Goal: Task Accomplishment & Management: Manage account settings

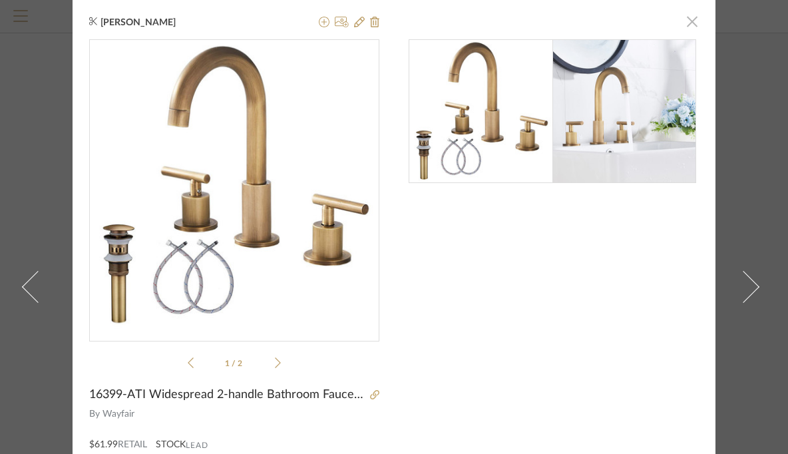
click at [689, 19] on span "button" at bounding box center [692, 21] width 27 height 27
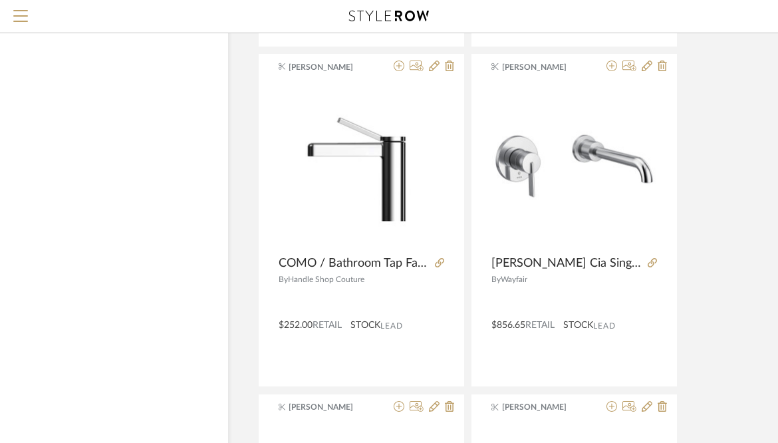
scroll to position [2105, 51]
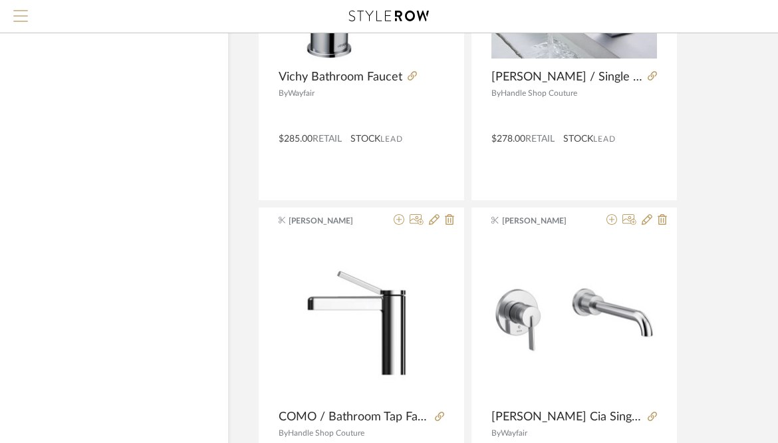
click at [28, 20] on button "Menu" at bounding box center [20, 16] width 41 height 33
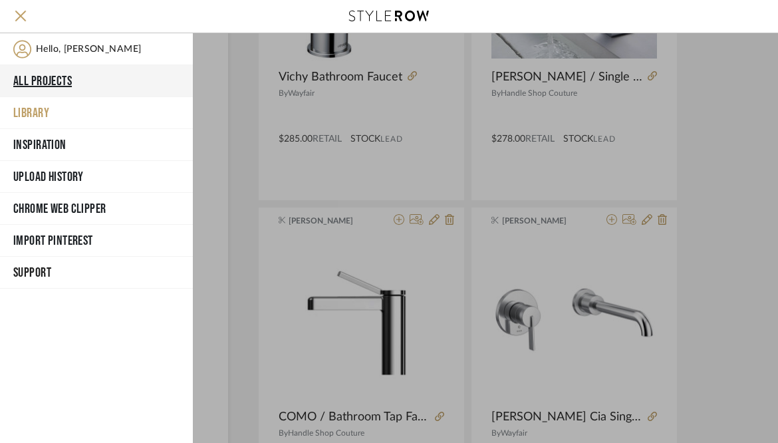
click at [37, 79] on button "All Projects" at bounding box center [96, 81] width 193 height 32
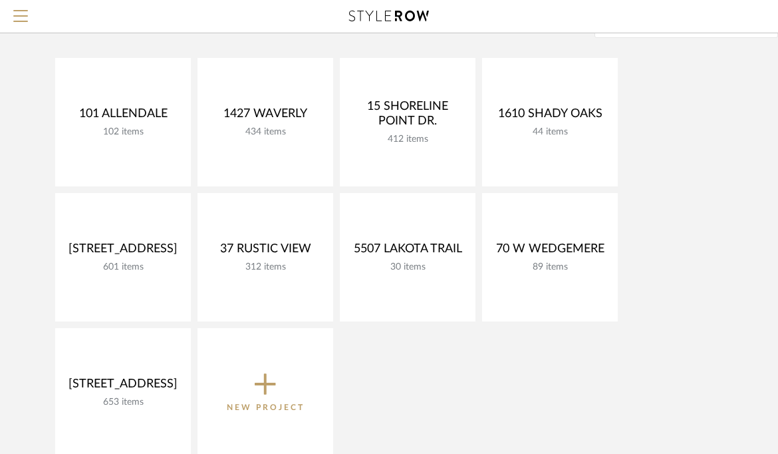
scroll to position [130, 0]
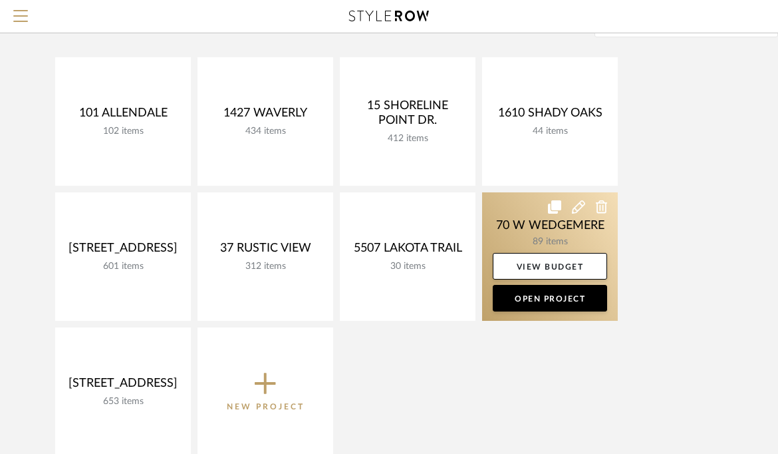
click at [525, 238] on link at bounding box center [550, 256] width 136 height 128
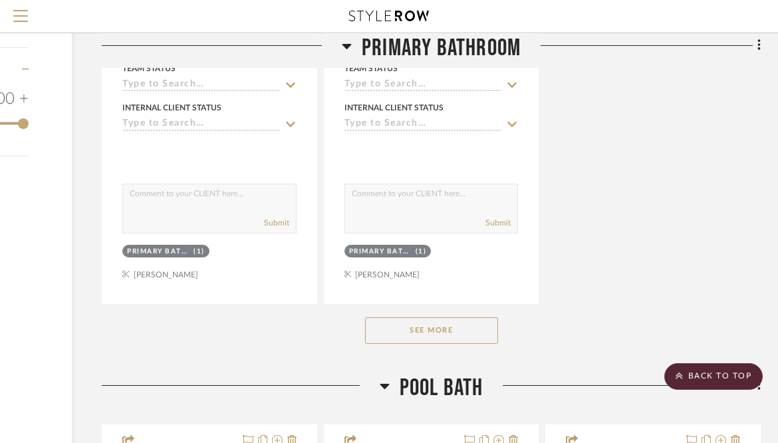
scroll to position [1765, 178]
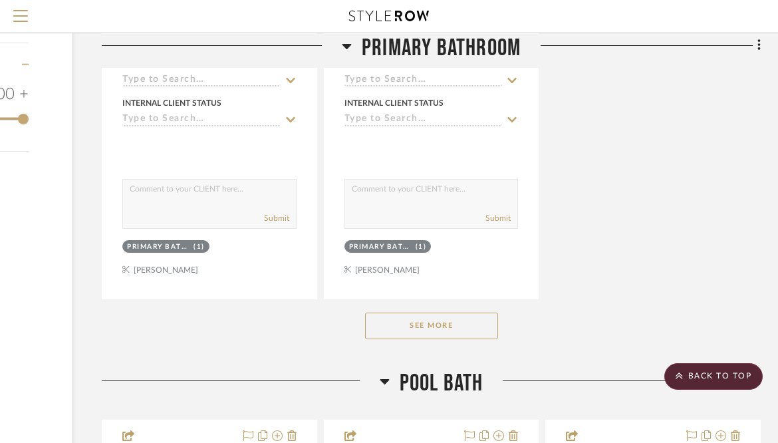
click at [454, 313] on button "See More" at bounding box center [431, 326] width 133 height 27
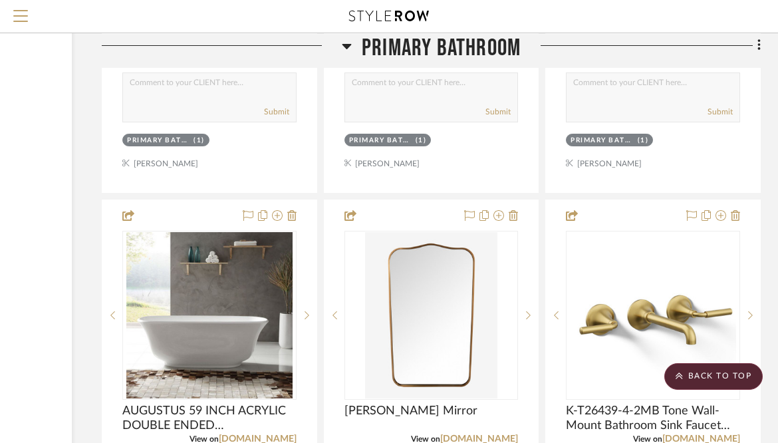
scroll to position [13681, 178]
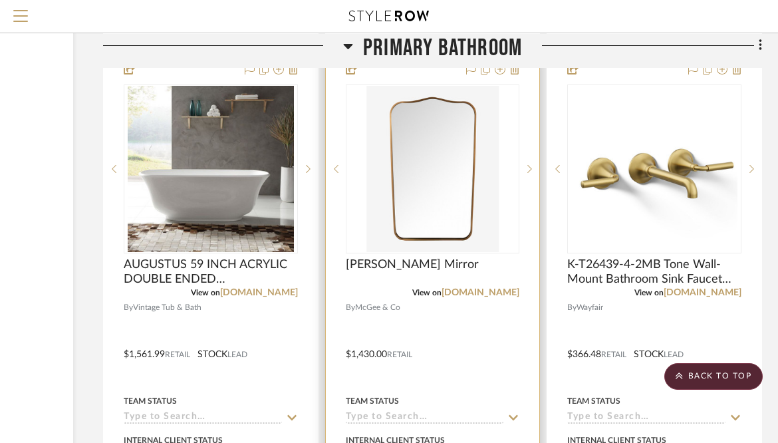
click at [424, 262] on div at bounding box center [433, 345] width 214 height 582
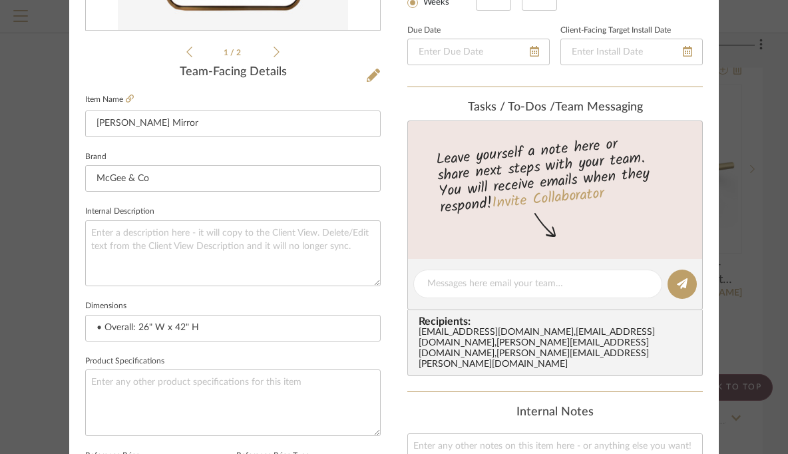
scroll to position [351, 0]
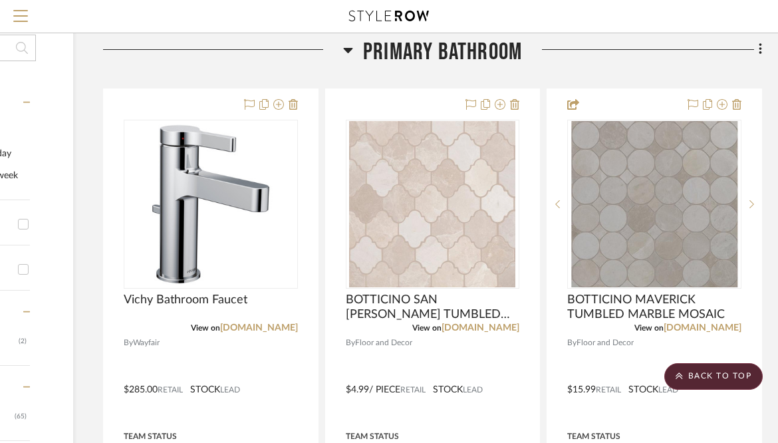
scroll to position [165, 177]
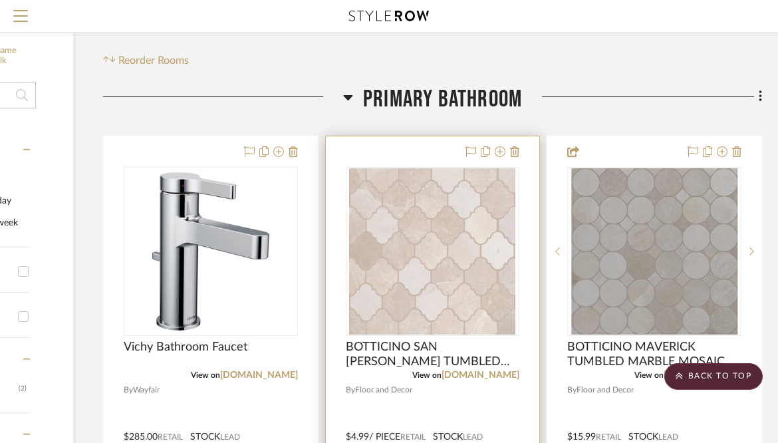
click at [390, 240] on img "0" at bounding box center [432, 251] width 166 height 166
click at [383, 228] on img "0" at bounding box center [432, 251] width 166 height 166
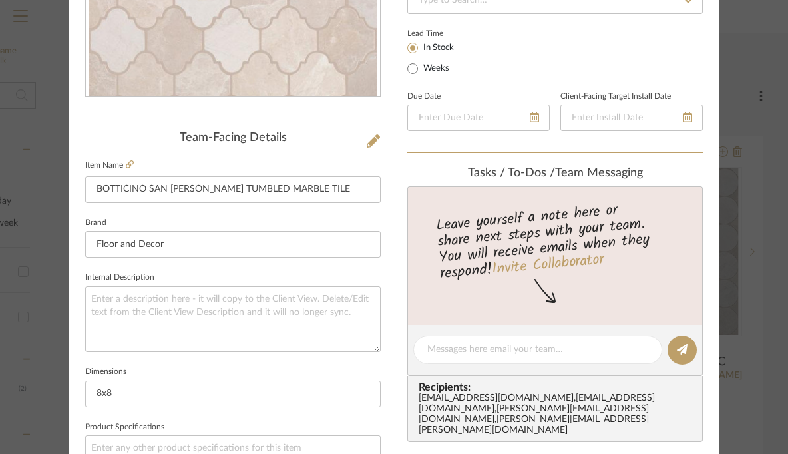
scroll to position [565, 0]
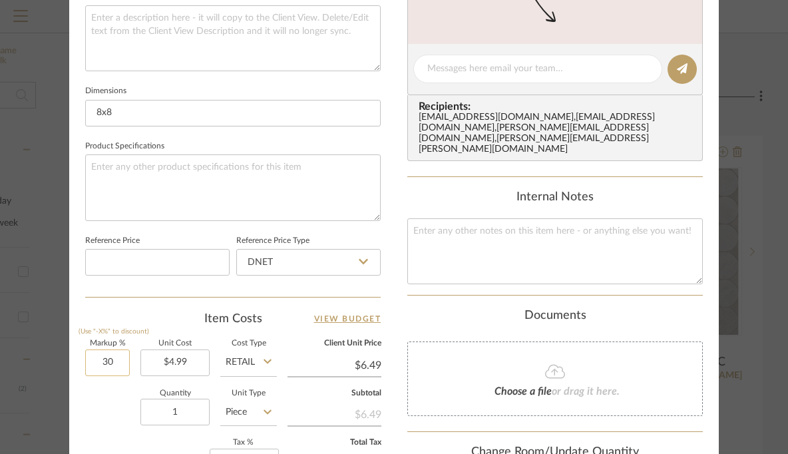
click at [97, 357] on input "30" at bounding box center [107, 362] width 45 height 27
type input "40%"
click at [103, 393] on div "Quantity 1 Unit Type Piece" at bounding box center [181, 413] width 192 height 47
type input "$6.99"
click at [96, 360] on input "40" at bounding box center [107, 362] width 45 height 27
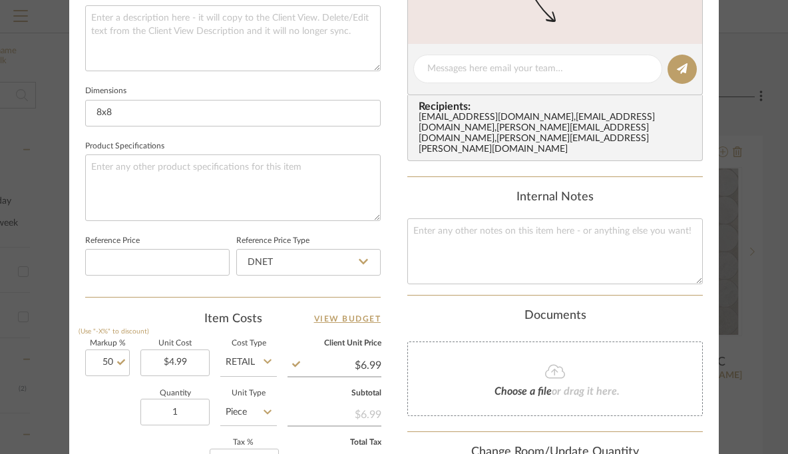
type input "50%"
click at [107, 395] on div "Quantity 1 Unit Type Piece" at bounding box center [181, 413] width 192 height 47
click at [391, 271] on div "70 W WEDGEMERE Primary Bathroom BOTTICINO SAN [PERSON_NAME] TUMBLED MARBLE TILE…" at bounding box center [393, 59] width 649 height 1229
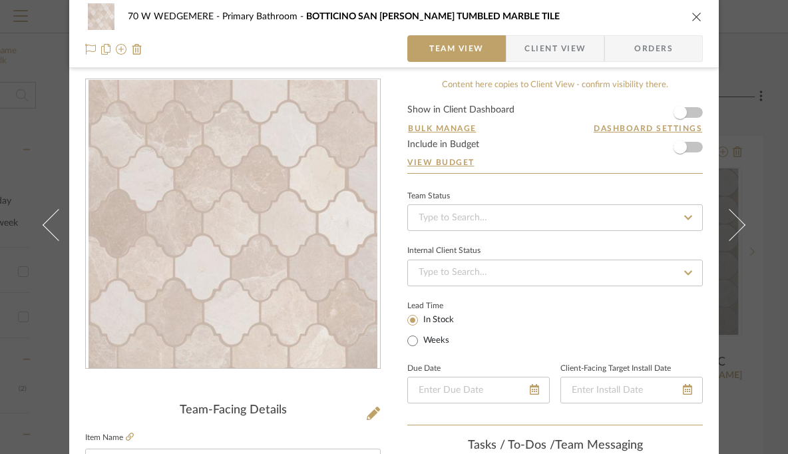
scroll to position [5, 0]
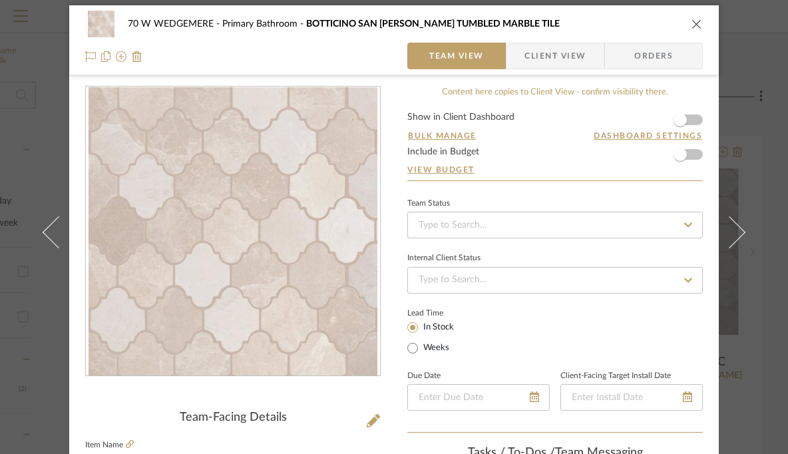
type input "$7.49"
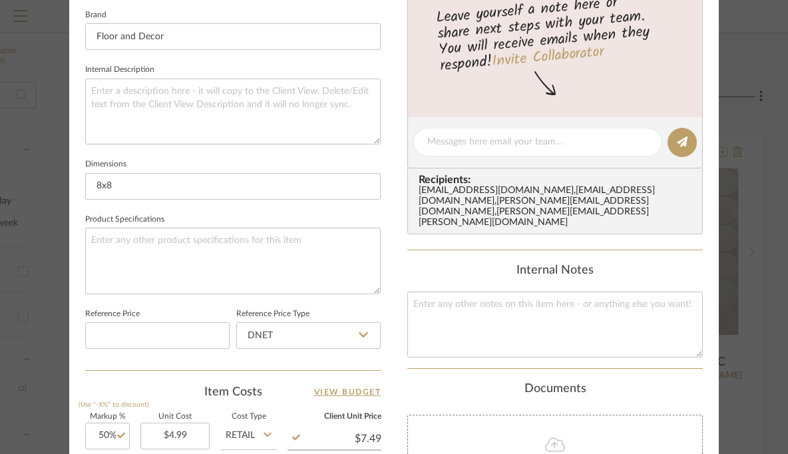
click at [393, 304] on div "70 W WEDGEMERE Primary Bathroom BOTTICINO SAN [PERSON_NAME] TUMBLED MARBLE TILE…" at bounding box center [393, 132] width 649 height 1229
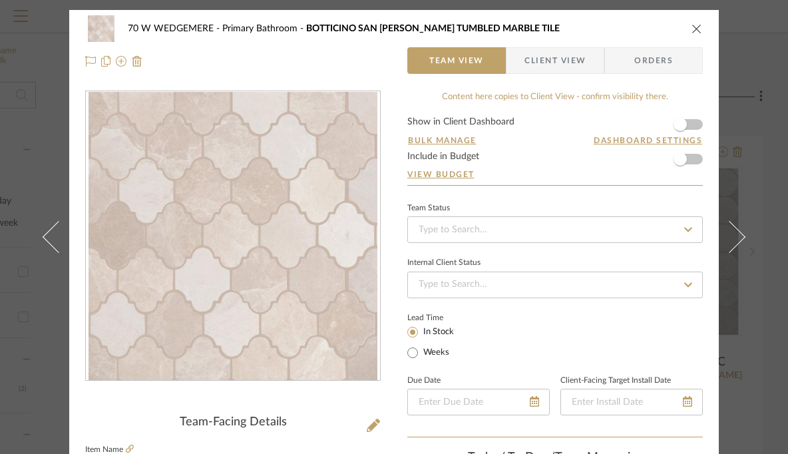
scroll to position [0, 0]
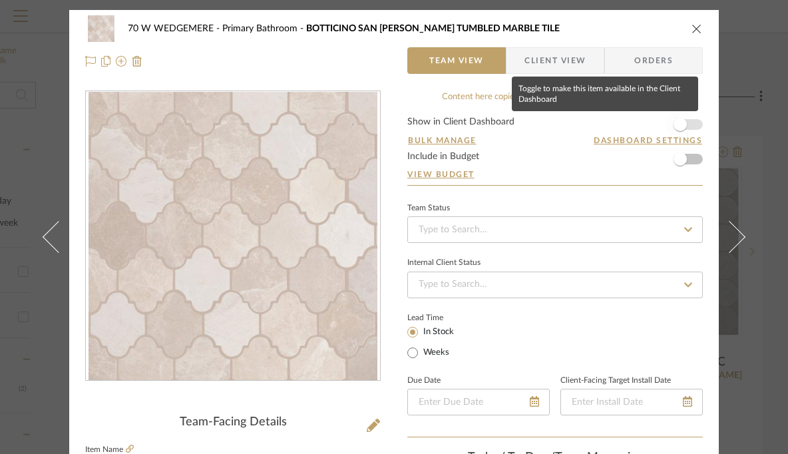
click at [678, 122] on span "button" at bounding box center [679, 124] width 13 height 13
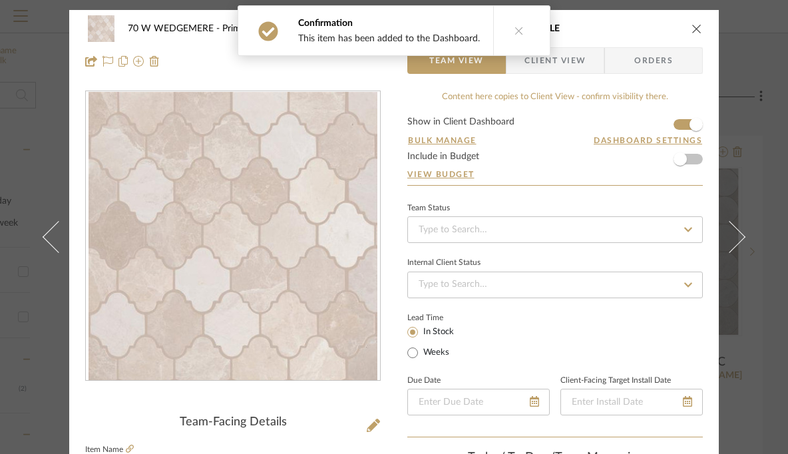
click at [691, 29] on icon "close" at bounding box center [696, 28] width 11 height 11
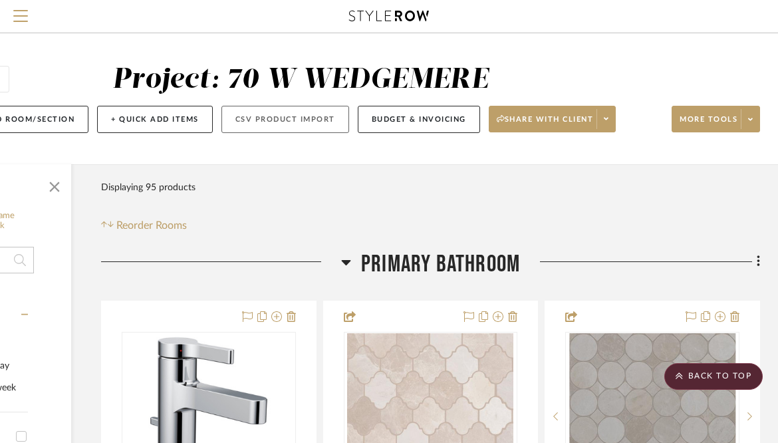
scroll to position [0, 179]
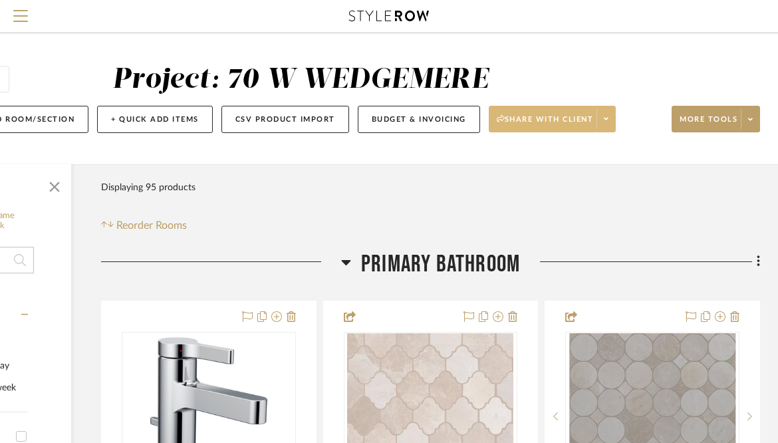
click at [612, 119] on span at bounding box center [606, 119] width 19 height 20
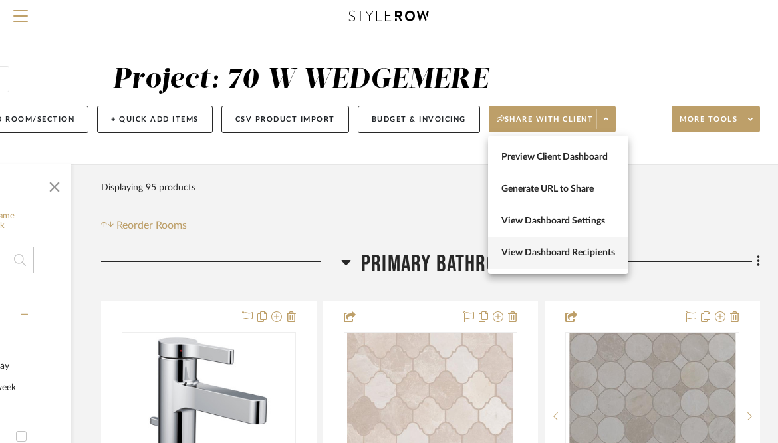
click at [545, 255] on span "View Dashboard Recipients" at bounding box center [559, 253] width 114 height 11
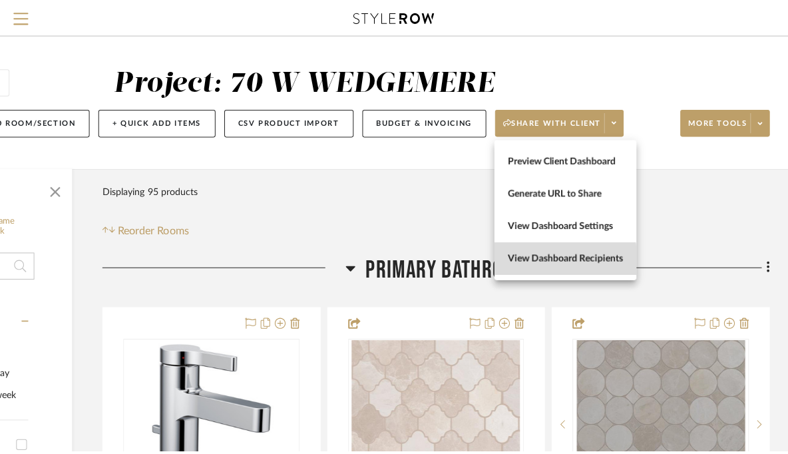
scroll to position [0, 0]
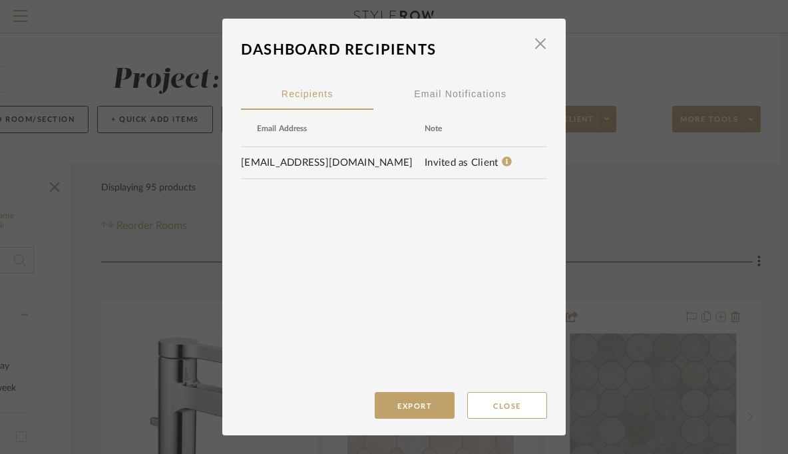
click at [536, 37] on span "button" at bounding box center [540, 43] width 27 height 27
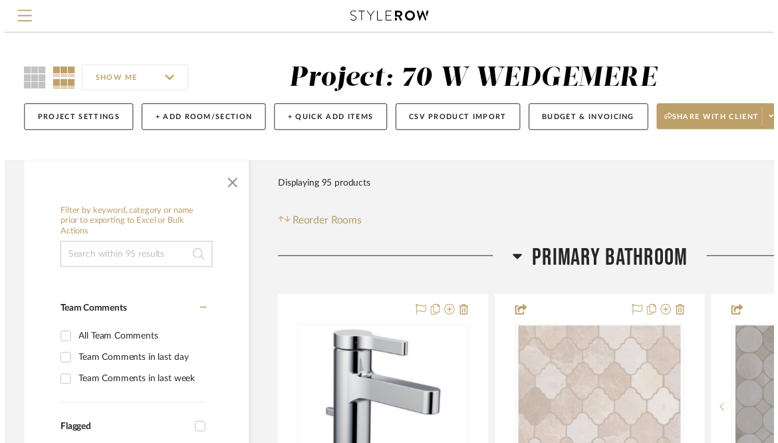
scroll to position [0, 179]
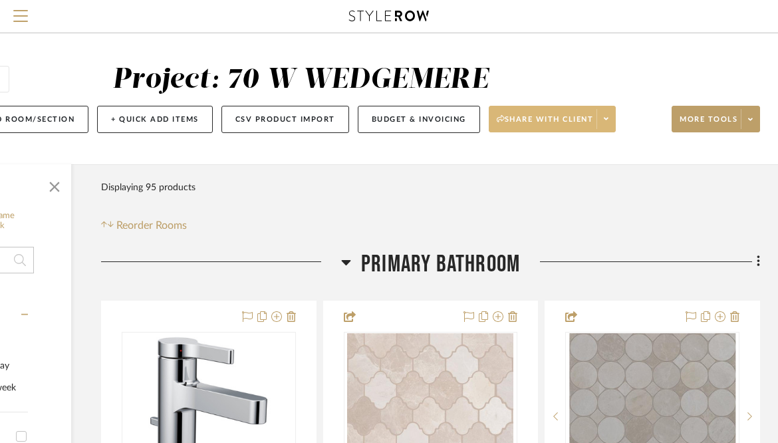
click at [605, 116] on span at bounding box center [606, 119] width 19 height 20
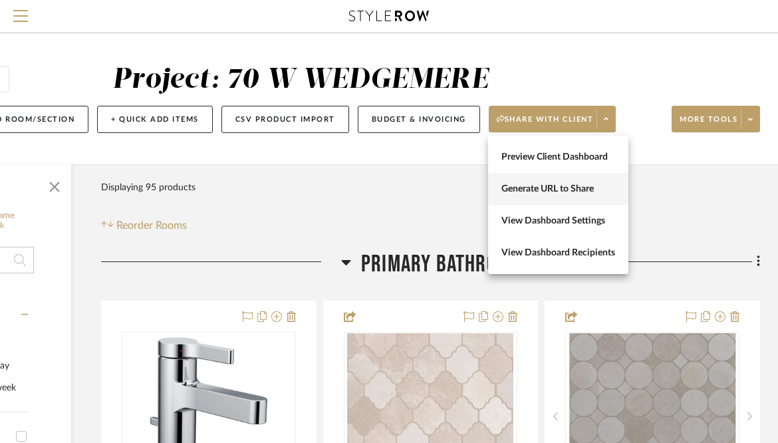
click at [550, 186] on span "Generate URL to Share" at bounding box center [559, 189] width 114 height 11
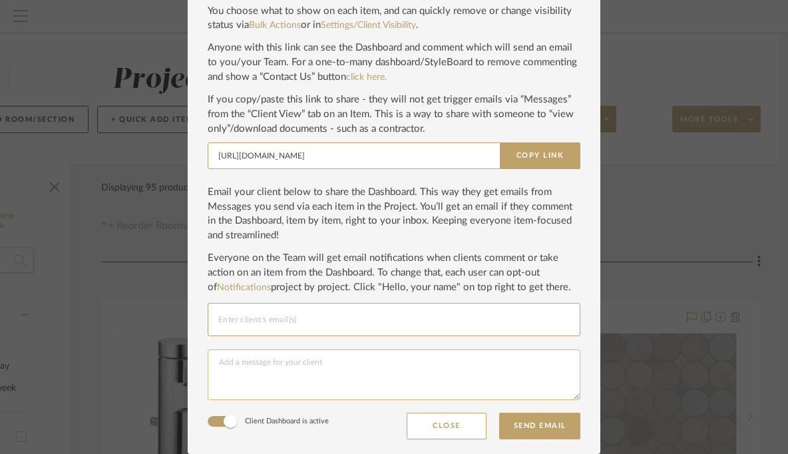
scroll to position [114, -1]
click at [447, 414] on button "Close" at bounding box center [447, 426] width 80 height 27
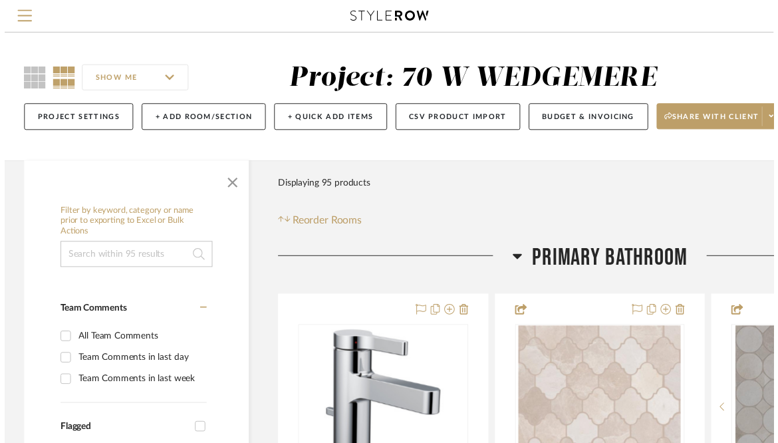
scroll to position [0, 179]
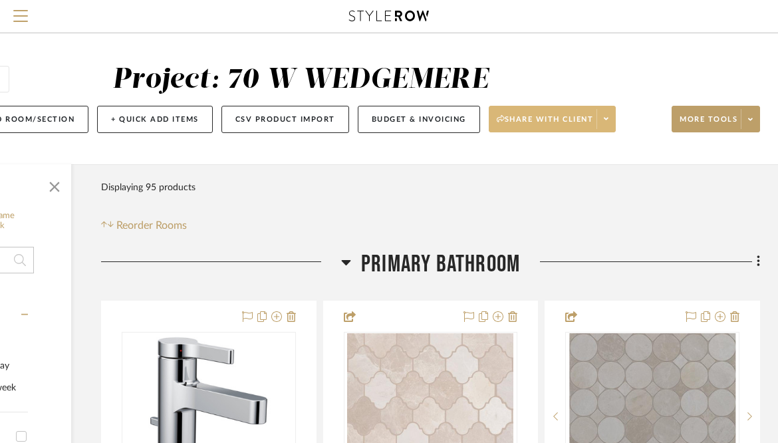
click at [603, 118] on span at bounding box center [606, 119] width 19 height 20
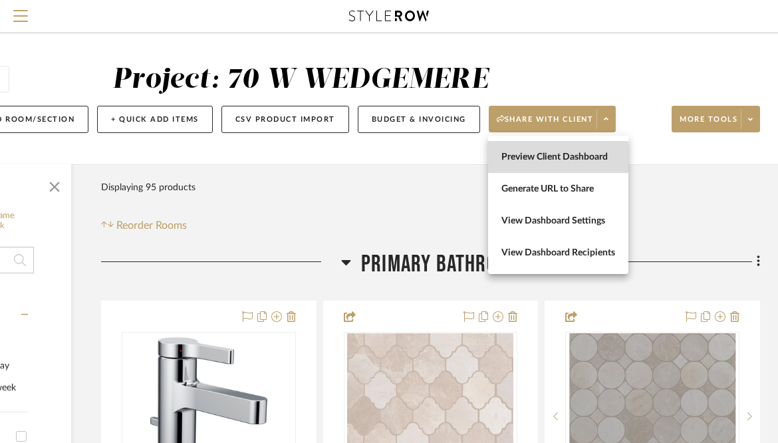
click at [552, 158] on span "Preview Client Dashboard" at bounding box center [559, 157] width 114 height 11
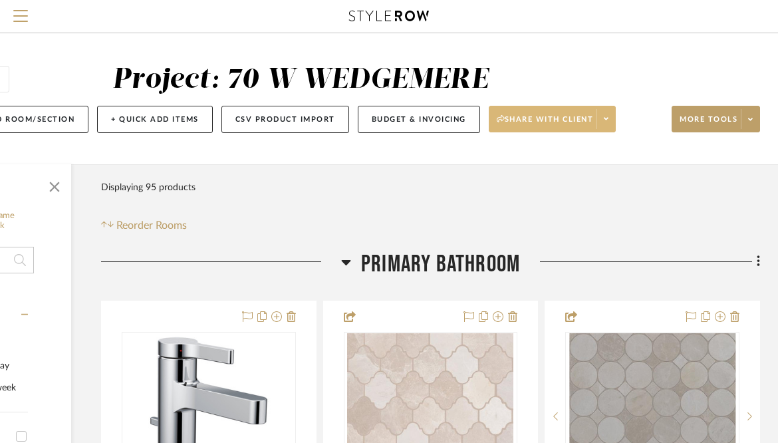
click at [607, 116] on fa-icon at bounding box center [606, 119] width 5 height 7
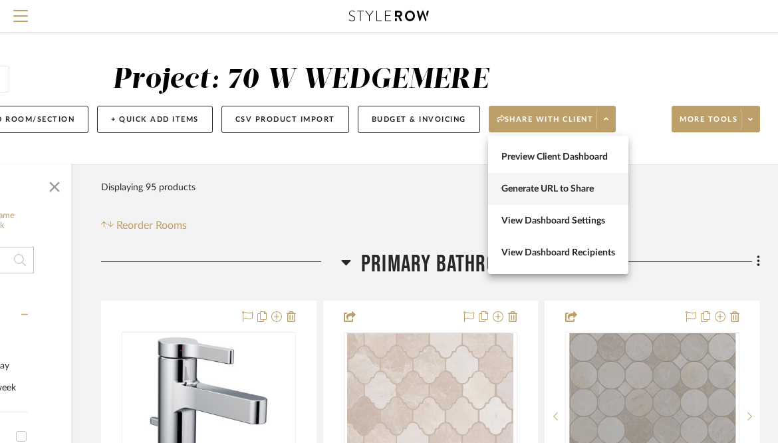
click at [548, 187] on span "Generate URL to Share" at bounding box center [559, 189] width 114 height 11
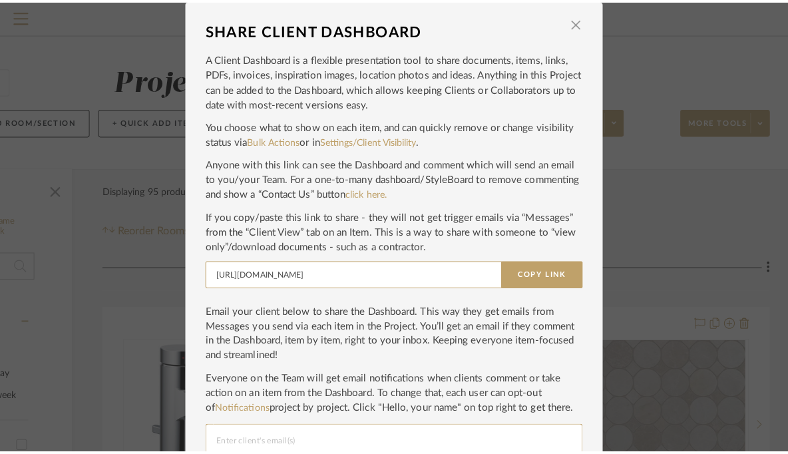
scroll to position [0, 0]
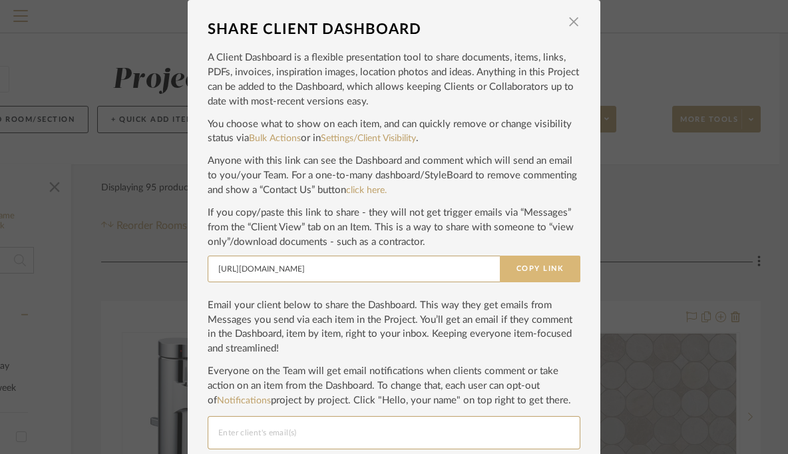
click at [540, 269] on button "Copy Link" at bounding box center [540, 269] width 81 height 27
click at [569, 29] on span "button" at bounding box center [573, 22] width 27 height 27
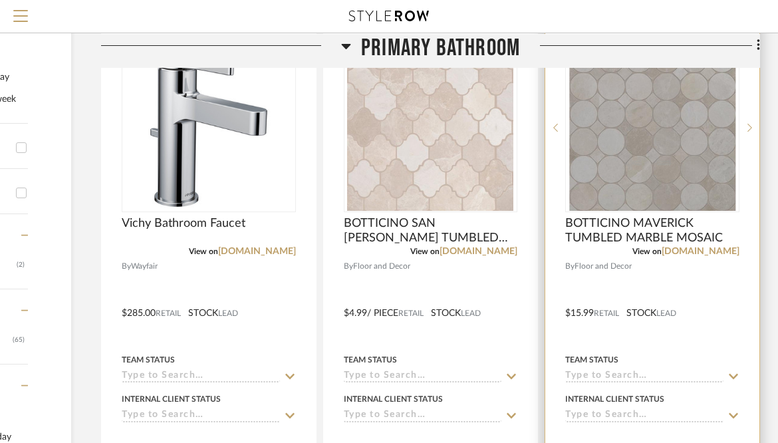
scroll to position [300, 179]
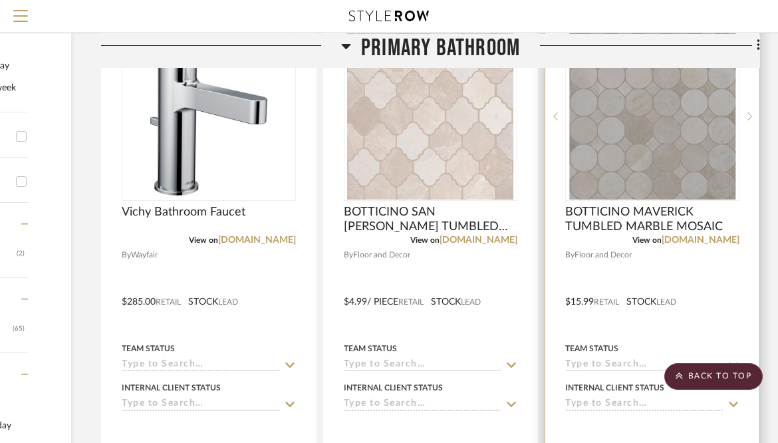
click at [639, 273] on div at bounding box center [653, 292] width 214 height 582
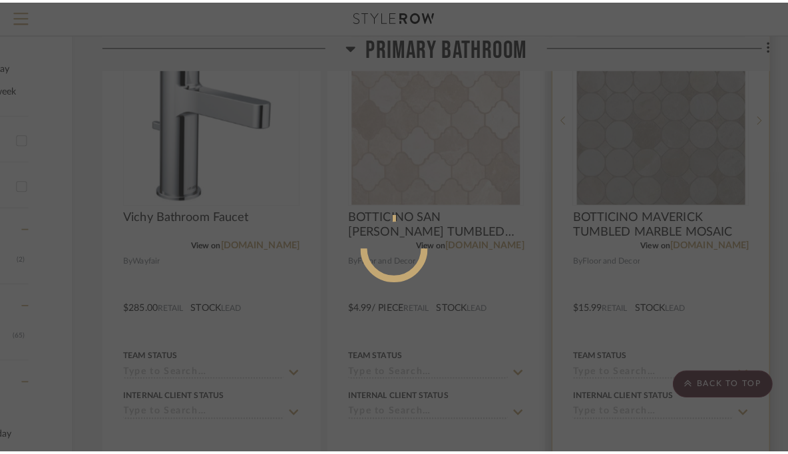
scroll to position [0, 0]
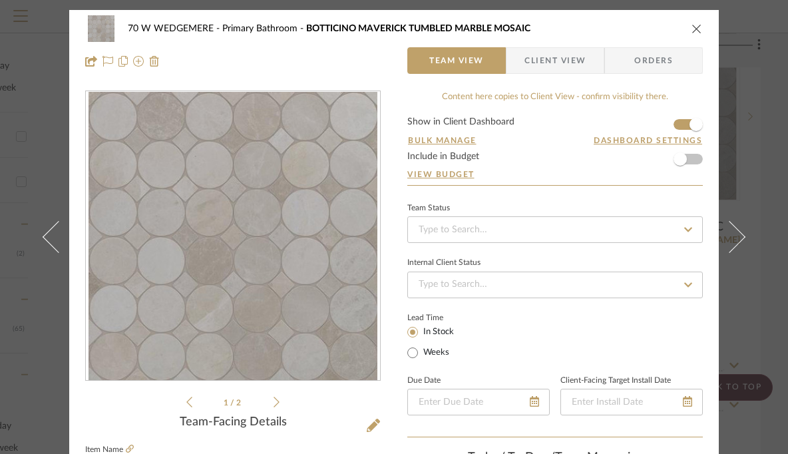
click at [693, 27] on icon "close" at bounding box center [696, 28] width 11 height 11
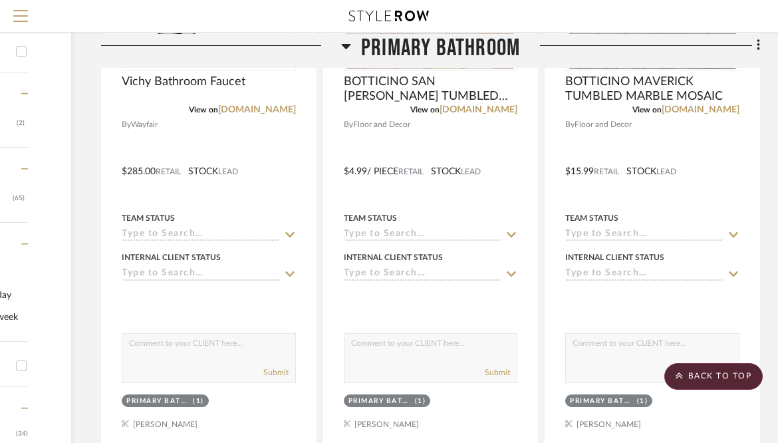
scroll to position [255, 179]
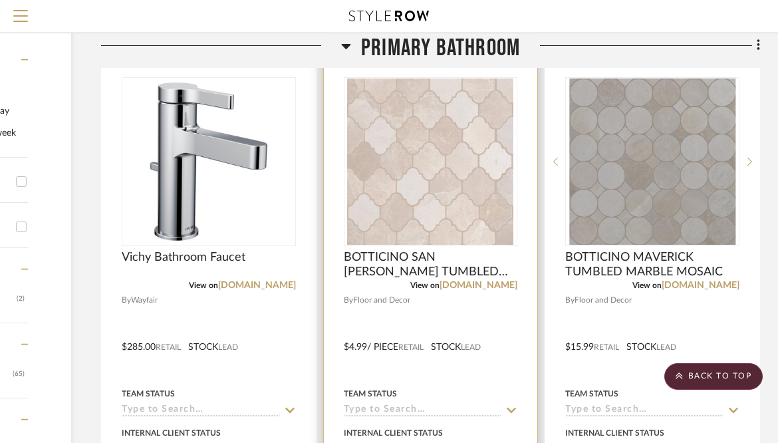
click at [479, 152] on img "0" at bounding box center [430, 162] width 166 height 166
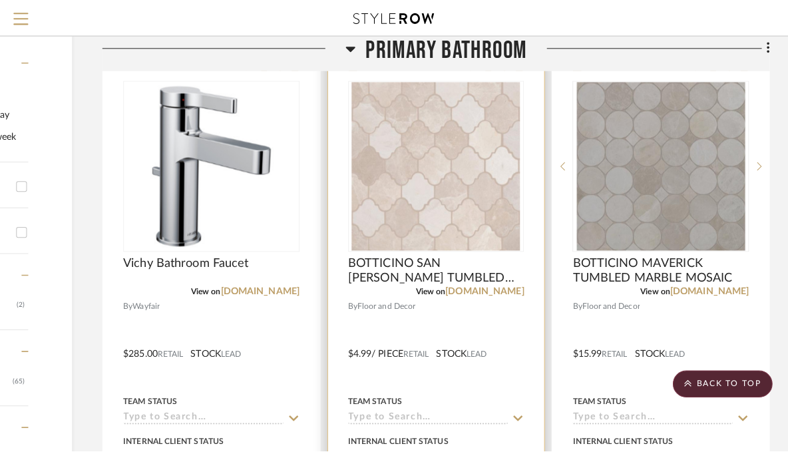
scroll to position [0, 0]
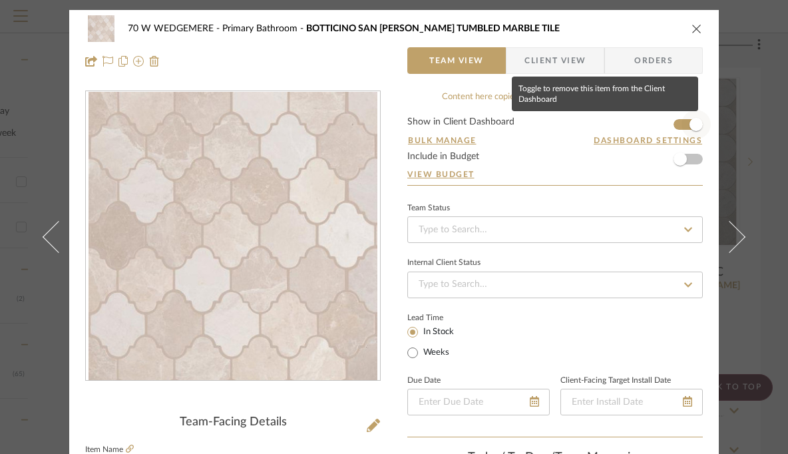
click at [699, 122] on span "button" at bounding box center [695, 124] width 29 height 29
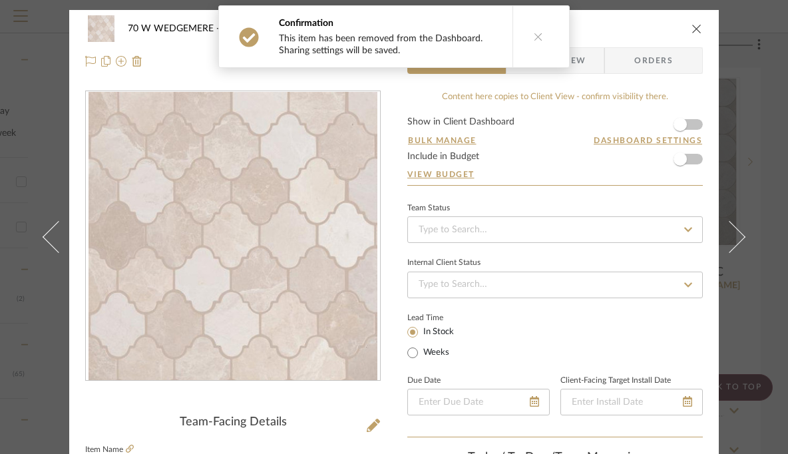
click at [691, 26] on icon "close" at bounding box center [696, 28] width 11 height 11
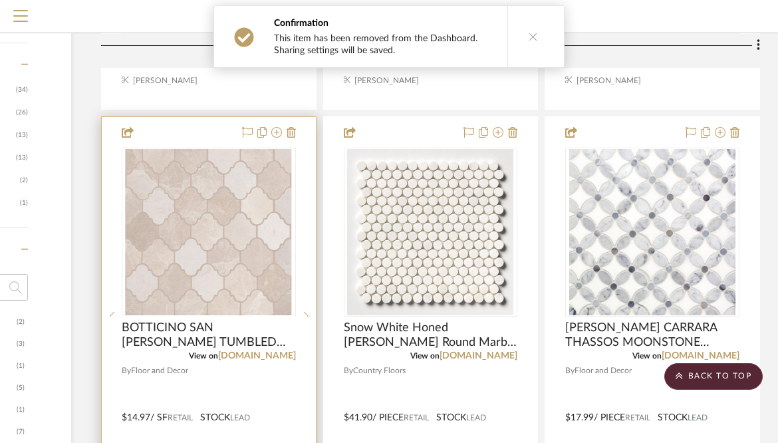
click at [226, 317] on img at bounding box center [209, 400] width 166 height 166
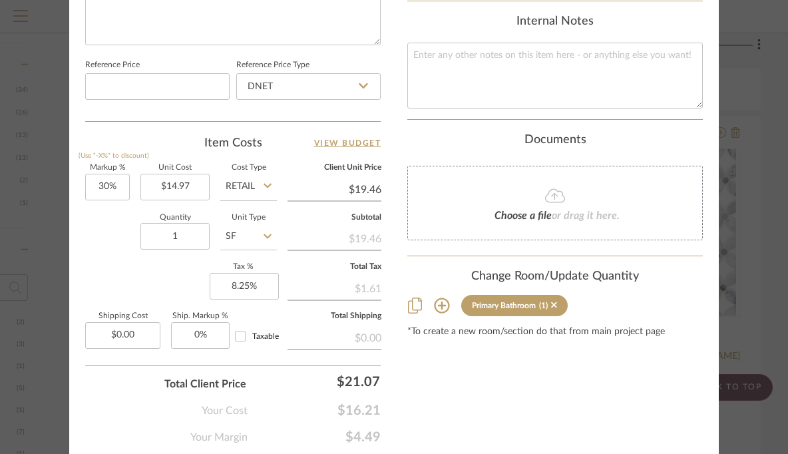
scroll to position [744, 0]
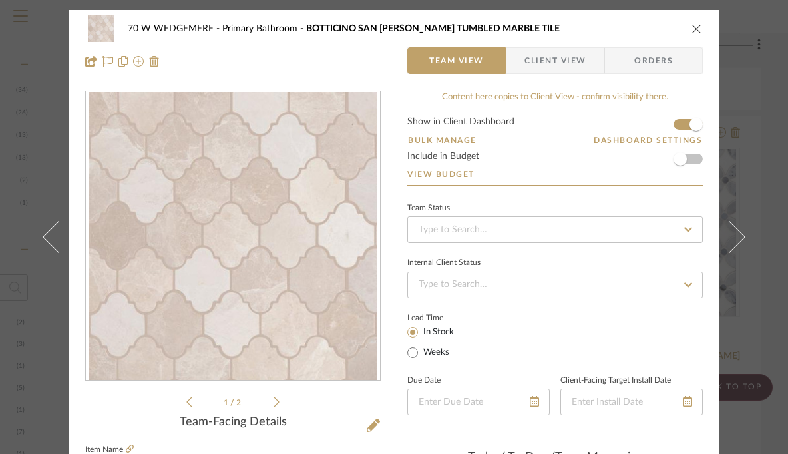
scroll to position [0, 0]
click at [691, 27] on icon "close" at bounding box center [696, 28] width 11 height 11
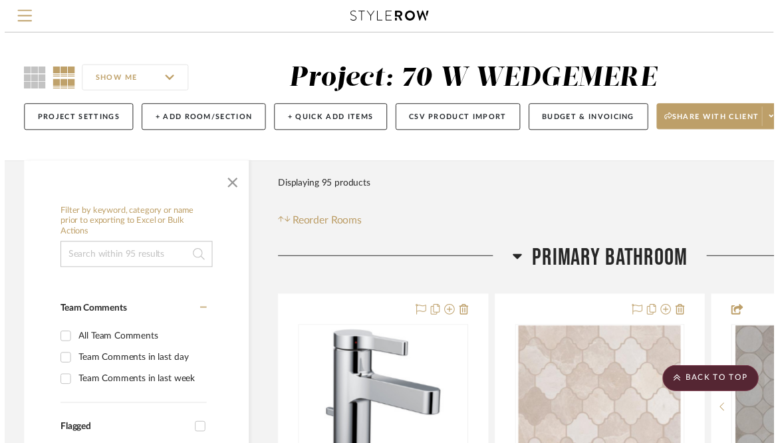
scroll to position [774, 179]
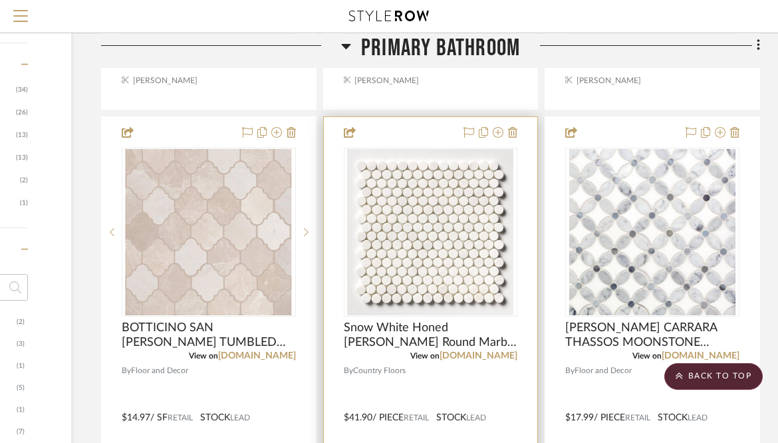
click at [403, 140] on div at bounding box center [431, 408] width 214 height 582
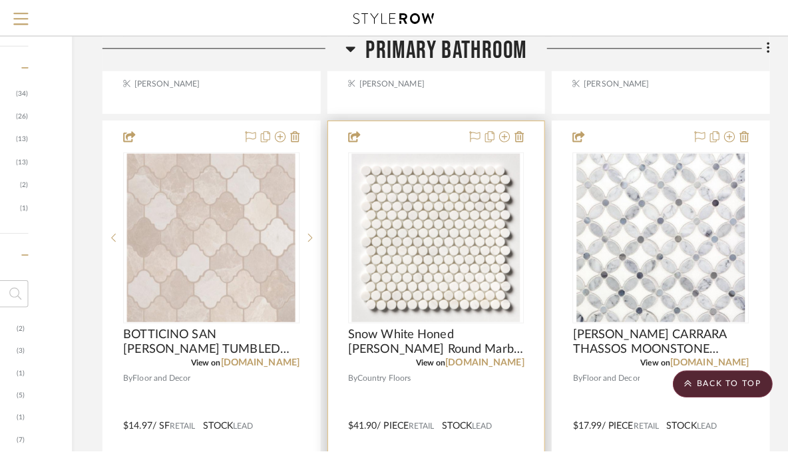
scroll to position [0, 0]
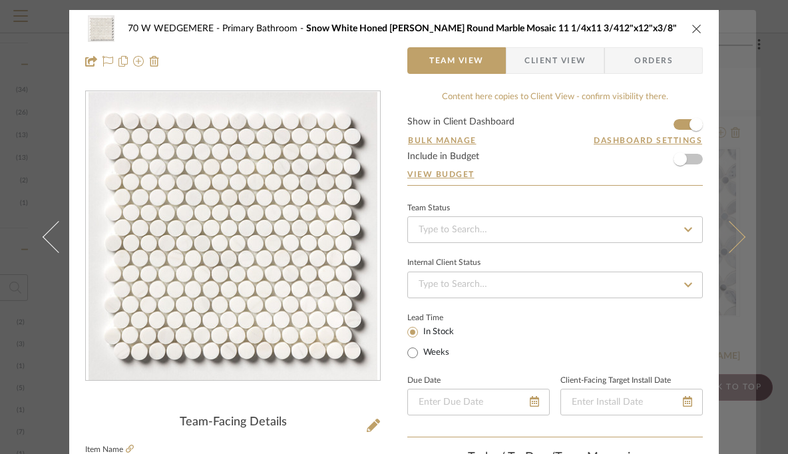
click at [730, 238] on icon at bounding box center [729, 237] width 32 height 32
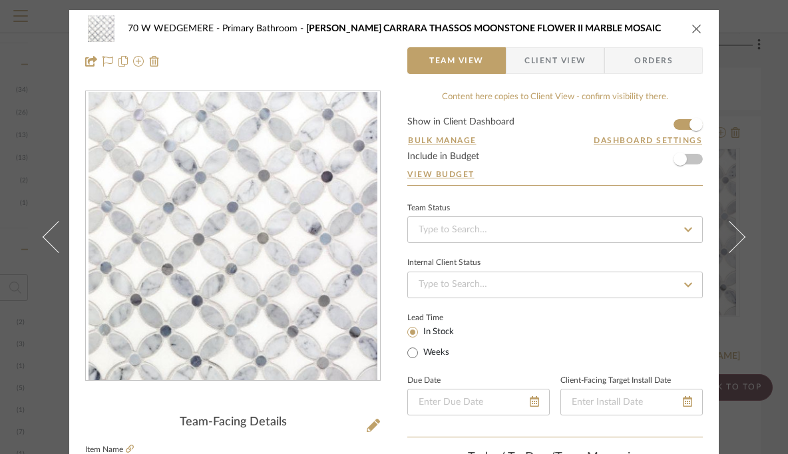
click at [732, 235] on icon at bounding box center [729, 237] width 32 height 32
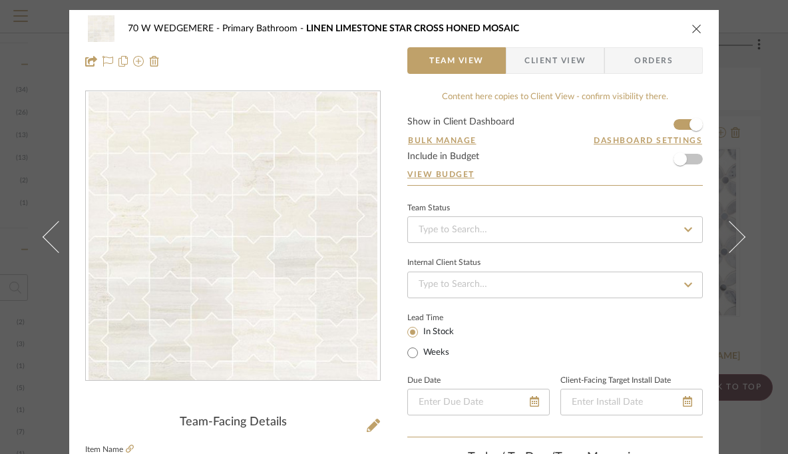
click at [691, 27] on icon "close" at bounding box center [696, 28] width 11 height 11
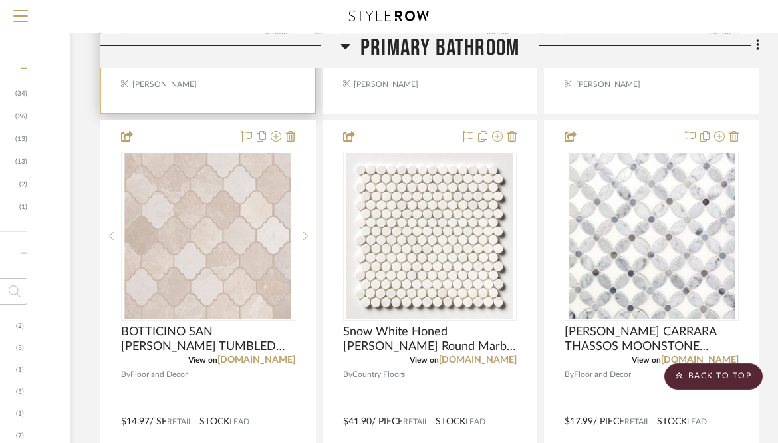
scroll to position [778, 180]
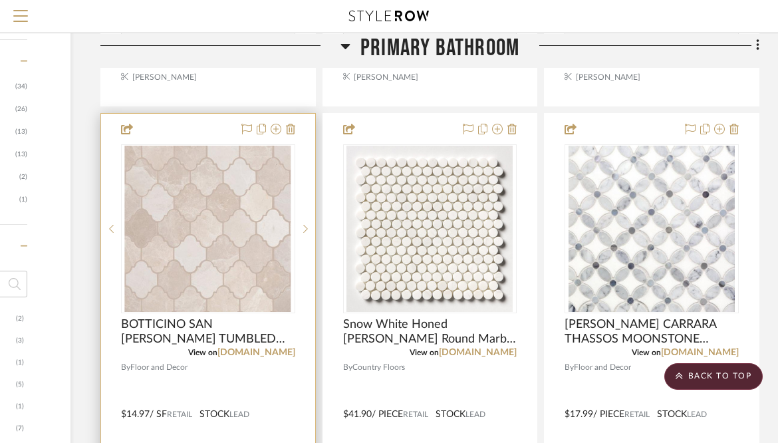
click at [208, 236] on img "0" at bounding box center [208, 229] width 166 height 166
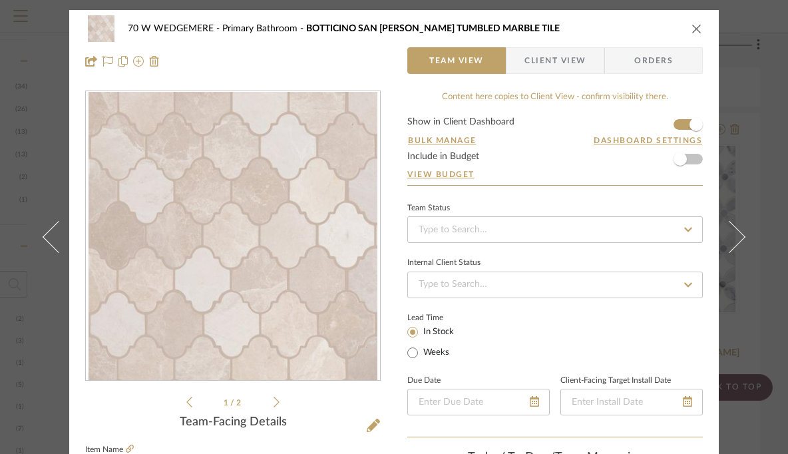
scroll to position [0, 0]
click at [695, 27] on icon "close" at bounding box center [696, 28] width 11 height 11
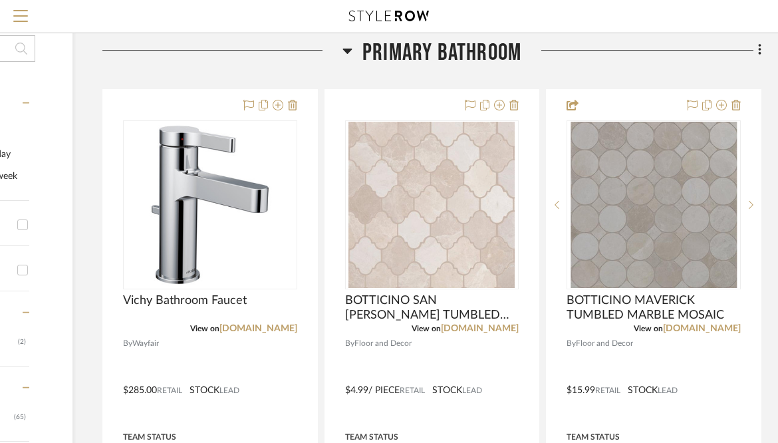
scroll to position [212, 178]
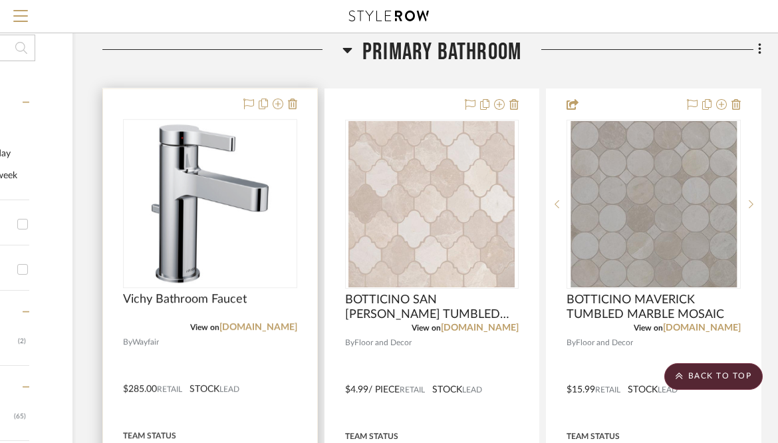
click at [217, 179] on img "0" at bounding box center [210, 204] width 166 height 166
click at [252, 186] on img "0" at bounding box center [210, 204] width 166 height 166
click at [192, 190] on img "0" at bounding box center [210, 204] width 166 height 166
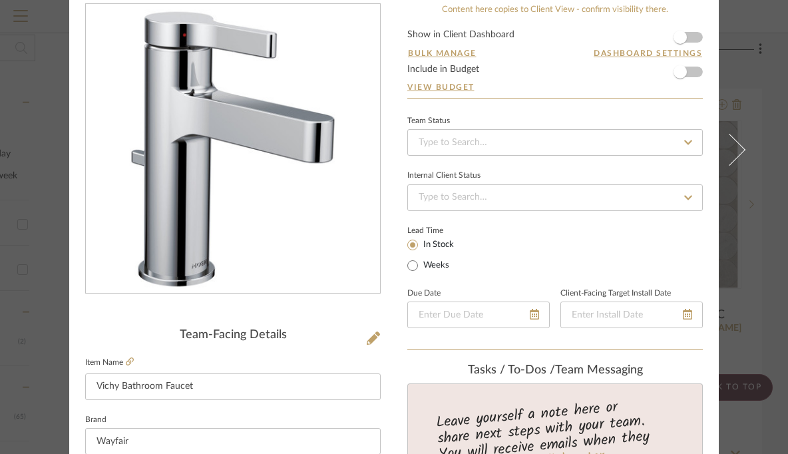
scroll to position [78, 0]
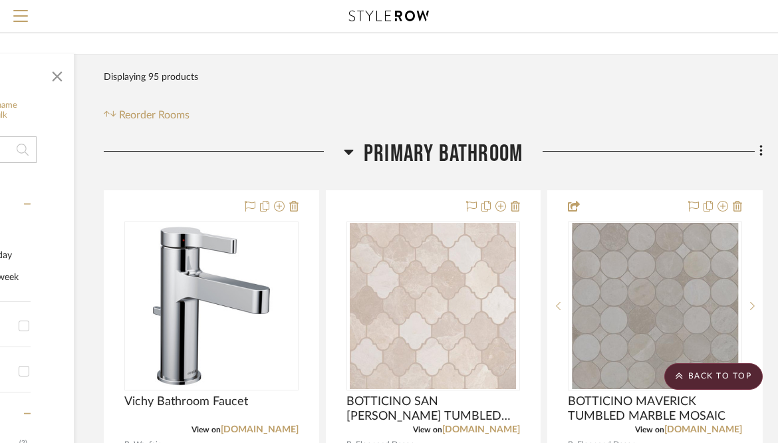
scroll to position [108, 175]
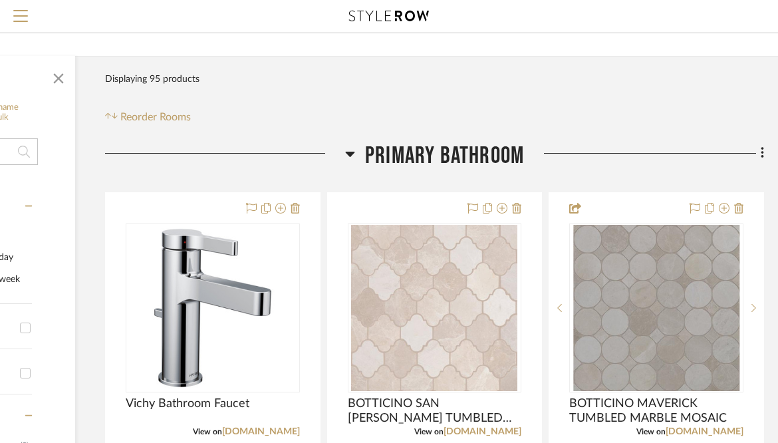
click at [347, 149] on icon at bounding box center [350, 154] width 10 height 16
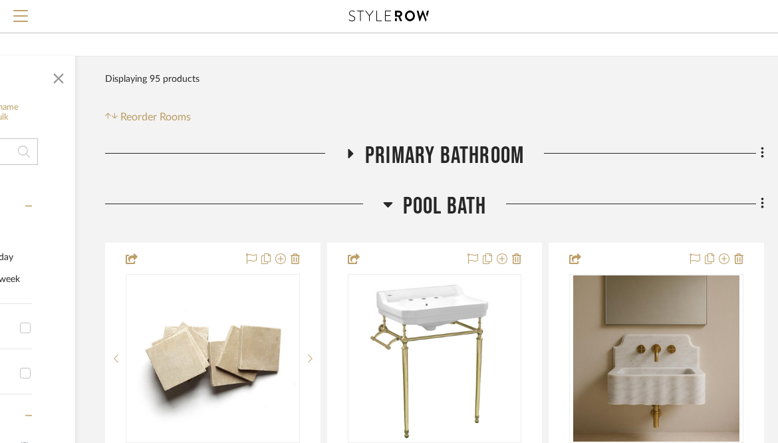
click at [347, 149] on icon at bounding box center [350, 153] width 16 height 10
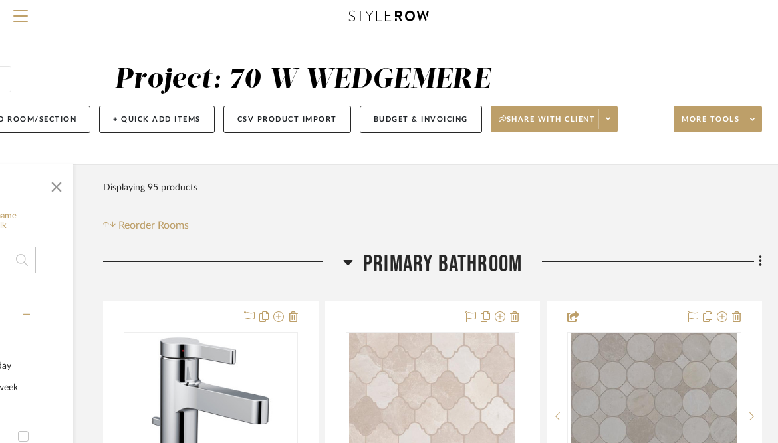
scroll to position [90, 177]
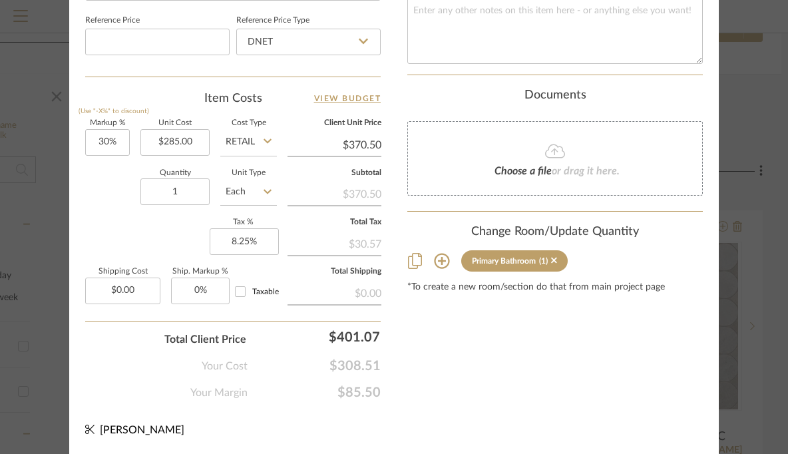
scroll to position [784, 0]
click at [436, 254] on icon at bounding box center [441, 261] width 15 height 15
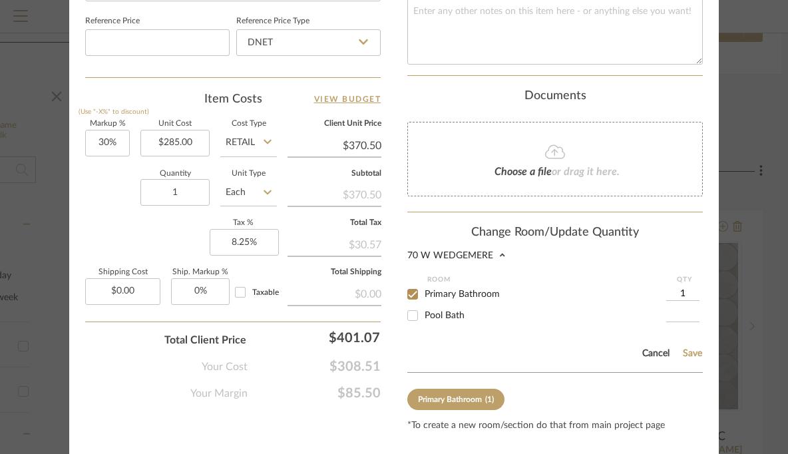
click at [649, 348] on button "Cancel" at bounding box center [655, 353] width 29 height 11
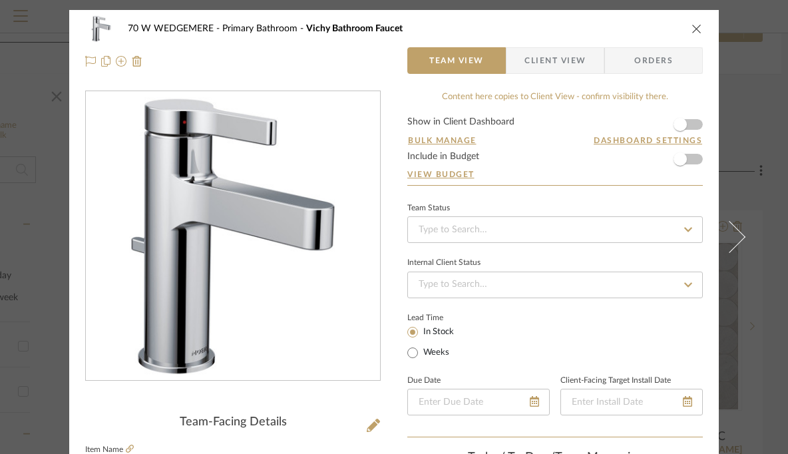
scroll to position [0, 0]
click at [692, 27] on icon "close" at bounding box center [696, 28] width 11 height 11
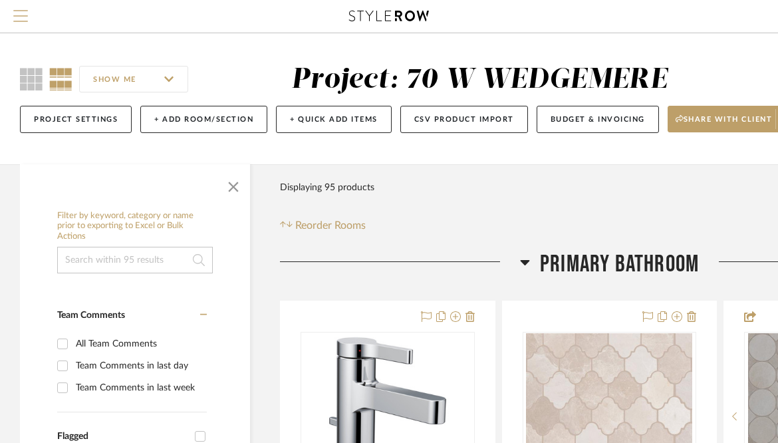
click at [24, 19] on span "Menu" at bounding box center [20, 20] width 15 height 20
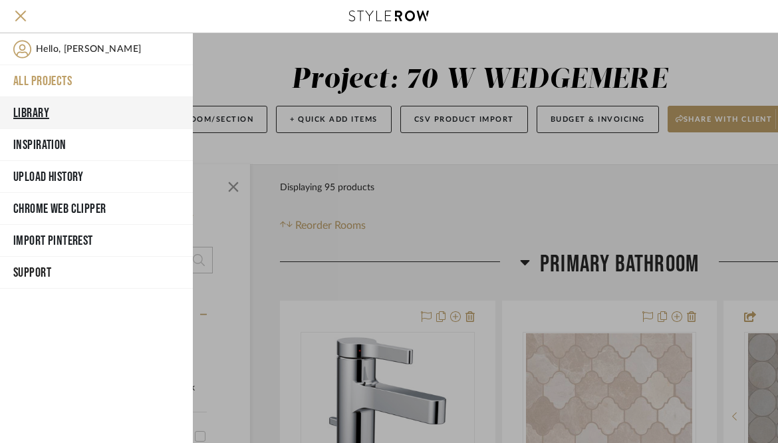
click at [41, 109] on button "Library" at bounding box center [96, 113] width 193 height 32
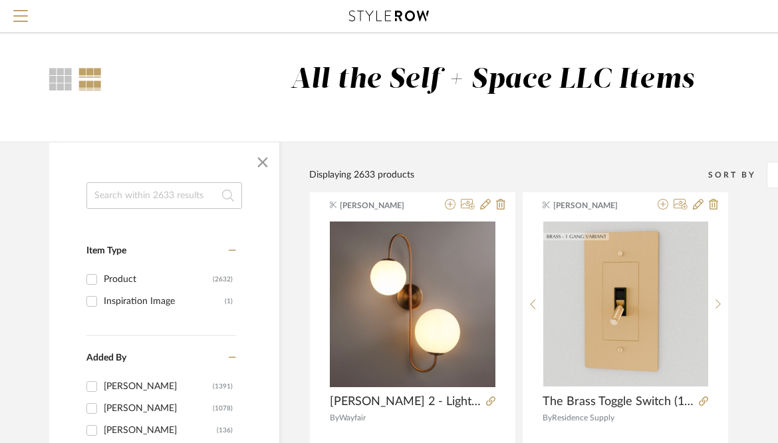
click at [150, 192] on input at bounding box center [164, 195] width 156 height 27
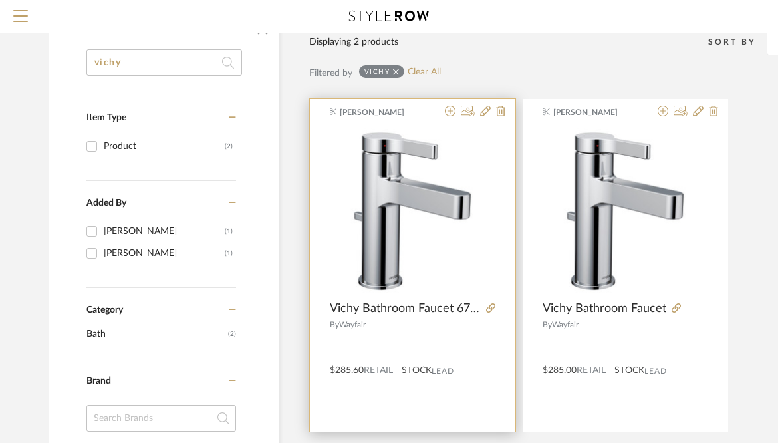
scroll to position [139, 0]
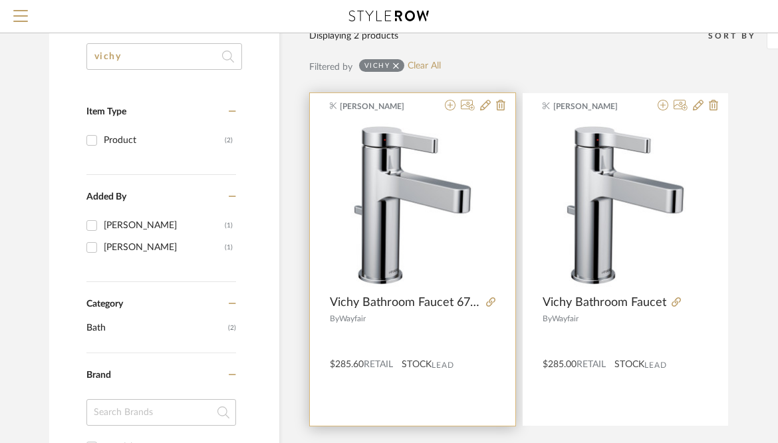
type input "vichy"
click at [404, 201] on img "0" at bounding box center [413, 205] width 166 height 166
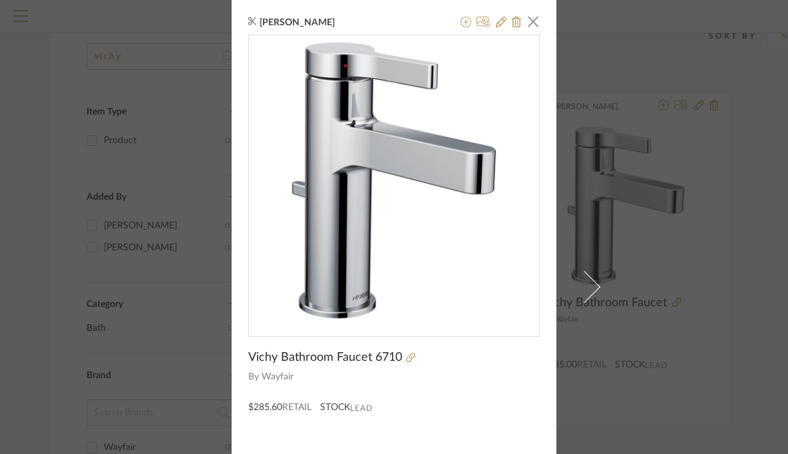
scroll to position [0, 0]
click at [460, 21] on icon at bounding box center [465, 22] width 11 height 11
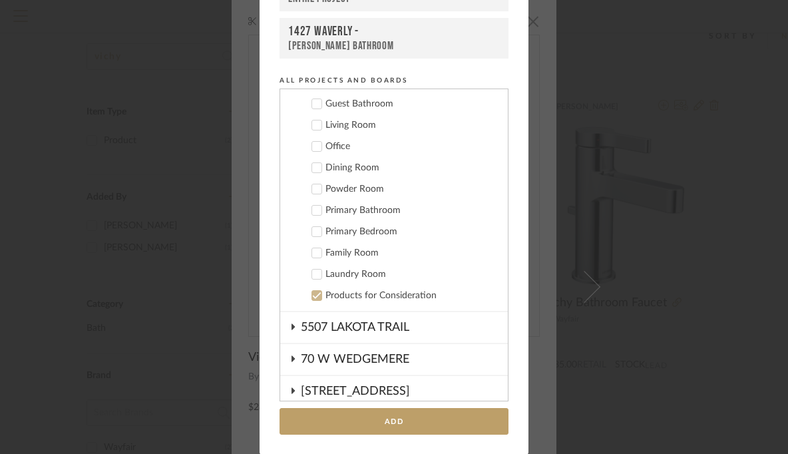
scroll to position [386, 0]
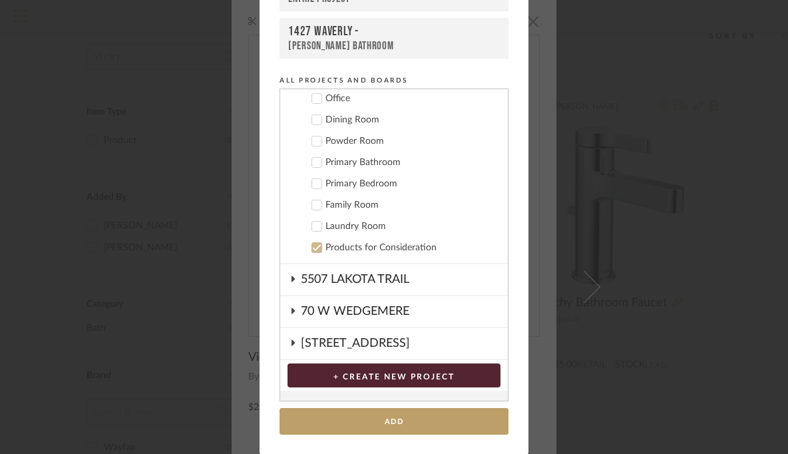
click at [313, 246] on icon at bounding box center [316, 247] width 9 height 9
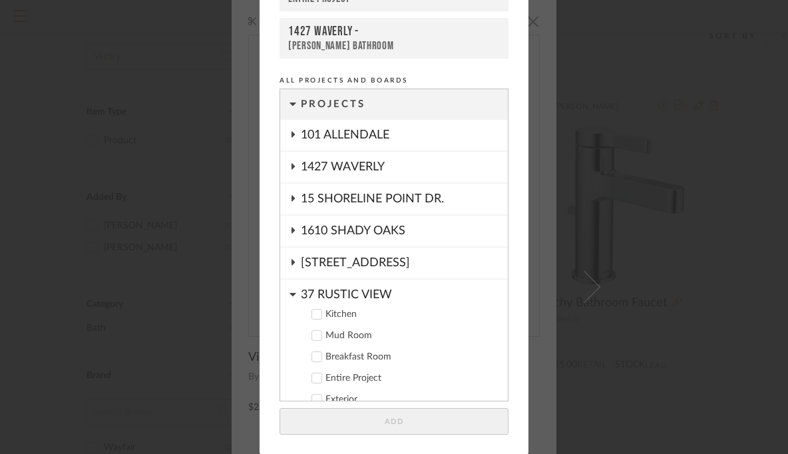
scroll to position [0, 0]
click at [288, 164] on icon at bounding box center [292, 166] width 11 height 7
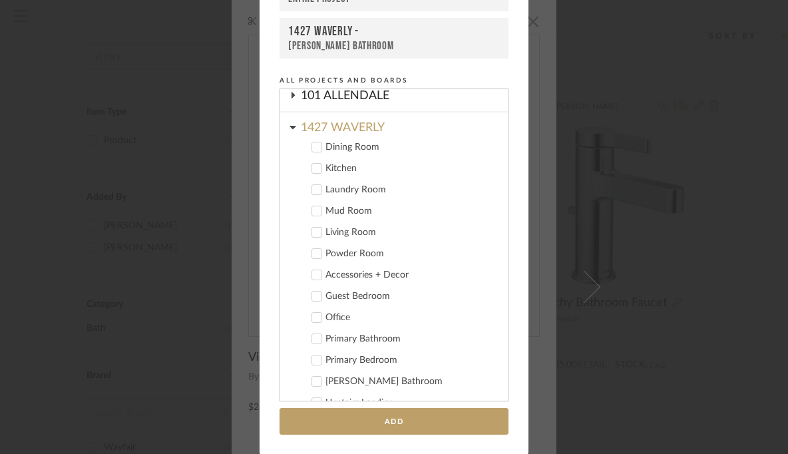
scroll to position [62, 0]
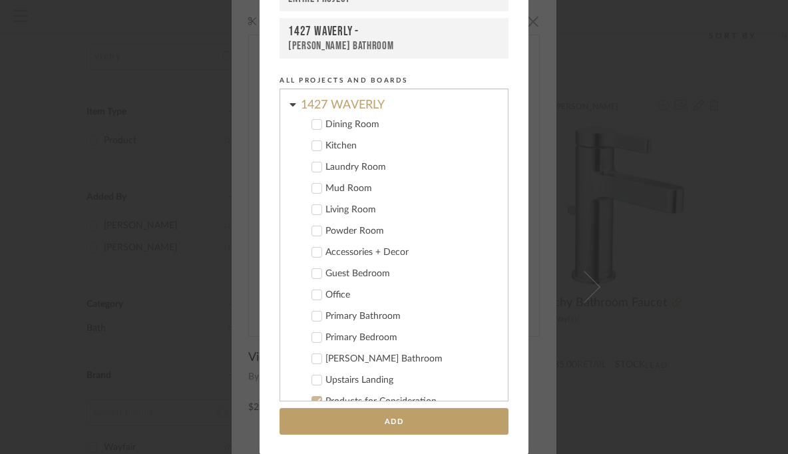
click at [315, 316] on icon at bounding box center [316, 315] width 9 height 9
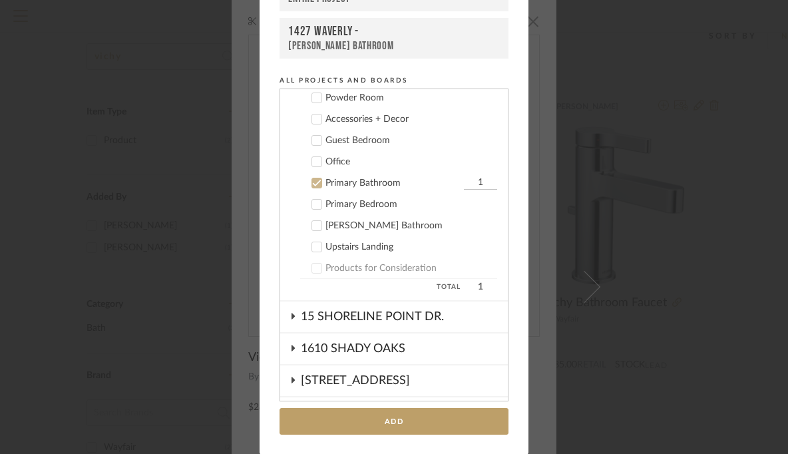
scroll to position [199, 0]
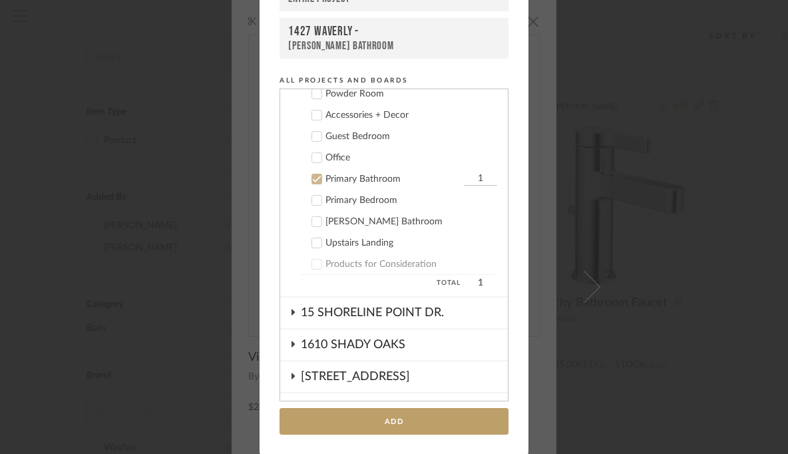
click at [473, 182] on input "1" at bounding box center [480, 178] width 33 height 13
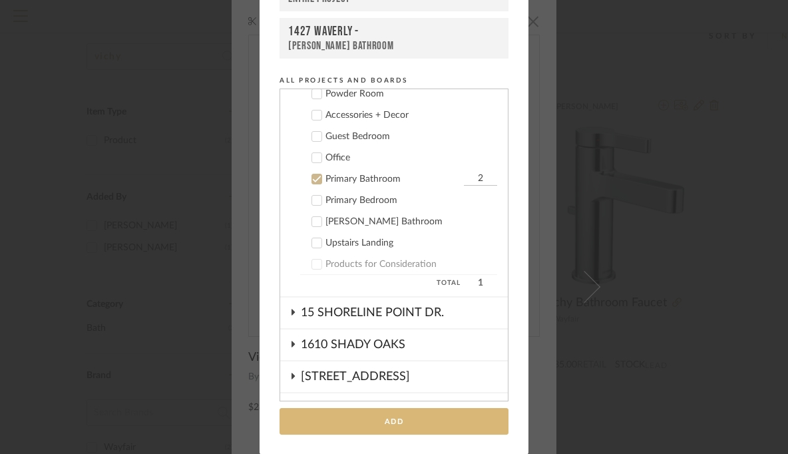
type input "2"
click at [345, 410] on button "Add" at bounding box center [393, 421] width 229 height 27
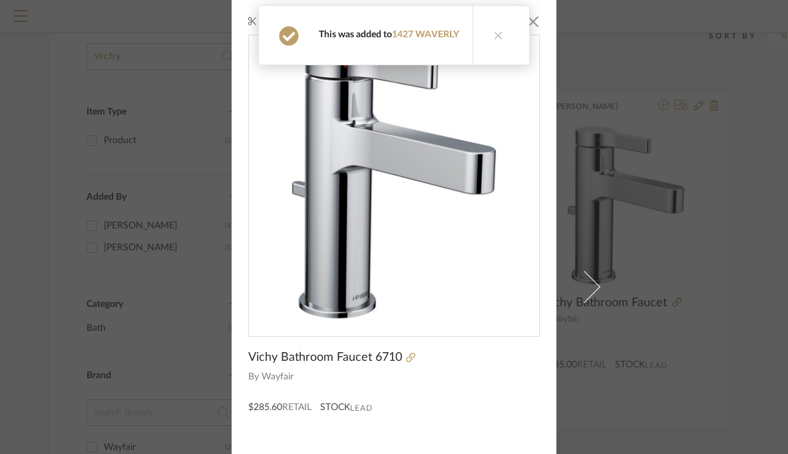
click at [526, 23] on div "Confirmation This was added to 1427 WAVERLY" at bounding box center [393, 35] width 271 height 60
click at [532, 23] on span "button" at bounding box center [533, 21] width 27 height 27
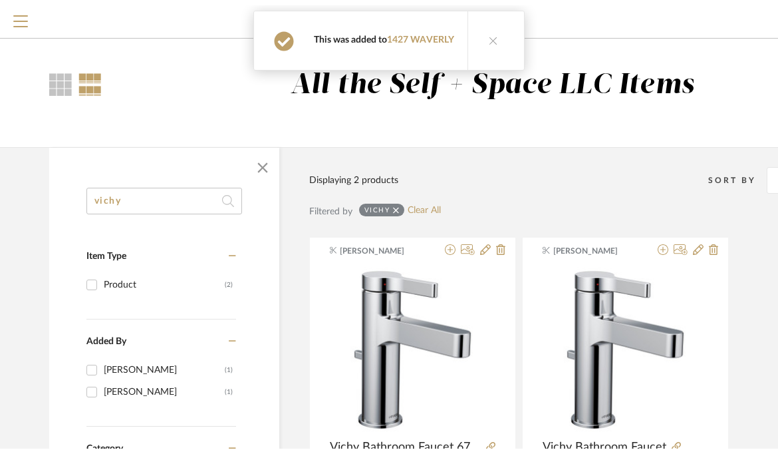
scroll to position [0, 0]
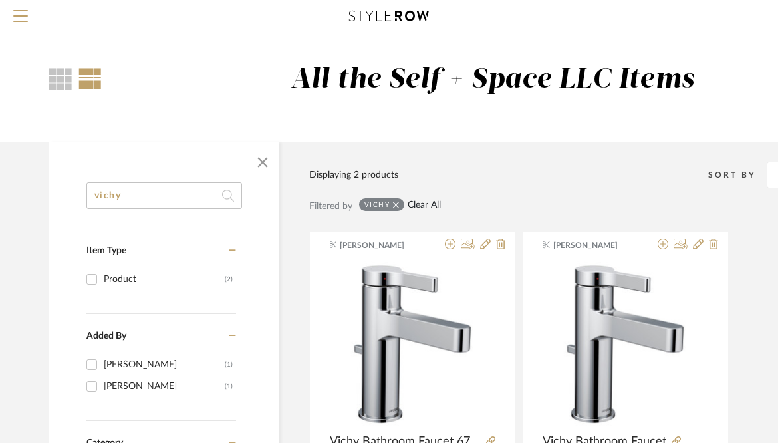
click at [428, 205] on link "Clear All" at bounding box center [424, 205] width 33 height 11
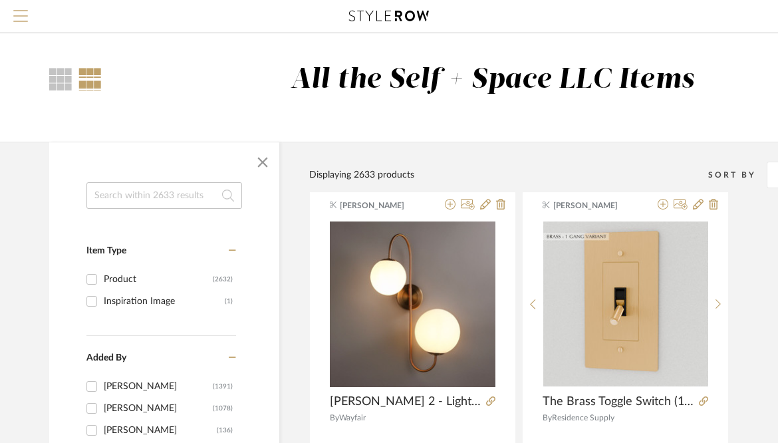
click at [22, 11] on span "Menu" at bounding box center [20, 10] width 15 height 1
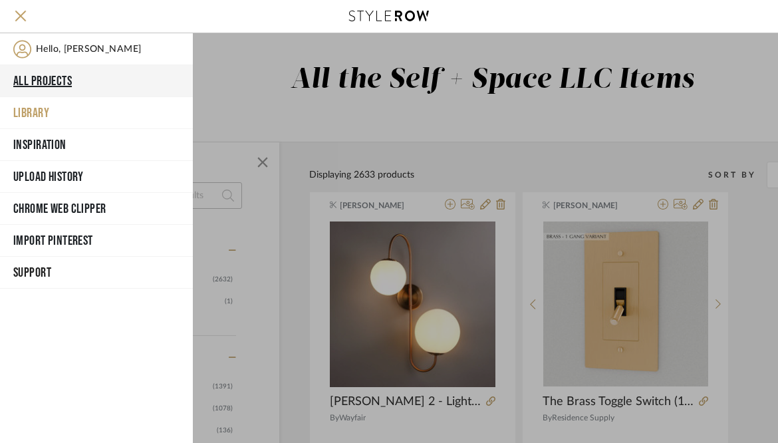
click at [47, 79] on button "All Projects" at bounding box center [96, 81] width 193 height 32
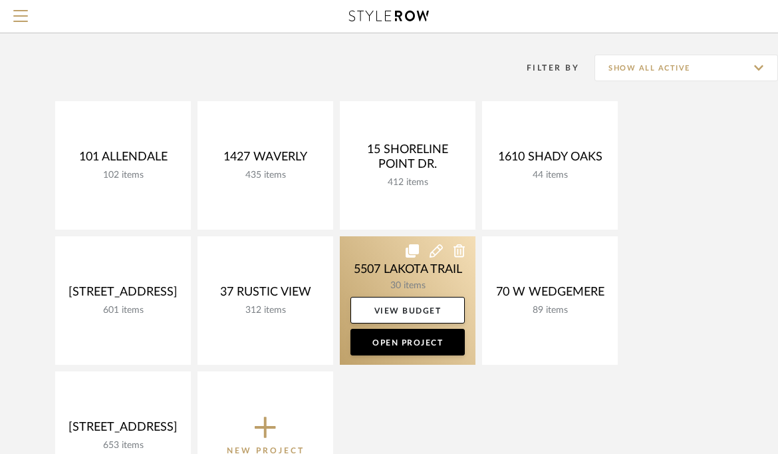
scroll to position [119, 0]
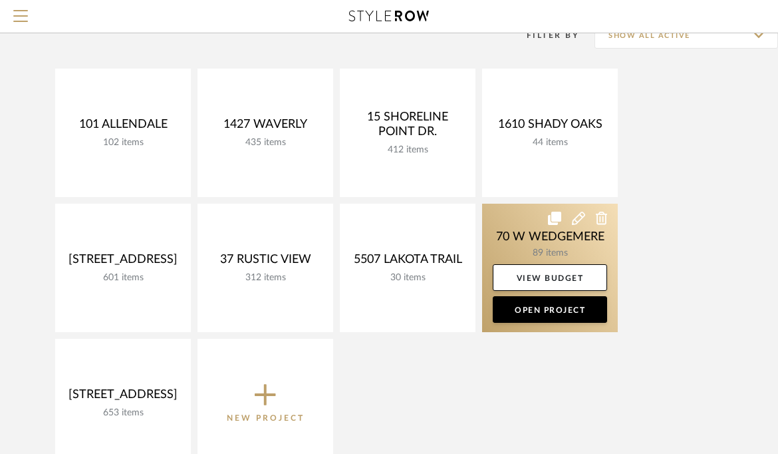
click at [500, 242] on link at bounding box center [550, 268] width 136 height 128
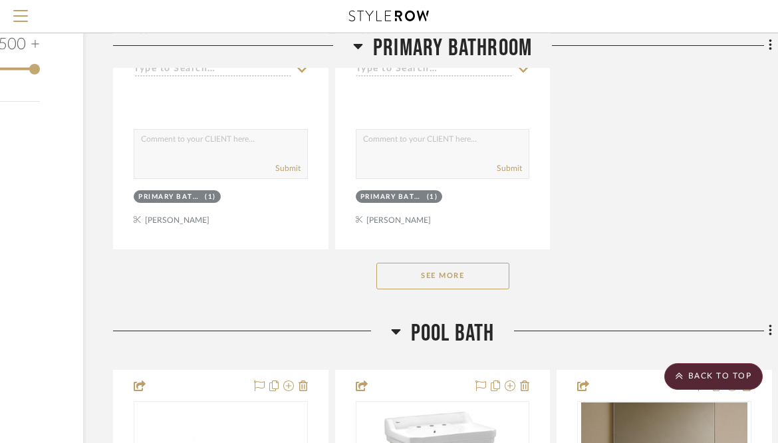
scroll to position [1821, 167]
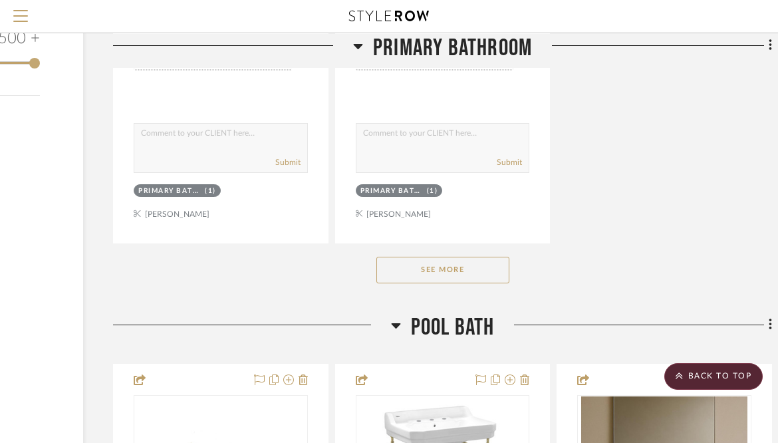
click at [441, 262] on button "See More" at bounding box center [443, 270] width 133 height 27
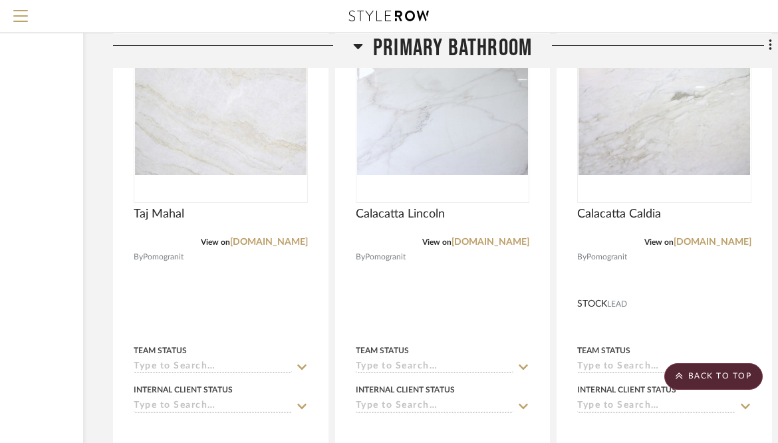
scroll to position [3171, 167]
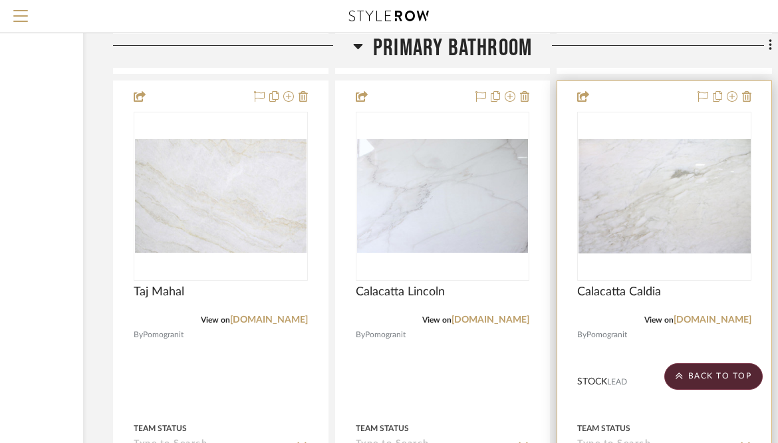
click at [675, 182] on div at bounding box center [665, 196] width 174 height 169
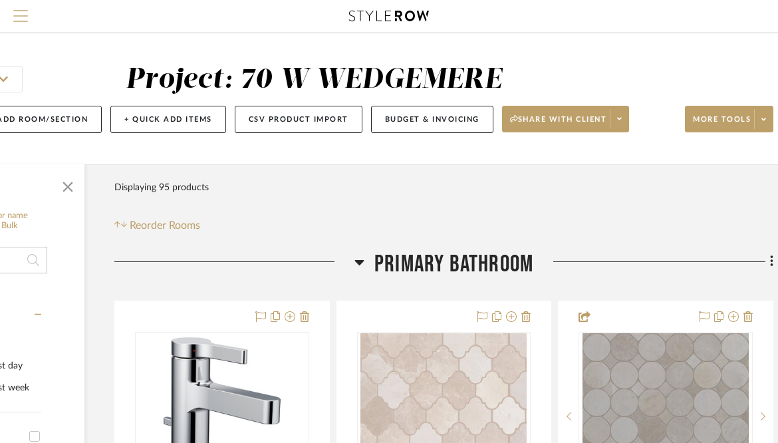
scroll to position [0, 166]
click at [18, 17] on span "Menu" at bounding box center [20, 20] width 15 height 20
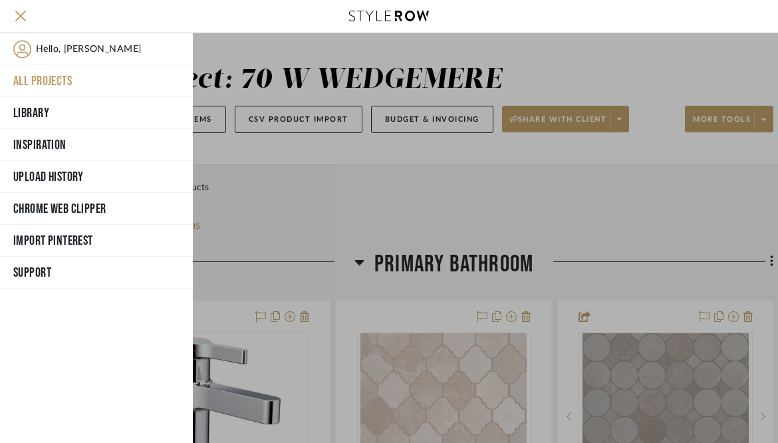
click at [37, 81] on button "All Projects" at bounding box center [96, 81] width 193 height 32
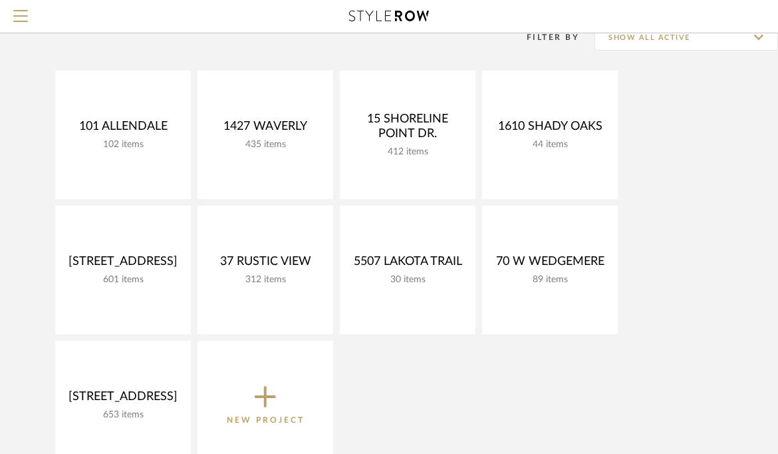
scroll to position [143, 0]
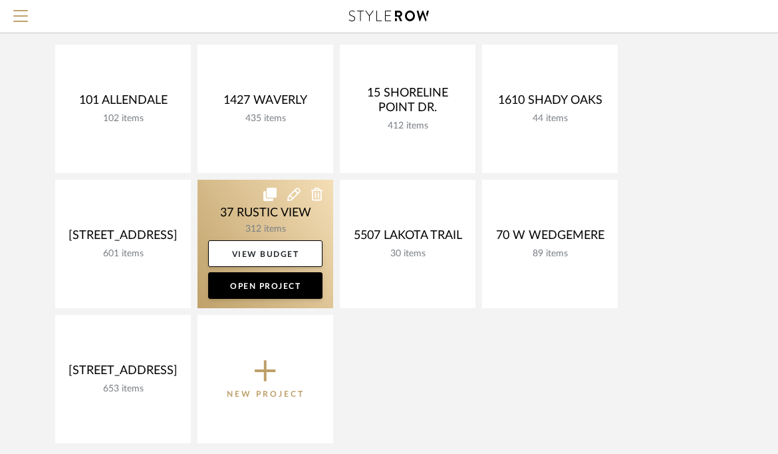
click at [232, 206] on link at bounding box center [266, 244] width 136 height 128
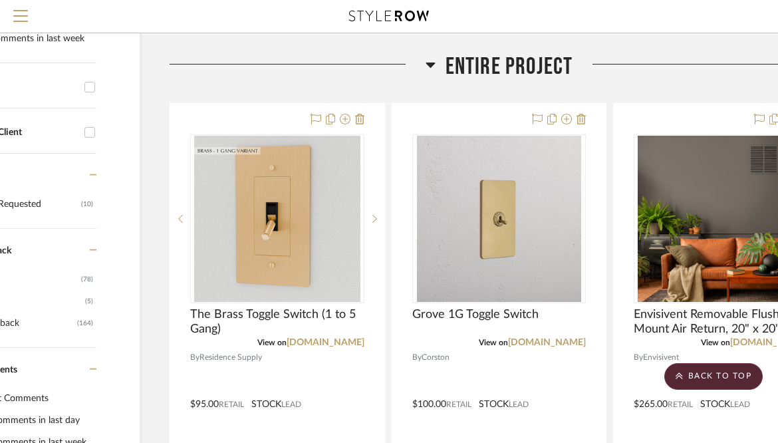
scroll to position [349, 109]
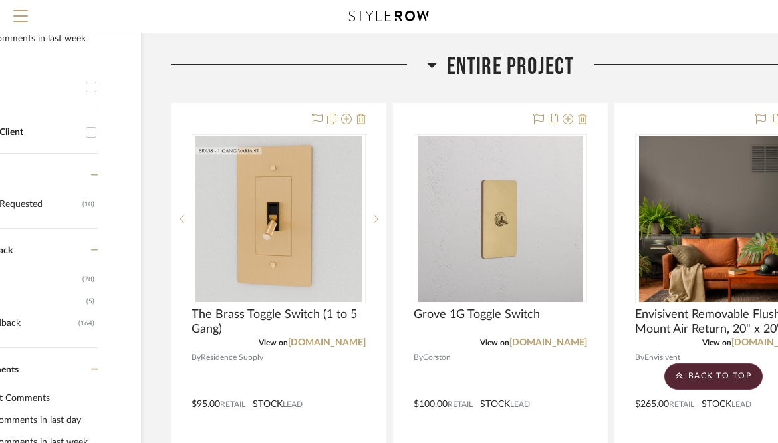
click at [432, 63] on icon at bounding box center [431, 65] width 9 height 5
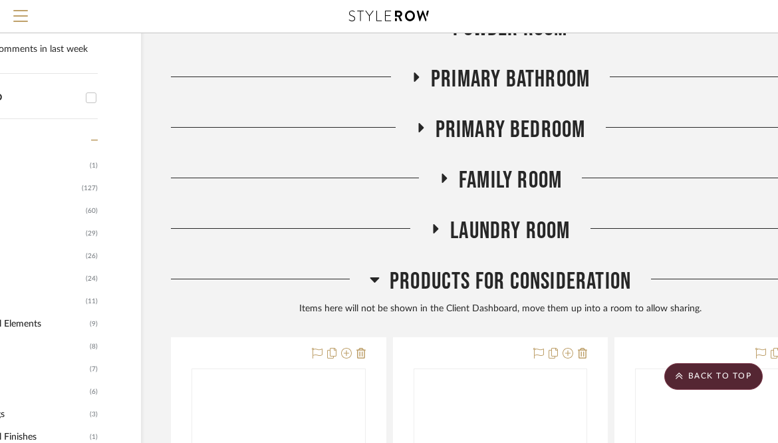
scroll to position [788, 109]
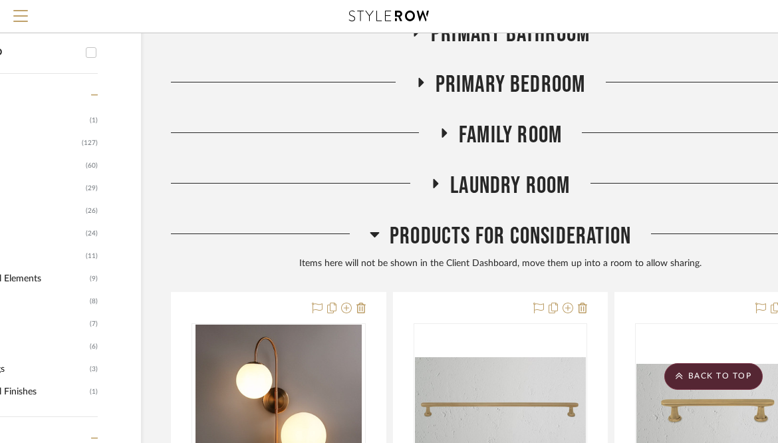
click at [435, 178] on fa-icon at bounding box center [435, 187] width 10 height 19
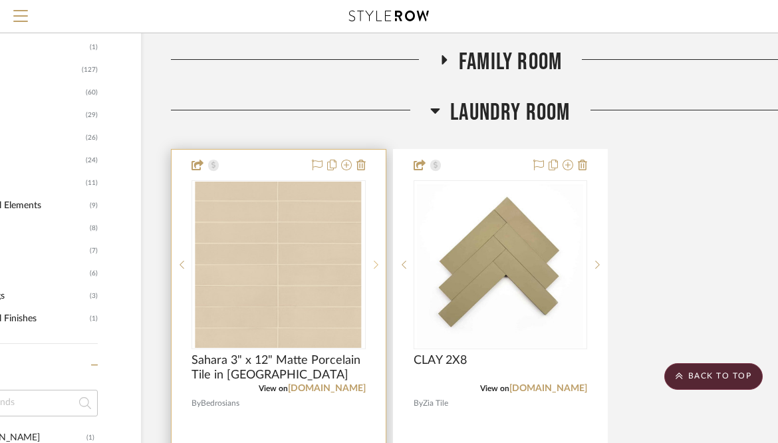
scroll to position [895, 109]
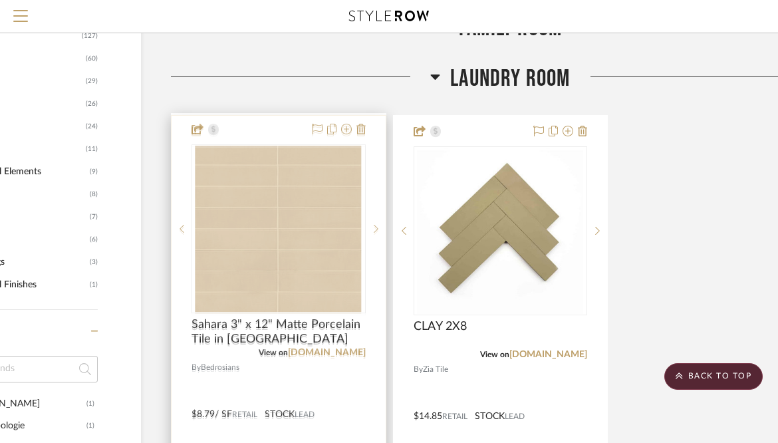
click at [377, 223] on div at bounding box center [376, 230] width 20 height 169
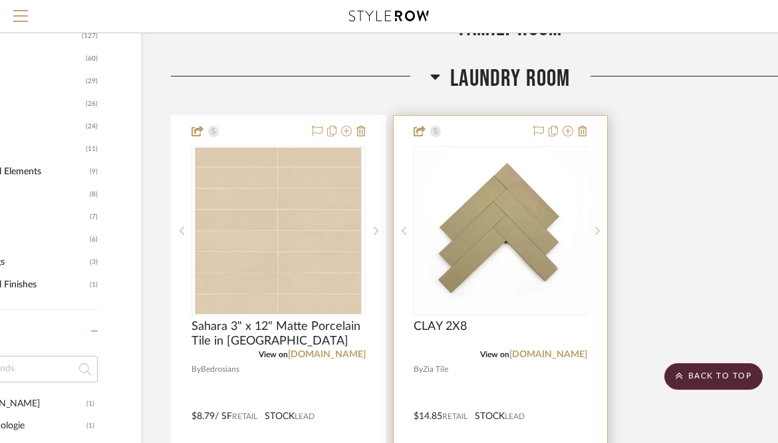
click at [532, 212] on img "0" at bounding box center [511, 231] width 166 height 166
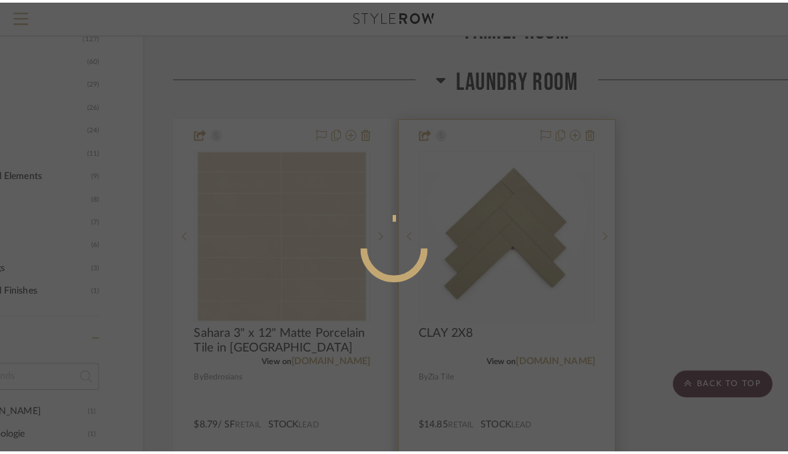
scroll to position [0, 0]
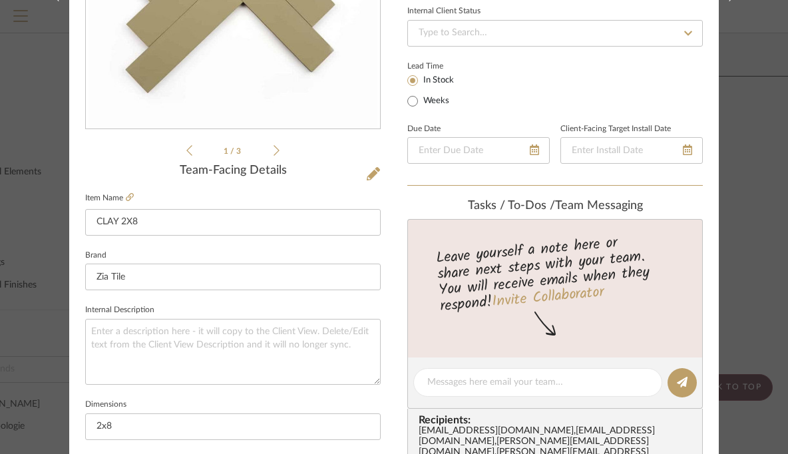
click at [267, 152] on li "1 / 3" at bounding box center [232, 150] width 81 height 16
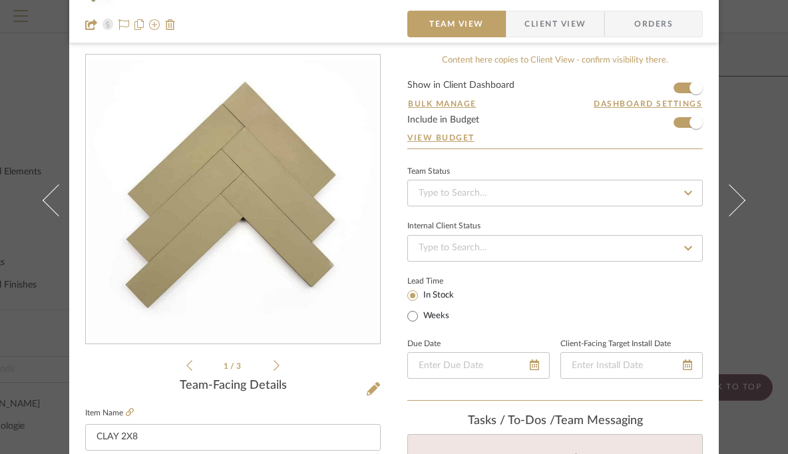
scroll to position [3, 0]
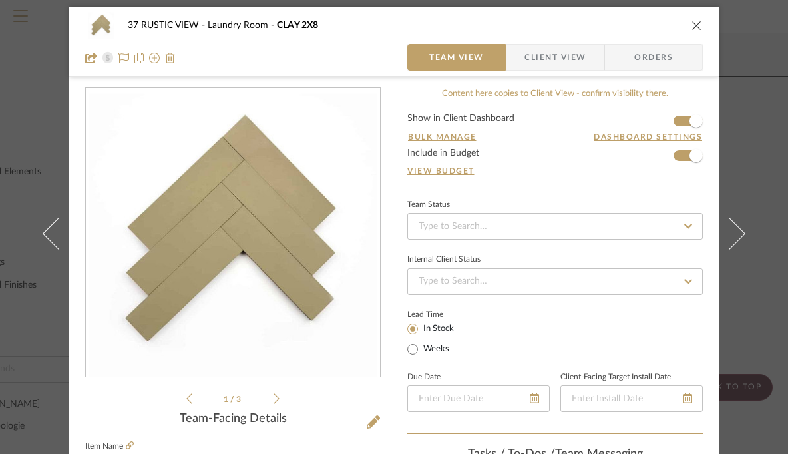
click at [692, 25] on icon "close" at bounding box center [696, 25] width 11 height 11
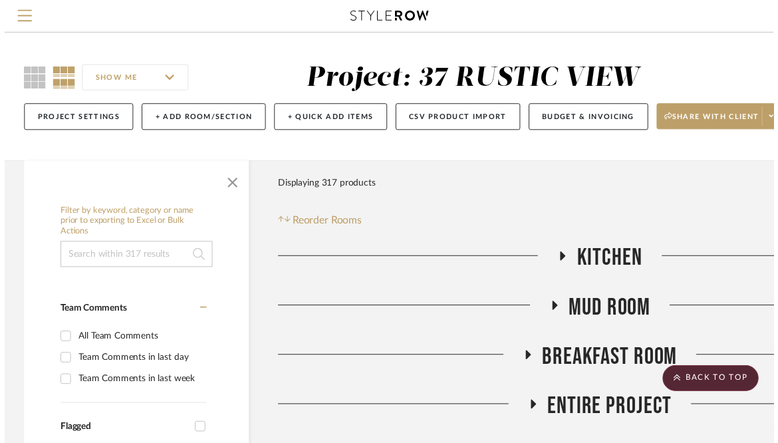
scroll to position [895, 109]
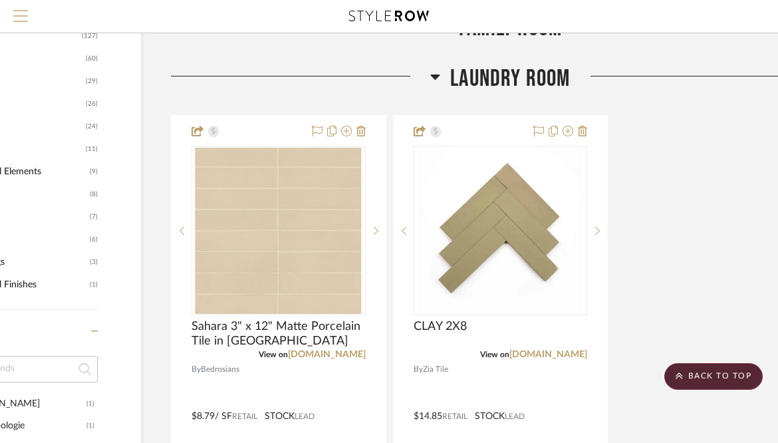
click at [23, 20] on span "Menu" at bounding box center [20, 20] width 15 height 20
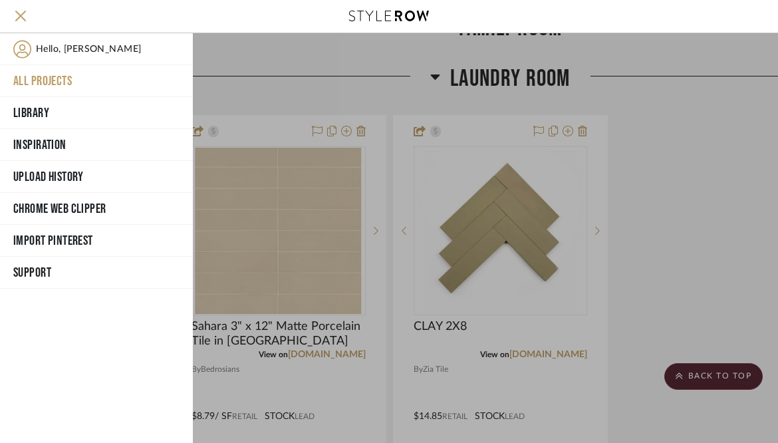
click at [45, 79] on button "All Projects" at bounding box center [96, 81] width 193 height 32
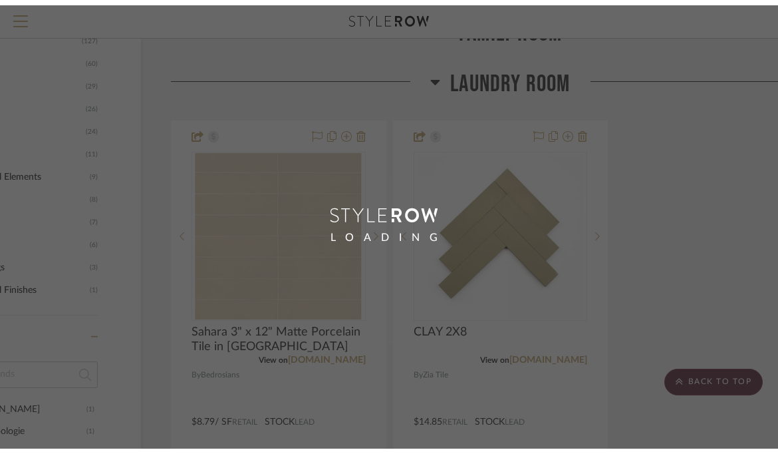
scroll to position [598, 0]
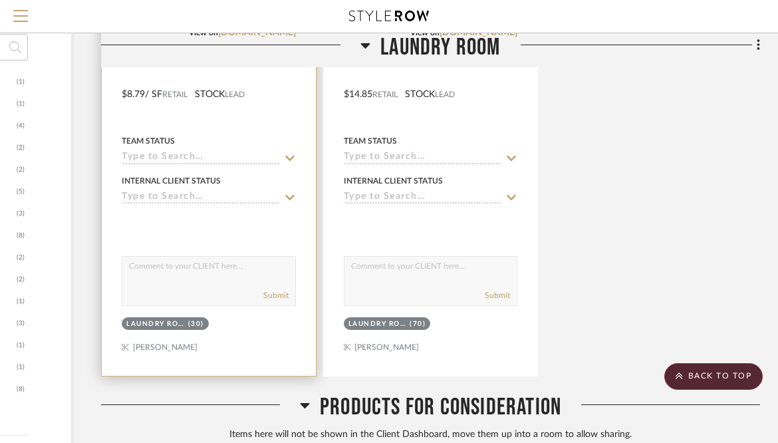
scroll to position [1206, 179]
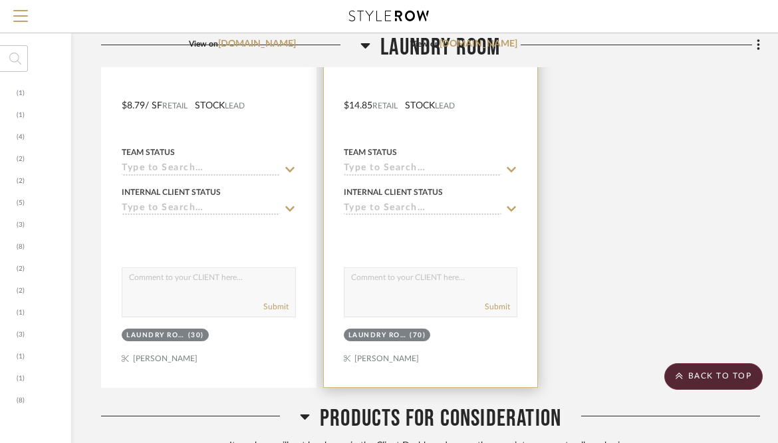
click at [441, 239] on div at bounding box center [431, 235] width 174 height 27
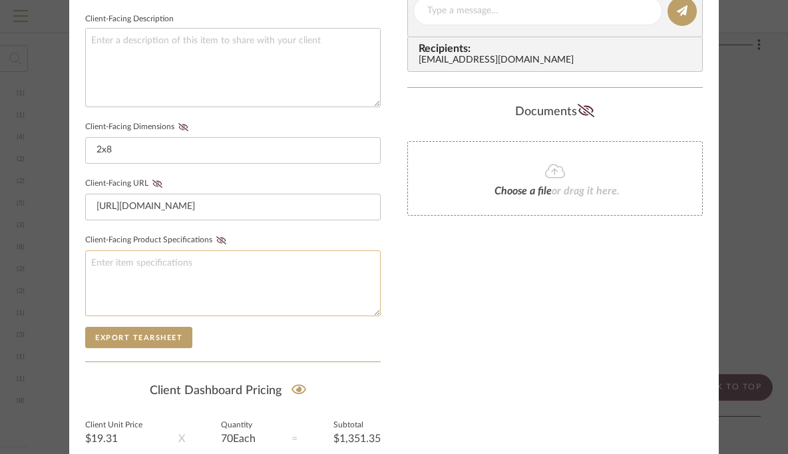
scroll to position [563, 0]
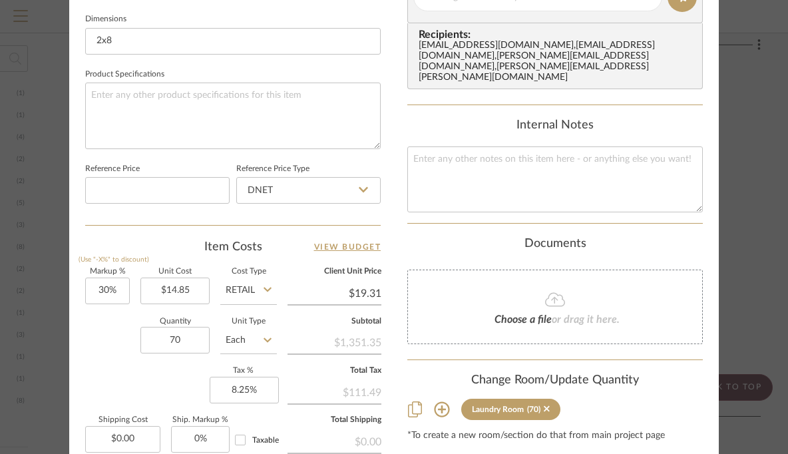
scroll to position [644, 0]
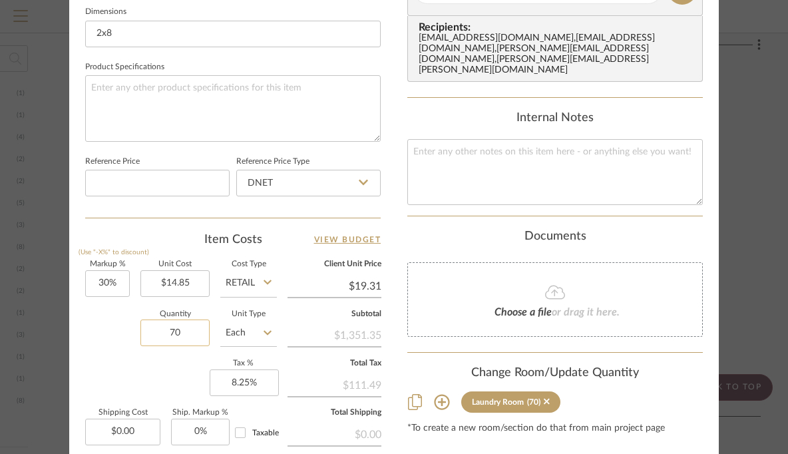
click at [170, 329] on input "70" at bounding box center [174, 332] width 69 height 27
type input "30"
click at [159, 376] on div "Markup % (Use "-X%" to discount) 30% Unit Cost $14.85 Cost Type Retail Client U…" at bounding box center [232, 358] width 295 height 194
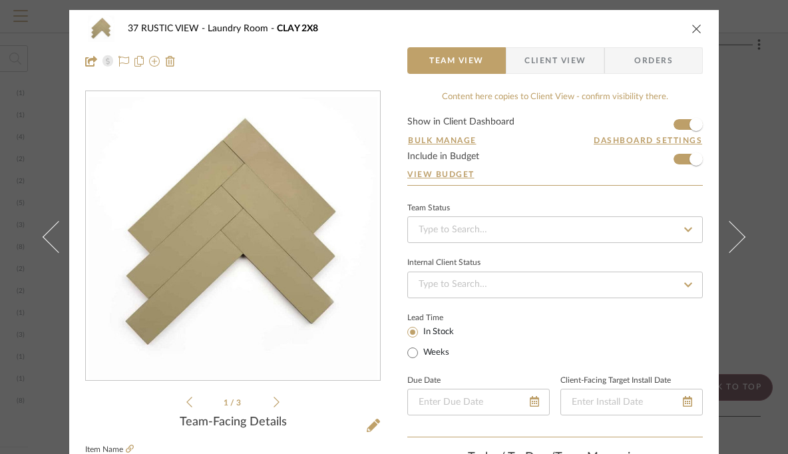
scroll to position [0, 0]
click at [693, 28] on icon "close" at bounding box center [696, 28] width 11 height 11
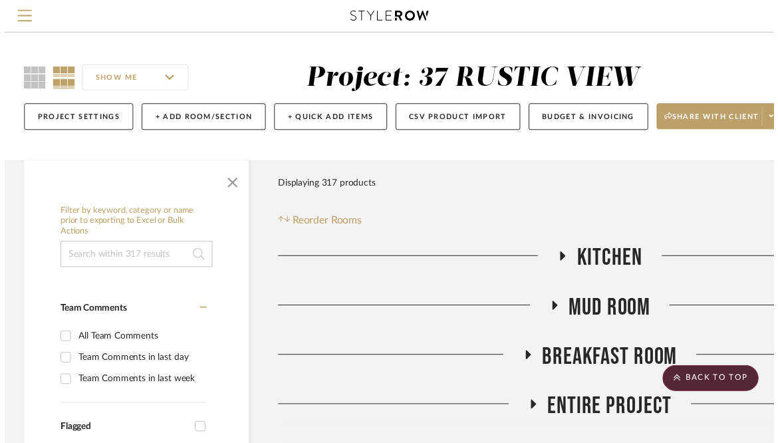
scroll to position [1206, 179]
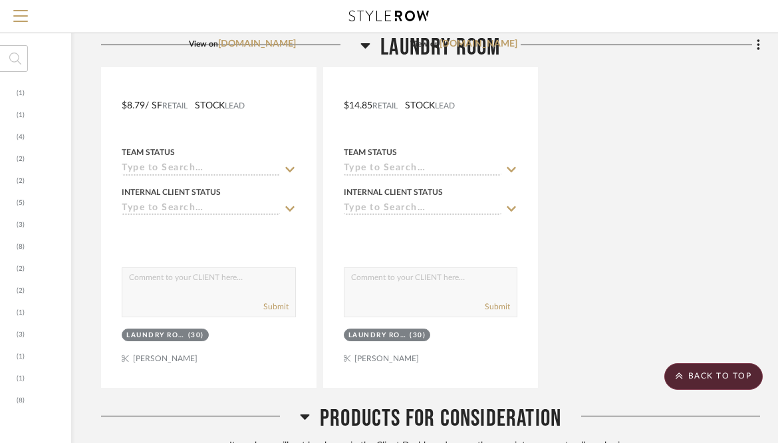
click at [584, 197] on div "Sahara 3" x 12" Matte Porcelain Tile in Ecru View on [DOMAIN_NAME] By Bedrosian…" at bounding box center [430, 96] width 659 height 584
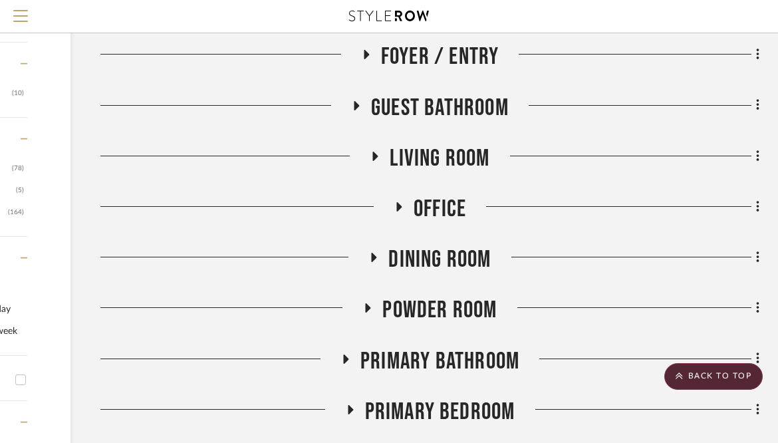
scroll to position [477, 180]
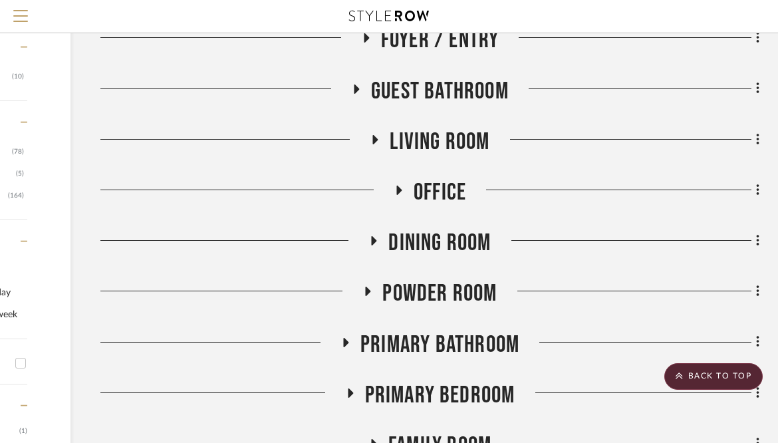
click at [365, 291] on icon at bounding box center [368, 292] width 16 height 10
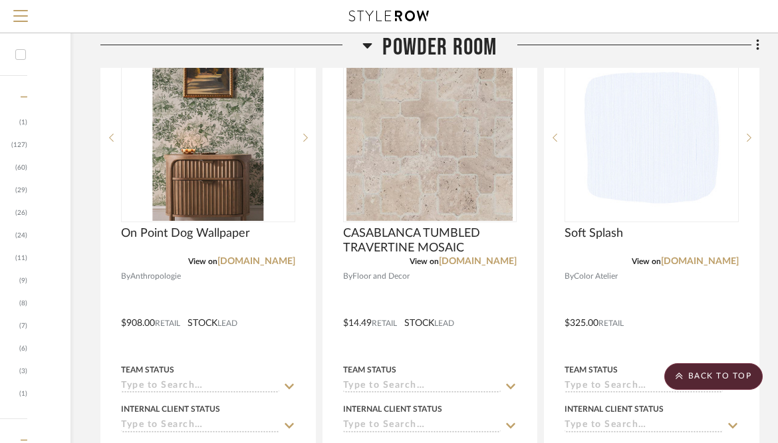
scroll to position [826, 180]
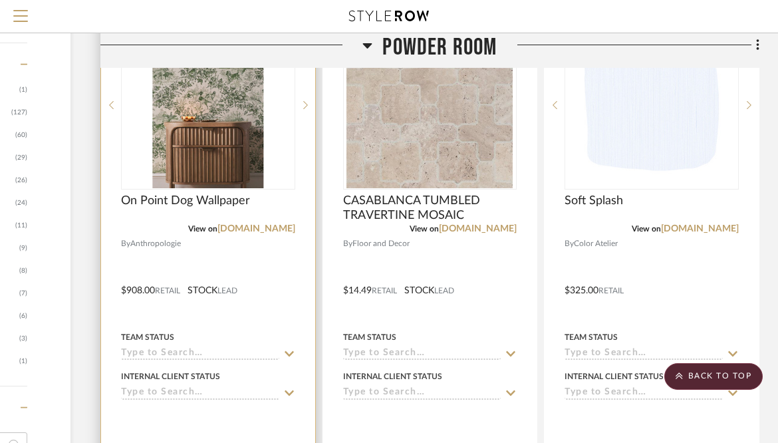
click at [218, 144] on img "0" at bounding box center [208, 105] width 110 height 166
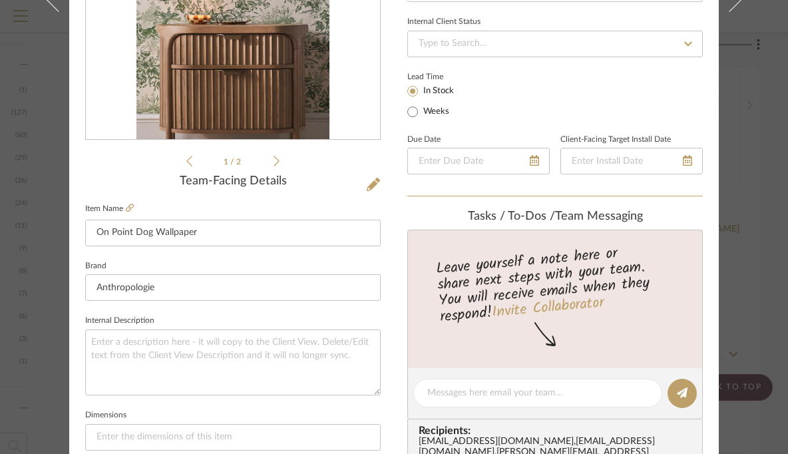
scroll to position [268, 0]
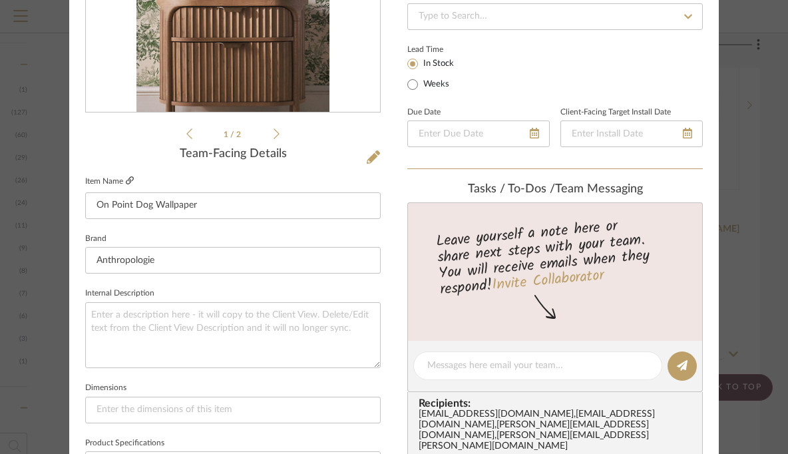
click at [126, 182] on icon at bounding box center [130, 180] width 8 height 8
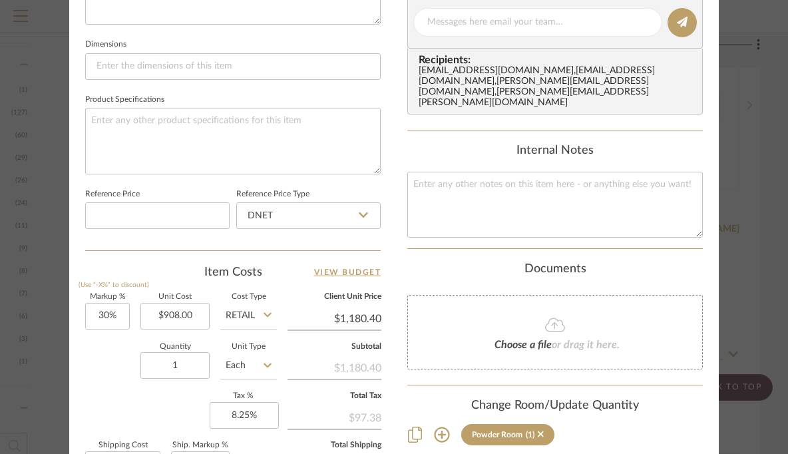
scroll to position [616, 0]
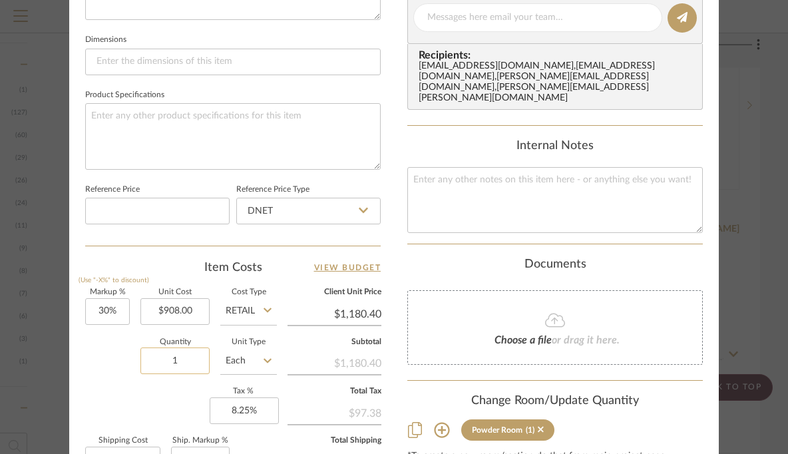
click at [184, 350] on input "1" at bounding box center [174, 360] width 69 height 27
type input "3"
click at [394, 225] on div "37 RUSTIC VIEW Powder Room On Point Dog Wallpaper Team View Client View Orders …" at bounding box center [393, 8] width 649 height 1229
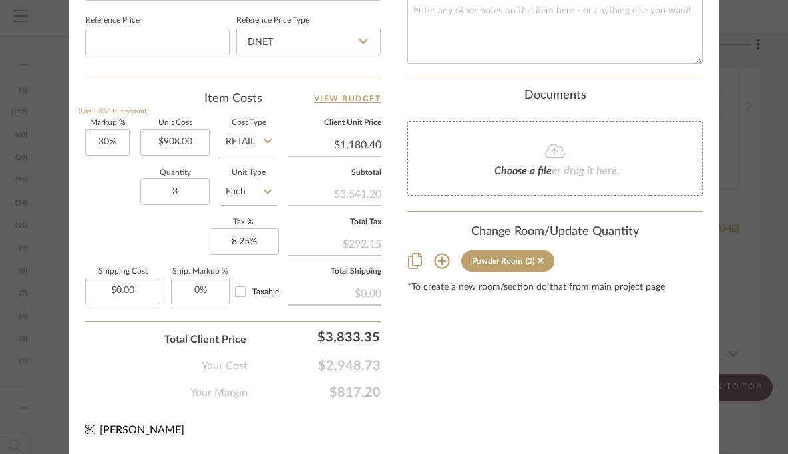
scroll to position [784, 0]
click at [100, 138] on input "30" at bounding box center [107, 143] width 45 height 27
type input "0%"
type input "$908.00"
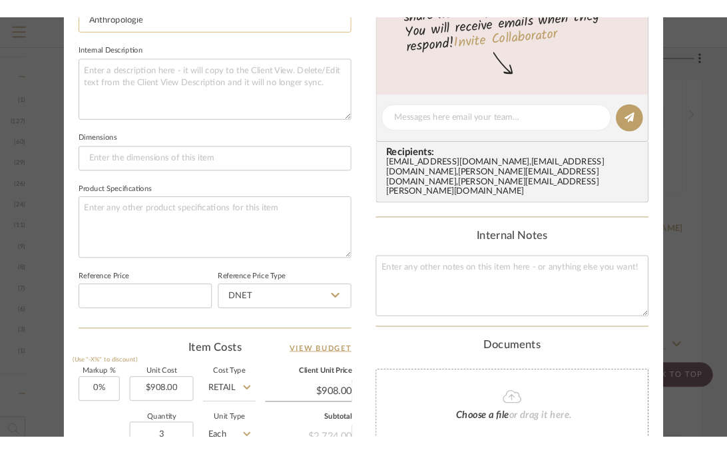
scroll to position [528, 0]
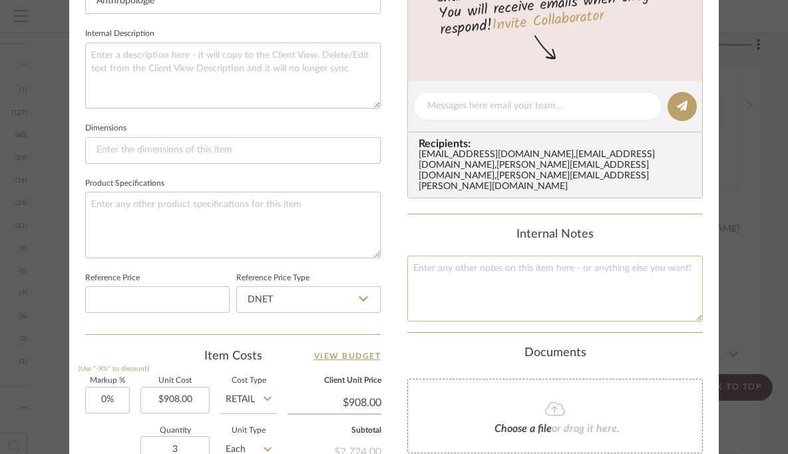
click at [540, 265] on textarea at bounding box center [554, 289] width 295 height 66
paste textarea "[URL][DOMAIN_NAME]"
type textarea "[URL][DOMAIN_NAME] $727.50/roll (plus FALL2025 10% discount code)"
click at [407, 228] on div "Internal Notes" at bounding box center [554, 235] width 295 height 15
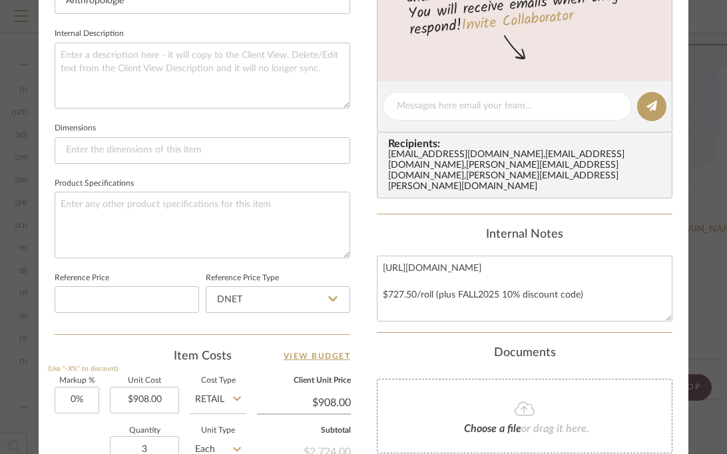
click at [361, 218] on div "37 RUSTIC VIEW Powder Room On Point Dog Wallpaper Team View Client View Orders …" at bounding box center [363, 96] width 649 height 1229
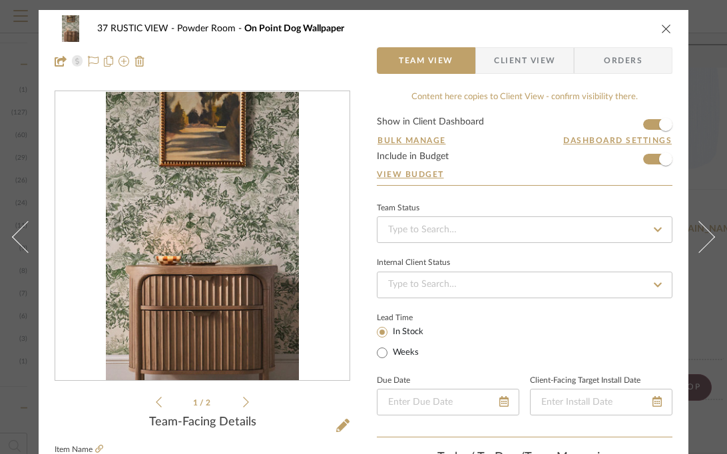
scroll to position [0, 0]
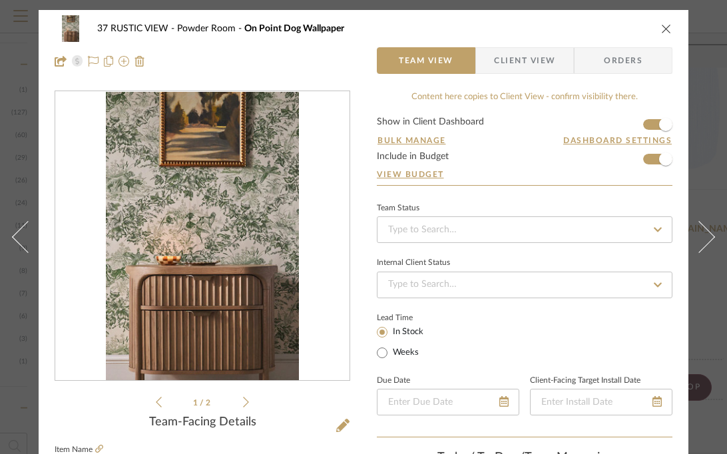
click at [663, 27] on icon "close" at bounding box center [666, 28] width 11 height 11
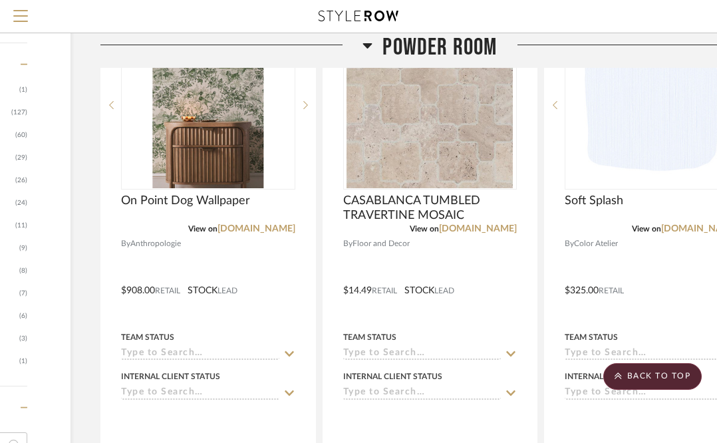
scroll to position [739, 180]
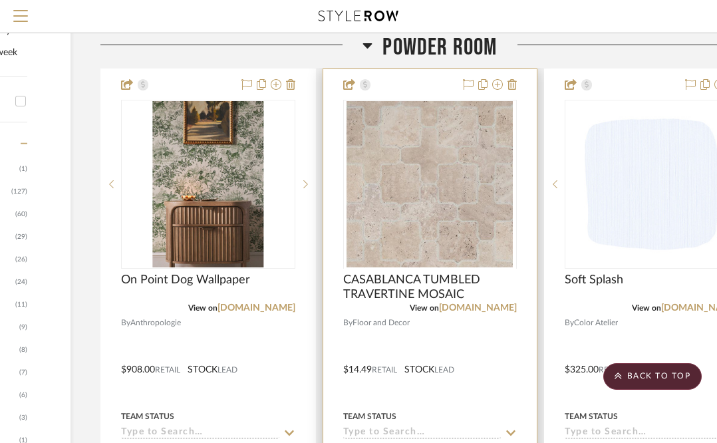
click at [425, 269] on img at bounding box center [430, 352] width 166 height 166
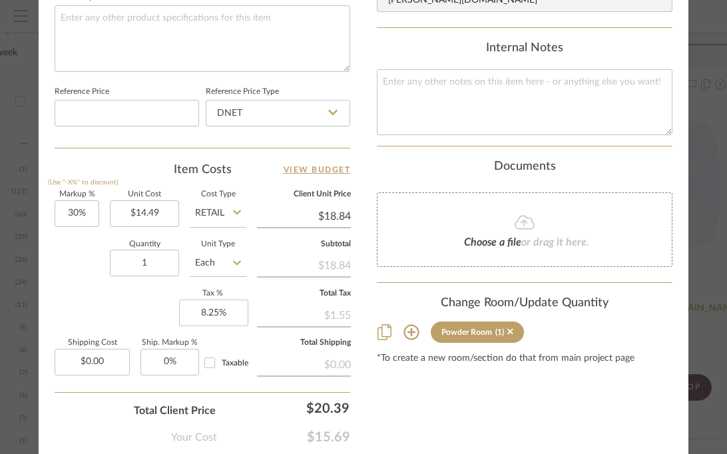
scroll to position [718, 0]
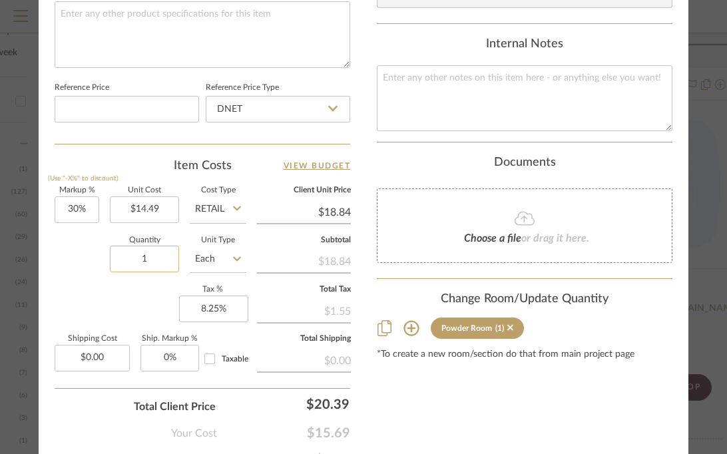
click at [168, 250] on input "1" at bounding box center [144, 259] width 69 height 27
type input "30"
click at [74, 282] on div "Quantity 30 Unit Type Each" at bounding box center [151, 260] width 192 height 47
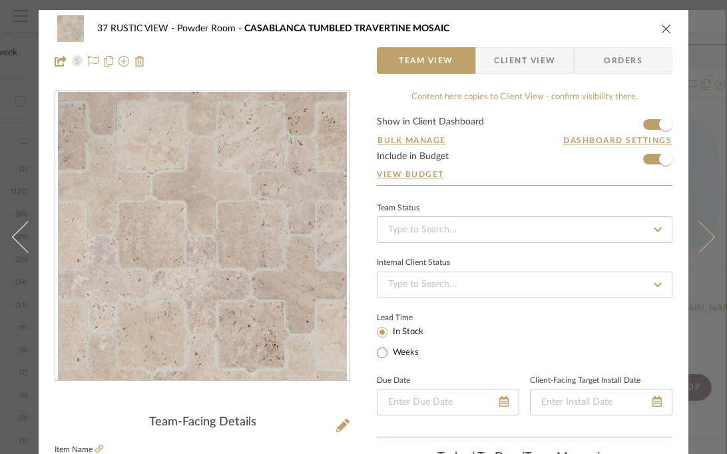
scroll to position [0, 0]
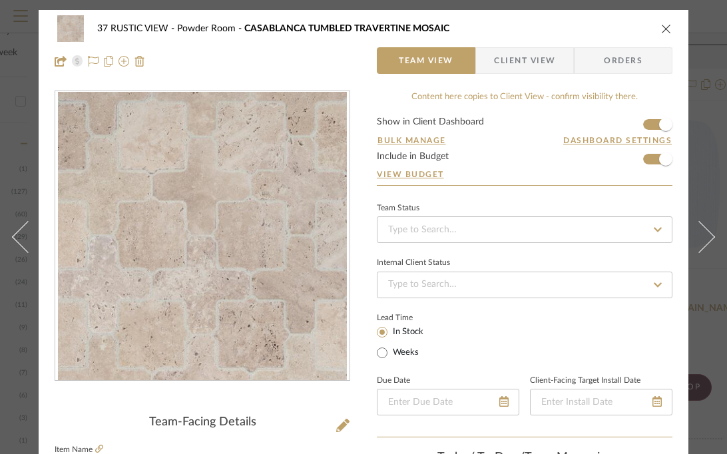
click at [665, 25] on icon "close" at bounding box center [666, 28] width 11 height 11
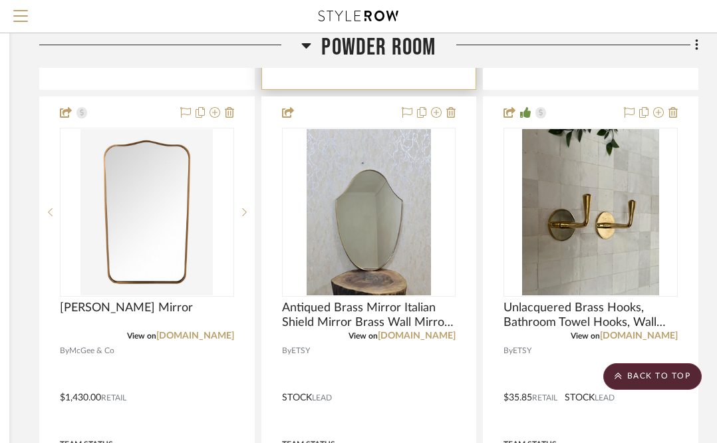
scroll to position [1302, 241]
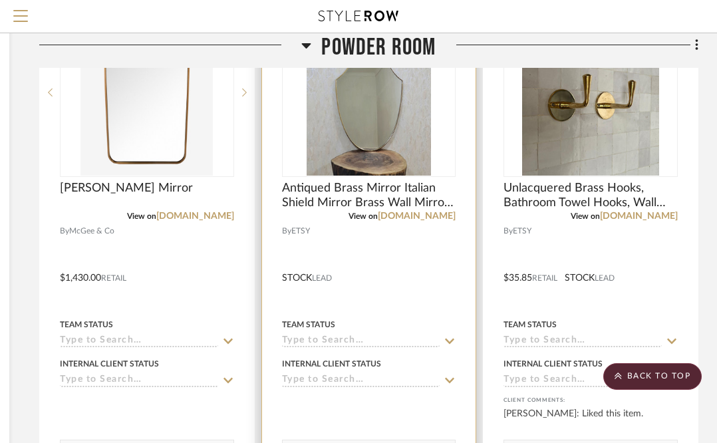
click at [358, 234] on div at bounding box center [369, 268] width 214 height 582
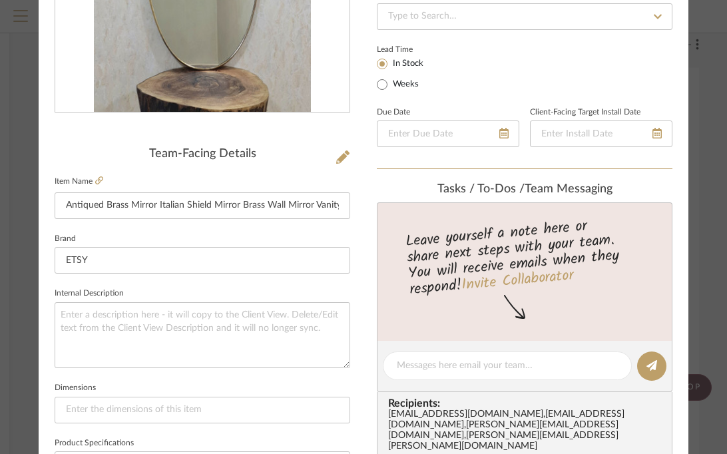
scroll to position [306, 0]
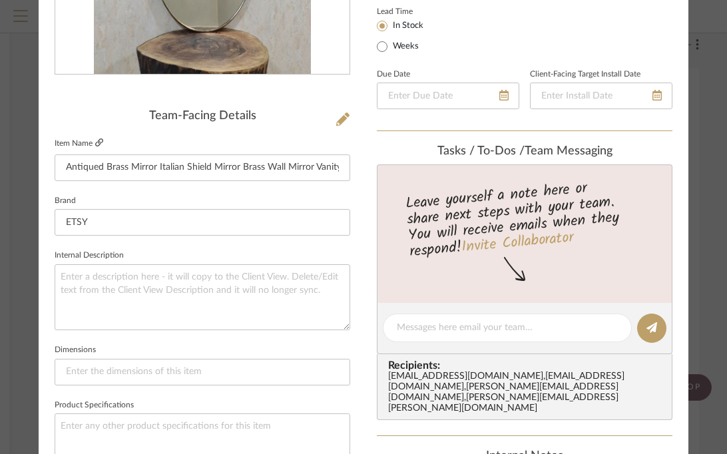
click at [96, 143] on icon at bounding box center [99, 142] width 8 height 8
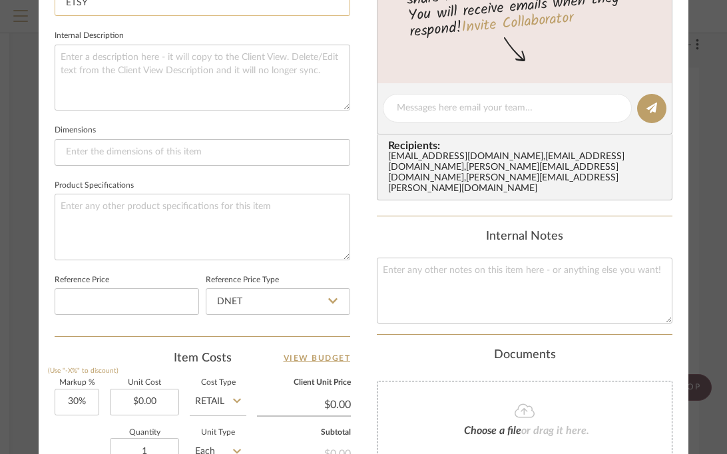
scroll to position [526, -1]
click at [135, 153] on input at bounding box center [202, 151] width 295 height 27
type input "31.5" H x"
type input "31.5" H x 21" W"
type input "0.00"
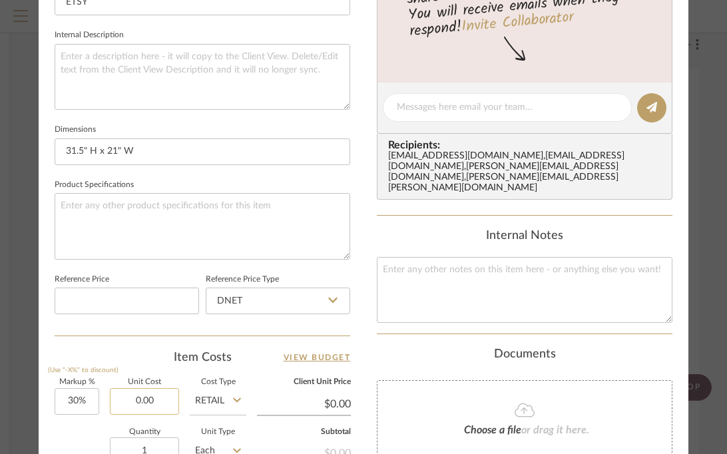
click at [166, 395] on input "0.00" at bounding box center [144, 401] width 69 height 27
type input "0"
type input "$475.00"
click at [142, 350] on div "Item Costs View Budget" at bounding box center [202, 357] width 295 height 16
type input "$617.50"
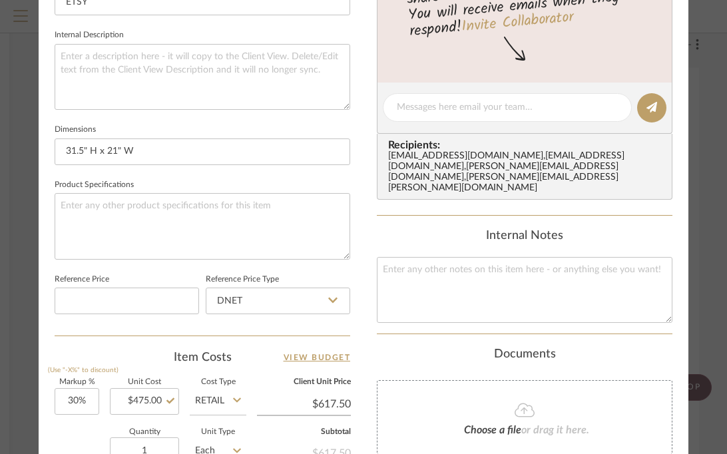
click at [363, 240] on div "37 RUSTIC VIEW Powder Room Antiqued Brass Mirror Italian Shield Mirror Brass Wa…" at bounding box center [363, 98] width 649 height 1229
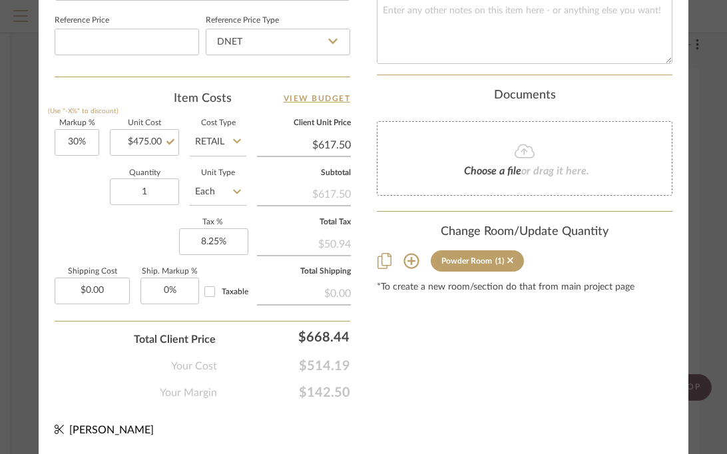
scroll to position [795, -1]
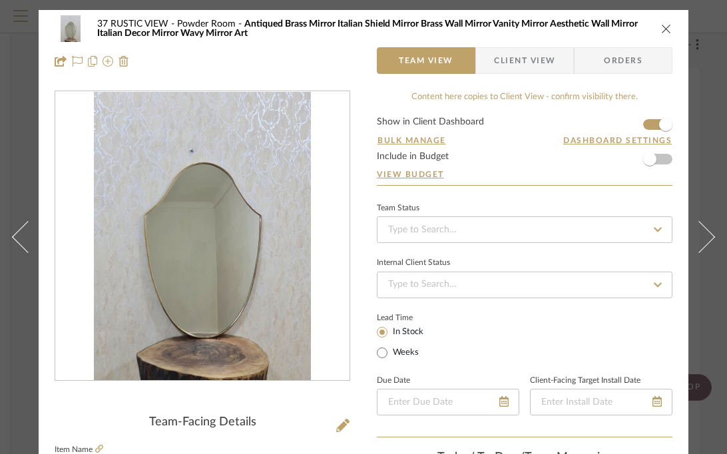
scroll to position [0, -1]
click at [667, 27] on icon "close" at bounding box center [666, 28] width 11 height 11
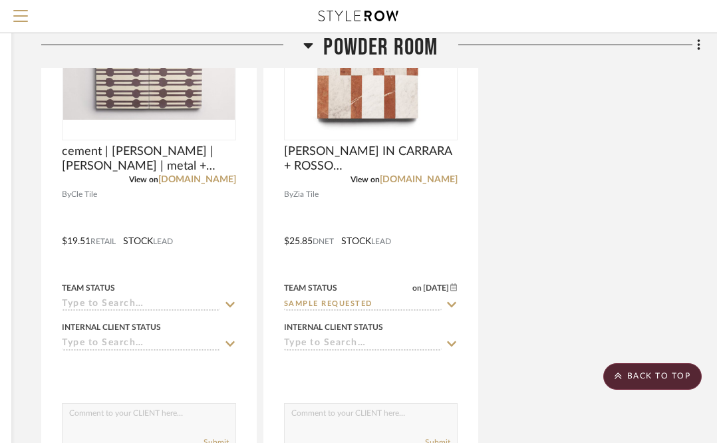
scroll to position [2163, 239]
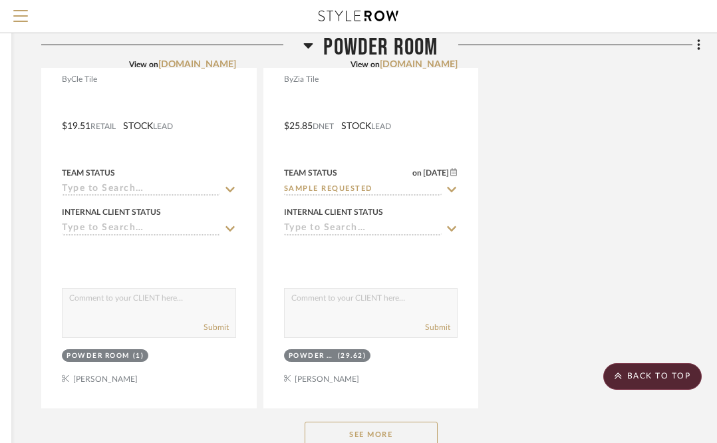
click at [370, 424] on button "See More" at bounding box center [371, 435] width 133 height 27
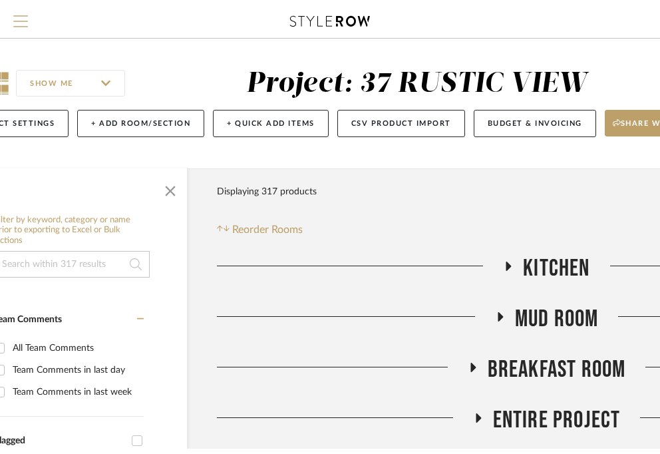
scroll to position [1, 0]
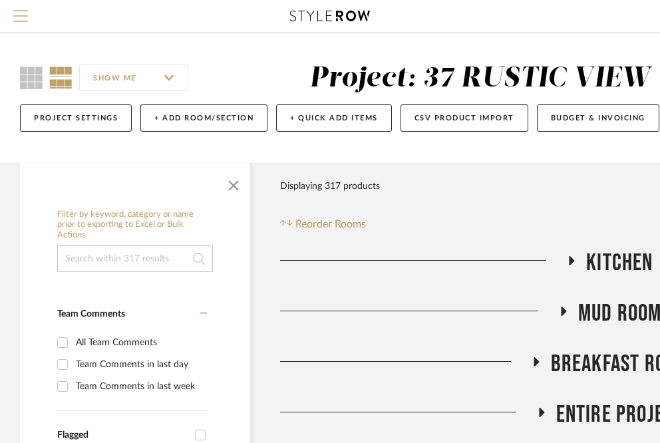
click at [16, 14] on span "Menu" at bounding box center [20, 20] width 15 height 20
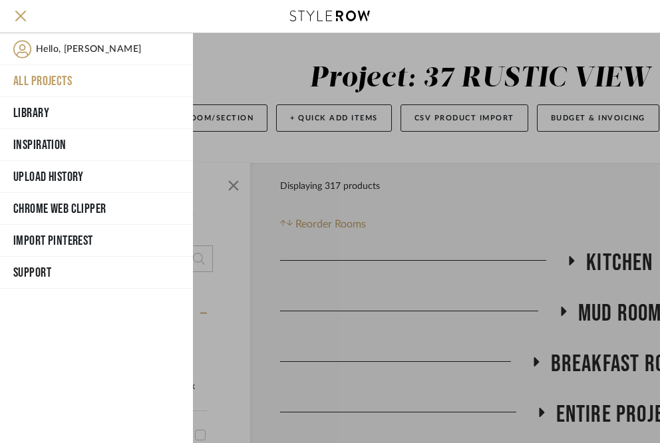
click at [41, 79] on button "All Projects" at bounding box center [96, 81] width 193 height 32
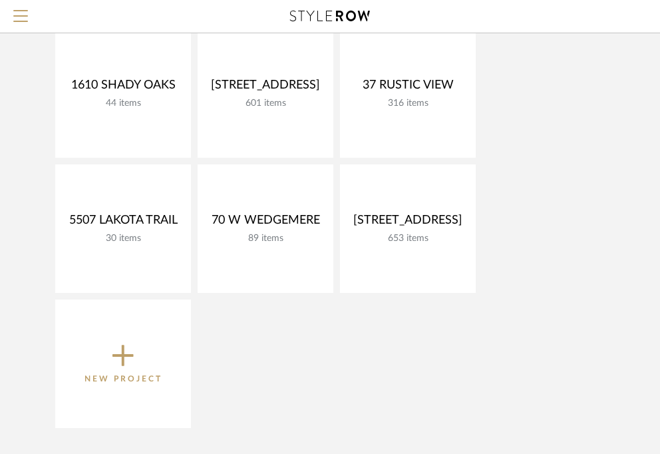
scroll to position [313, 0]
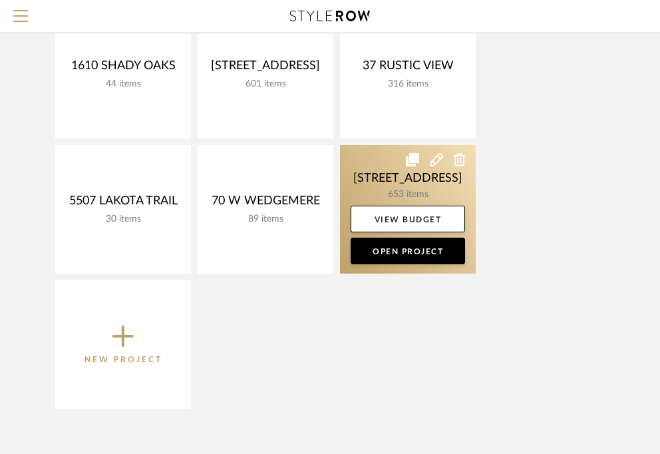
click at [402, 197] on link at bounding box center [408, 209] width 136 height 128
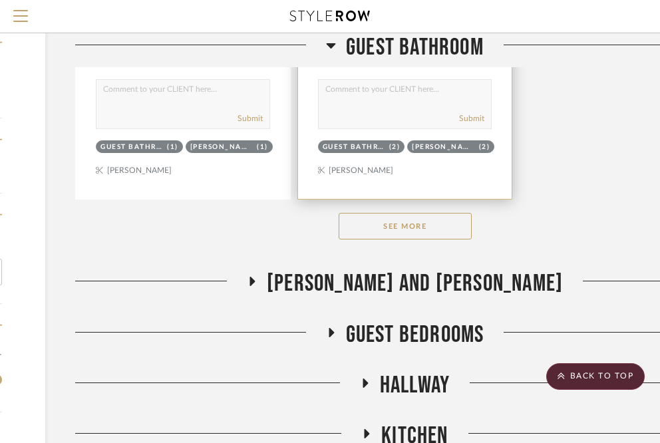
scroll to position [2119, 205]
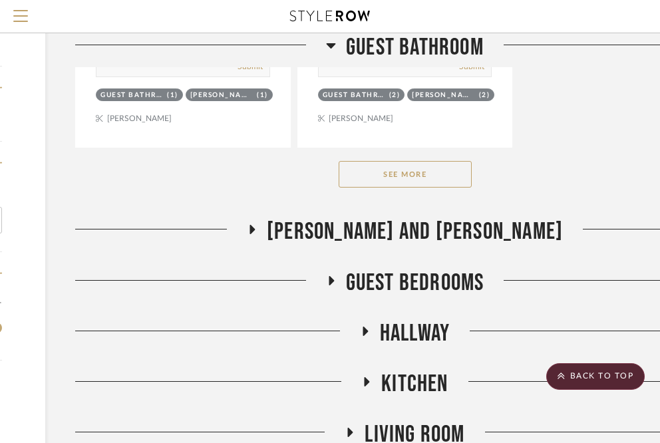
click at [432, 188] on button "See More" at bounding box center [405, 174] width 133 height 27
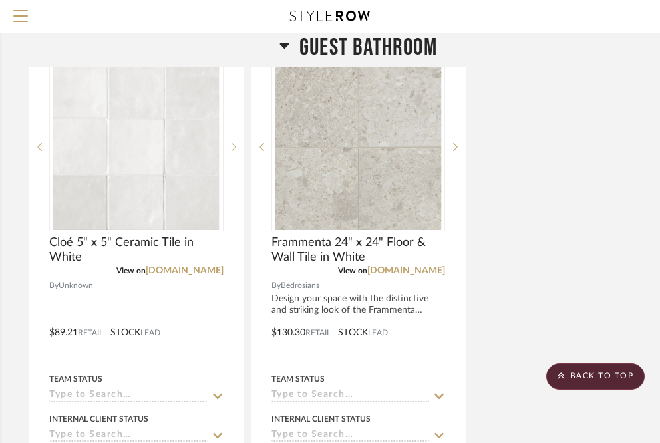
scroll to position [6957, 248]
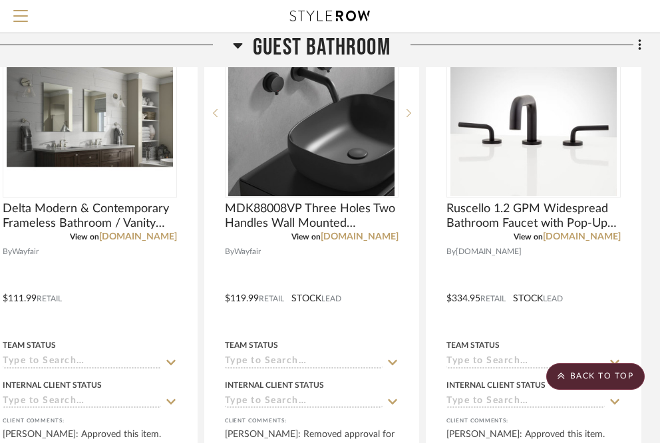
scroll to position [5732, 298]
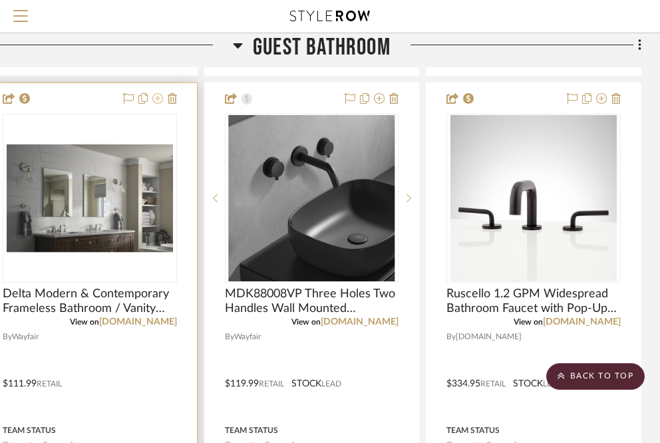
click at [159, 104] on icon at bounding box center [157, 98] width 11 height 11
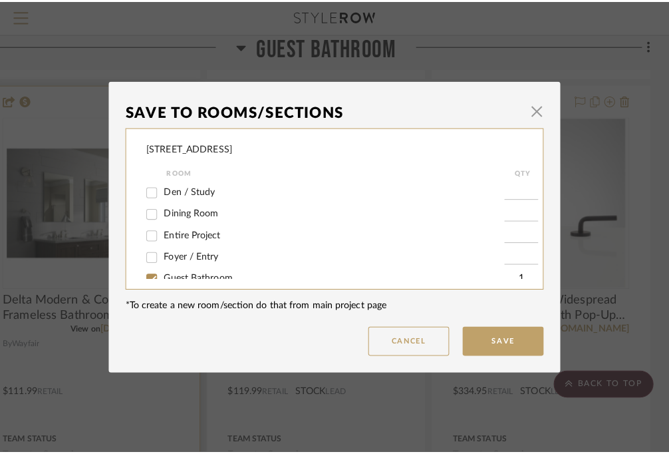
scroll to position [0, 0]
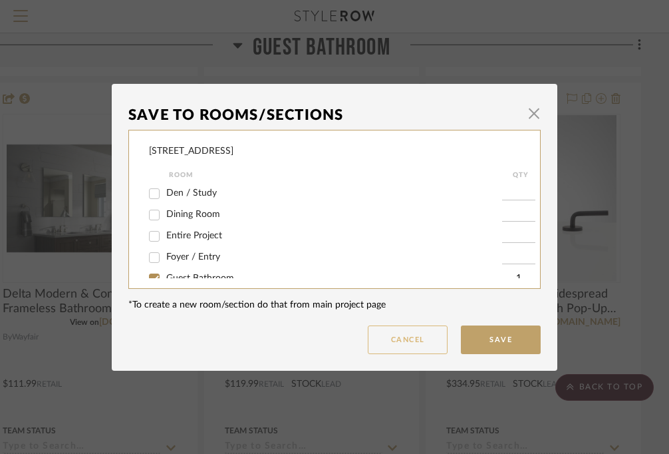
click at [405, 341] on button "Cancel" at bounding box center [408, 339] width 80 height 29
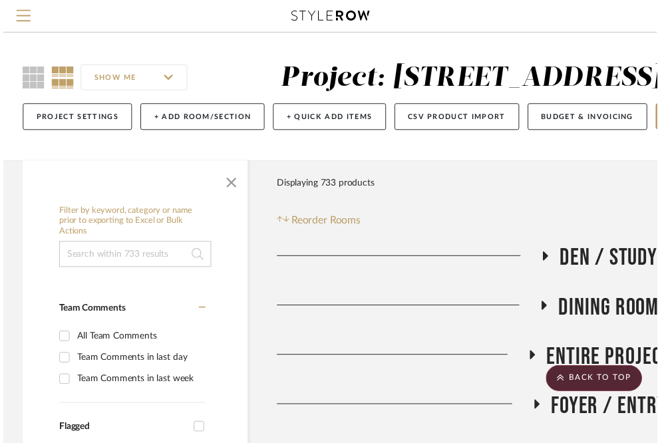
scroll to position [5732, 298]
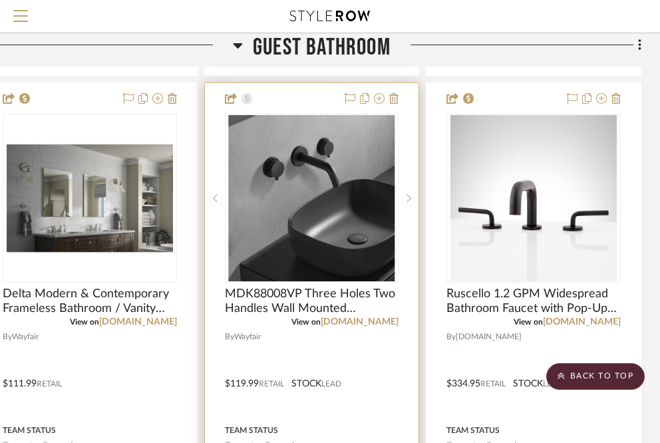
click at [343, 202] on img "0" at bounding box center [311, 198] width 166 height 166
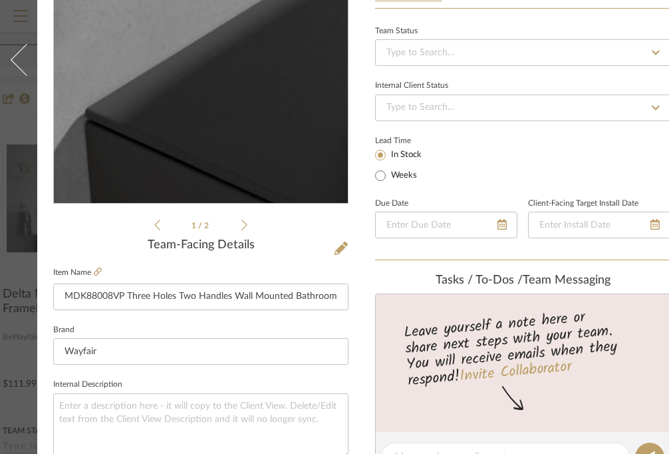
scroll to position [192, 0]
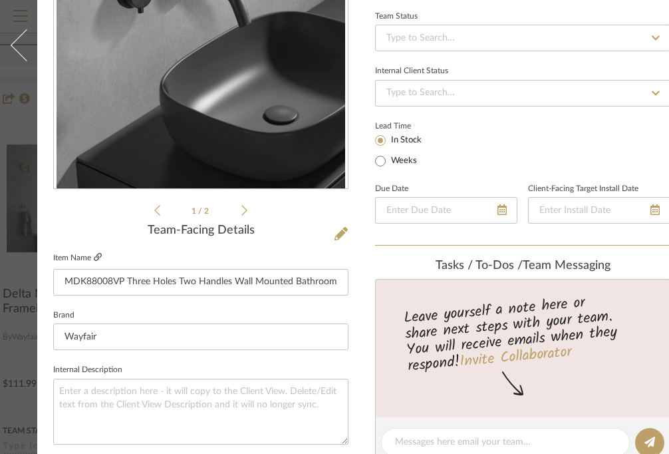
click at [98, 258] on icon at bounding box center [98, 257] width 8 height 8
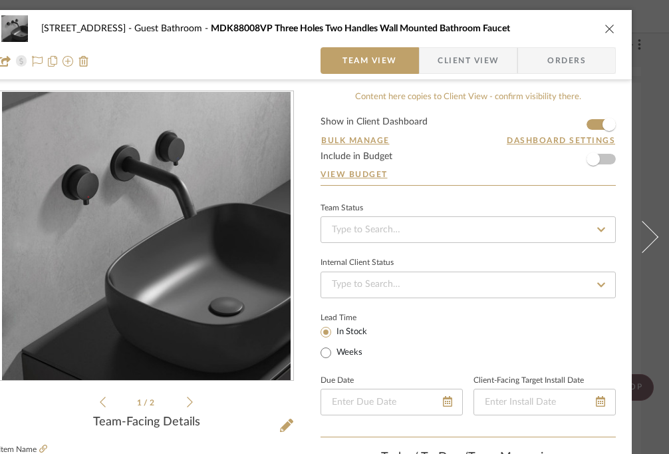
scroll to position [56, 63]
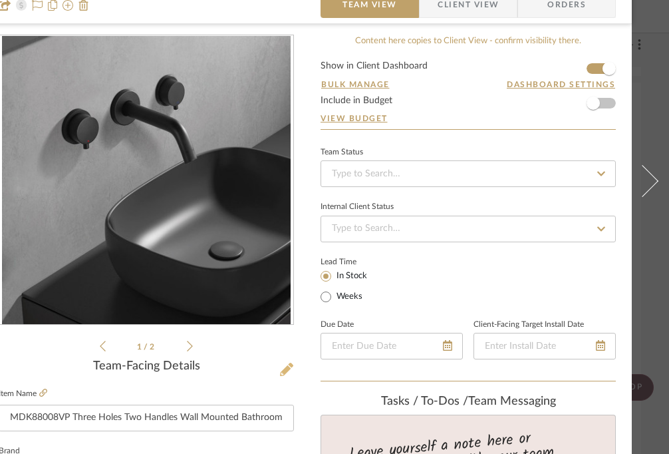
click at [281, 370] on icon at bounding box center [286, 369] width 13 height 13
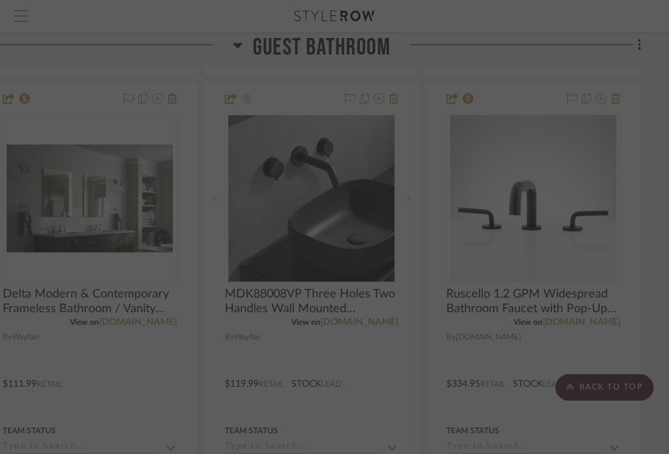
scroll to position [0, 0]
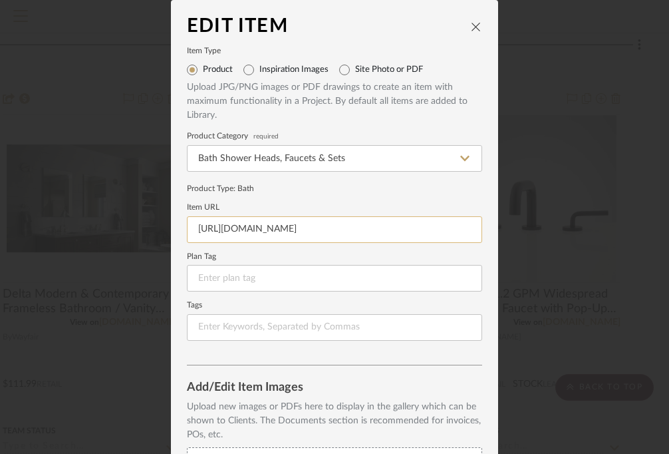
click at [315, 231] on input "[URL][DOMAIN_NAME]" at bounding box center [334, 229] width 295 height 27
paste input "[URL][DOMAIN_NAME]"
type input "[URL][DOMAIN_NAME]"
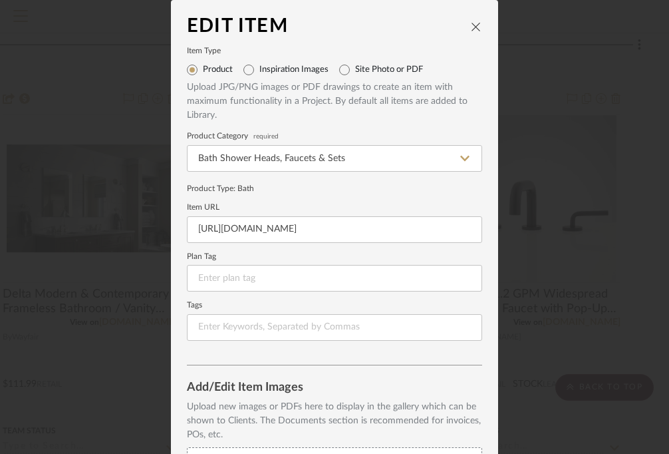
click at [393, 202] on form "Item Type Product Inspiration Images Site Photo or PDF Upload JPG/PNG images or…" at bounding box center [334, 194] width 295 height 293
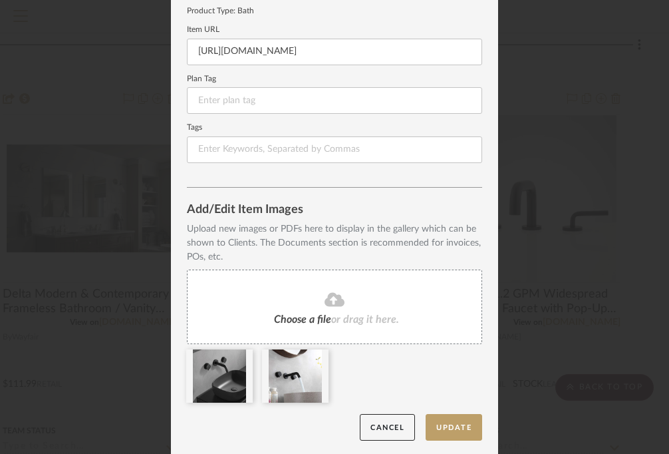
scroll to position [177, 0]
click at [440, 432] on button "Update" at bounding box center [454, 428] width 57 height 27
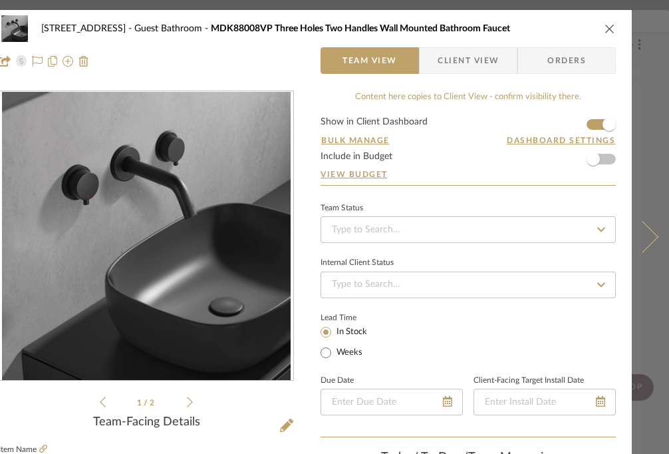
scroll to position [0, 64]
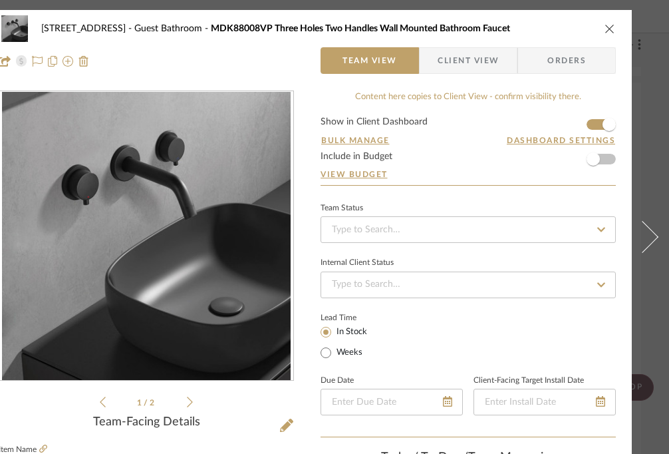
click at [605, 29] on icon "close" at bounding box center [610, 28] width 11 height 11
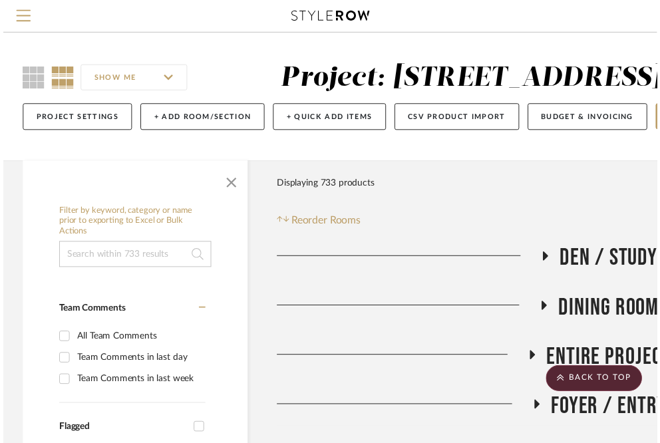
scroll to position [5732, 298]
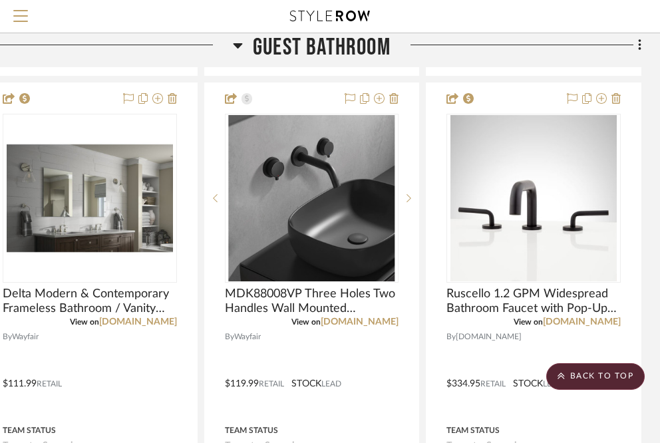
click at [240, 44] on icon at bounding box center [238, 45] width 9 height 5
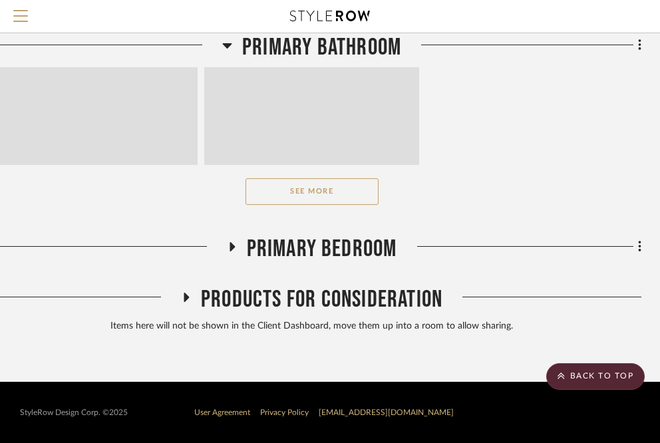
scroll to position [2528, 298]
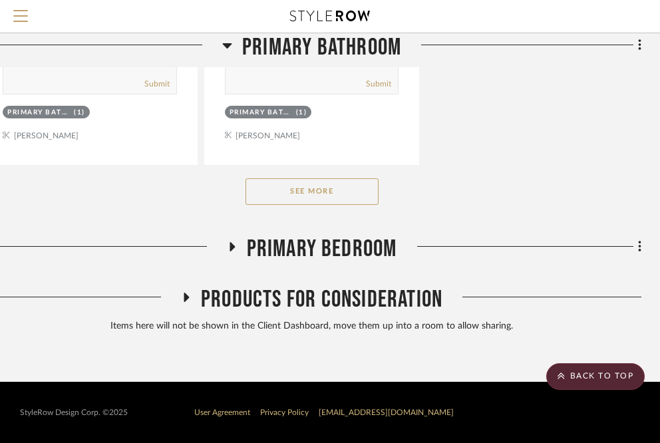
click at [225, 43] on icon at bounding box center [226, 45] width 9 height 5
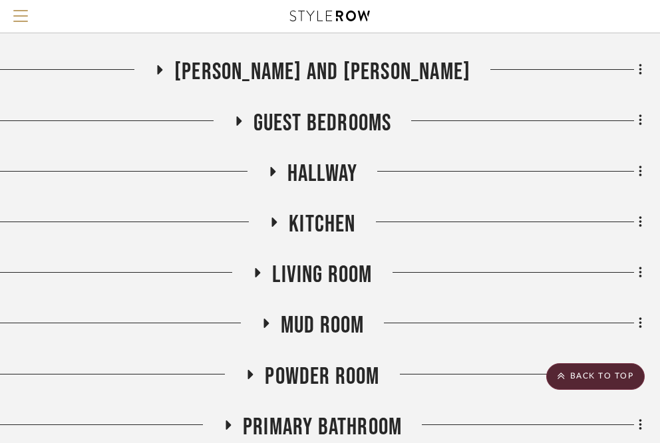
scroll to position [431, 297]
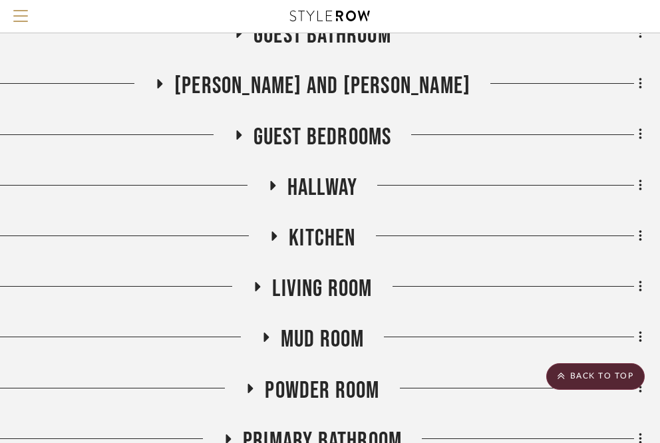
click at [167, 89] on icon at bounding box center [159, 84] width 16 height 10
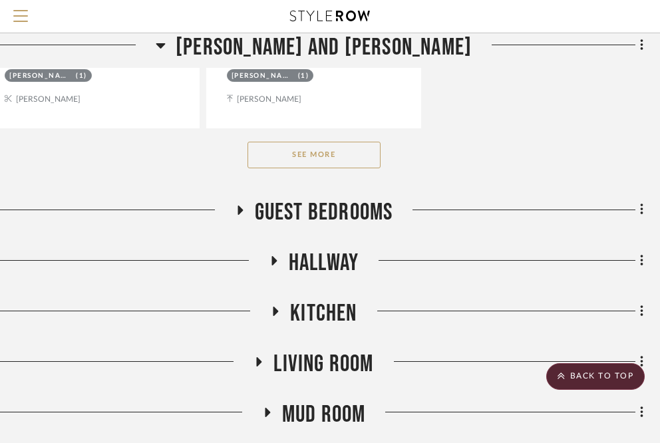
scroll to position [2238, 296]
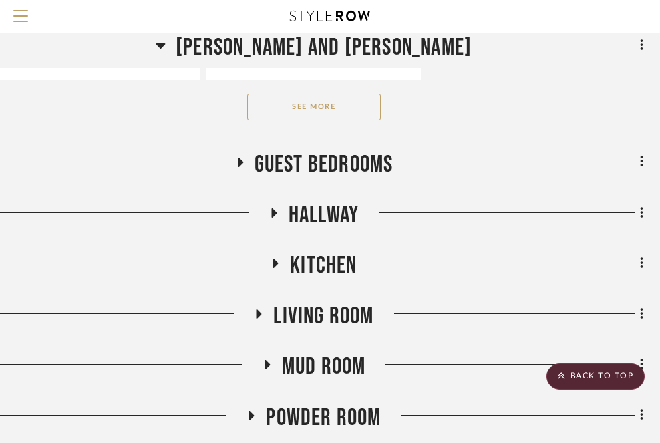
click at [350, 120] on button "See More" at bounding box center [314, 107] width 133 height 27
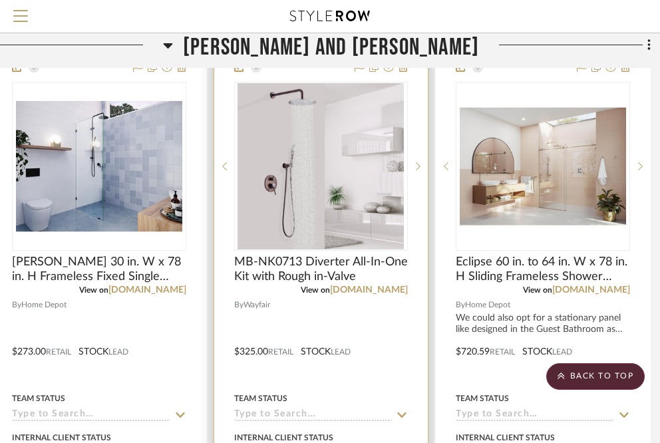
scroll to position [6995, 289]
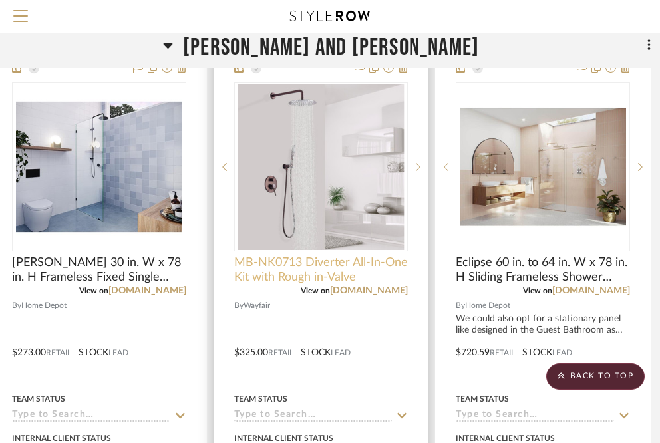
click at [297, 276] on span "MB-NK0713 Diverter All-In-One Kit with Rough in-Valve" at bounding box center [321, 270] width 174 height 29
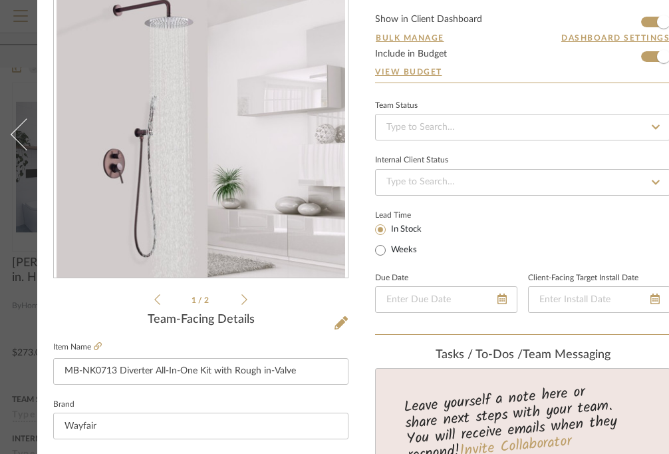
scroll to position [104, 0]
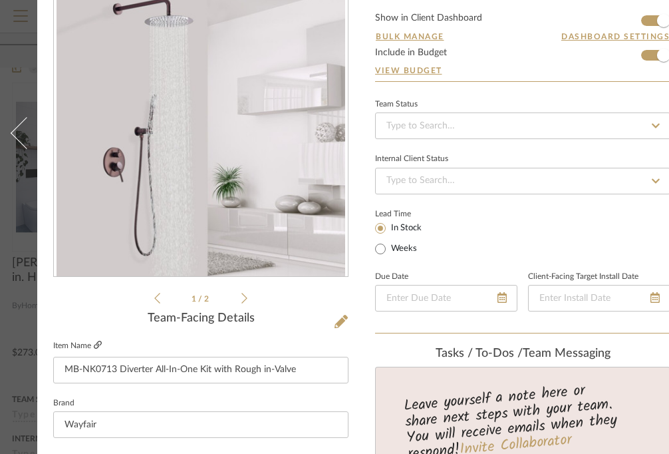
click at [99, 344] on icon at bounding box center [98, 345] width 8 height 8
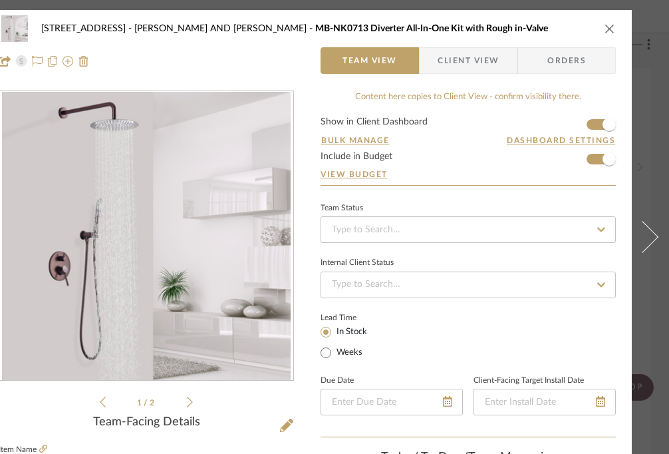
scroll to position [0, 64]
click at [605, 25] on icon "close" at bounding box center [610, 28] width 11 height 11
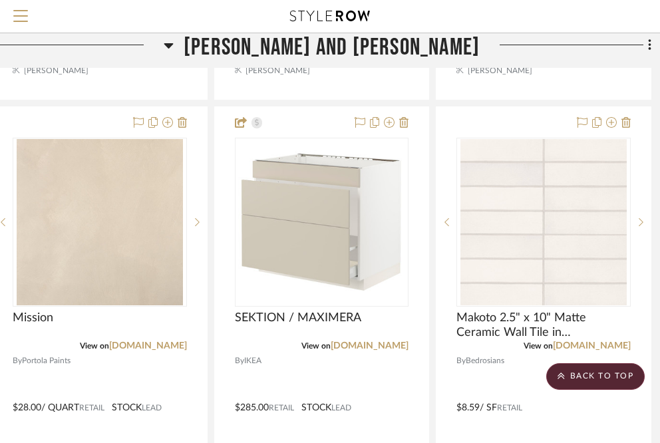
scroll to position [12250, 288]
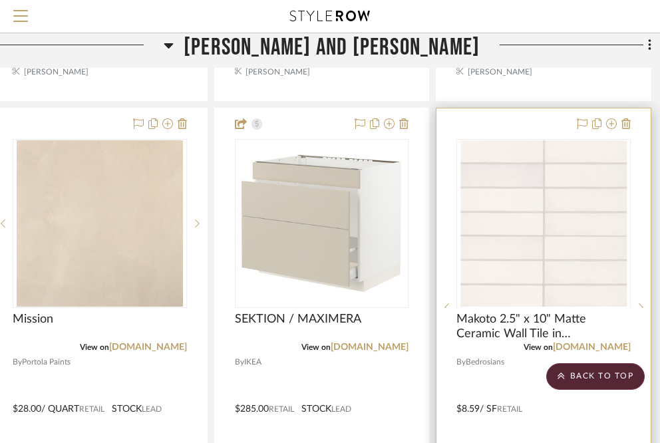
click at [520, 308] on img at bounding box center [543, 391] width 166 height 166
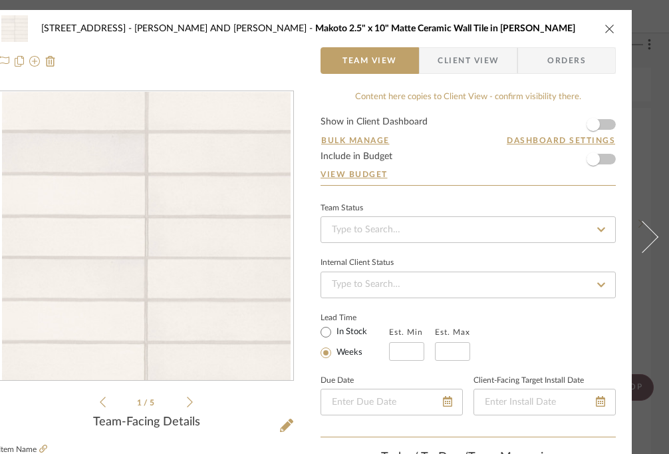
scroll to position [0, 64]
click at [605, 27] on icon "close" at bounding box center [610, 28] width 11 height 11
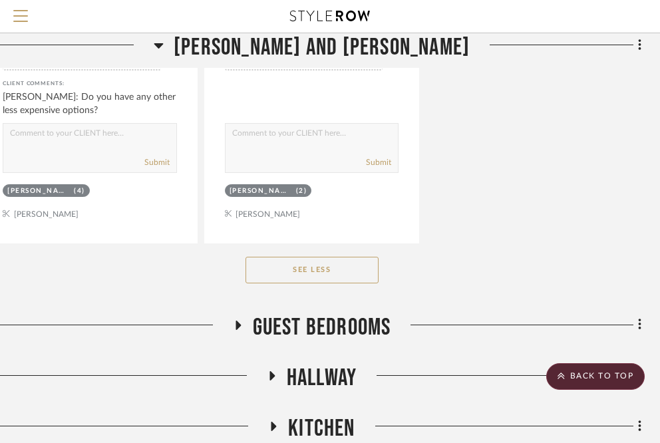
scroll to position [13196, 298]
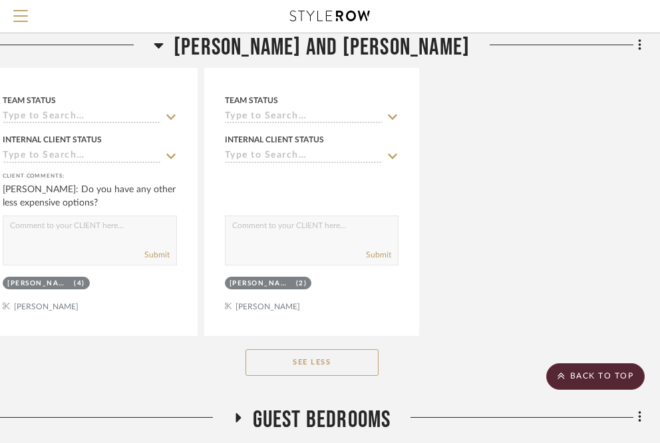
click at [163, 43] on icon at bounding box center [158, 45] width 9 height 5
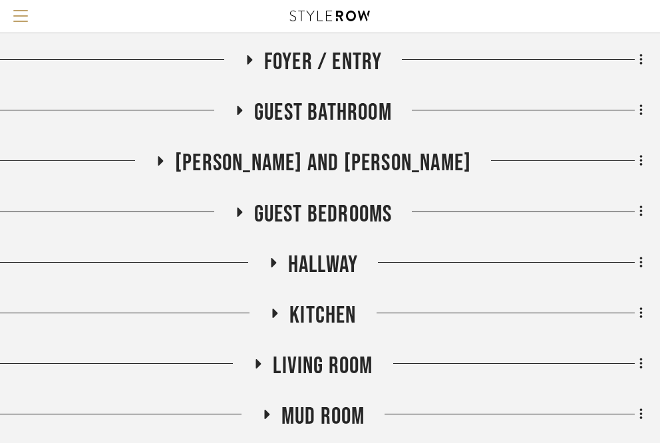
scroll to position [367, 297]
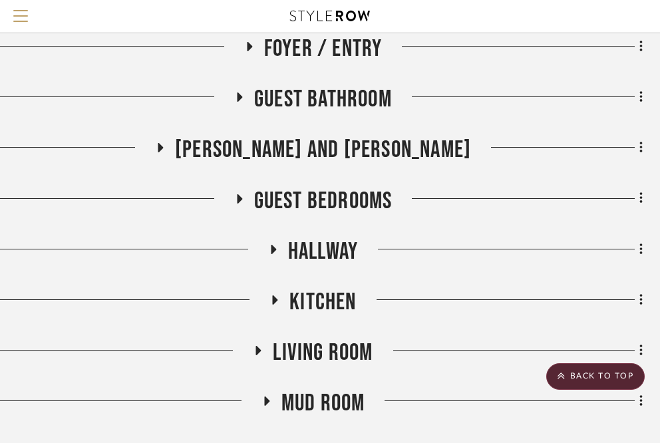
click at [237, 114] on h3 "Guest Bathroom" at bounding box center [313, 99] width 158 height 29
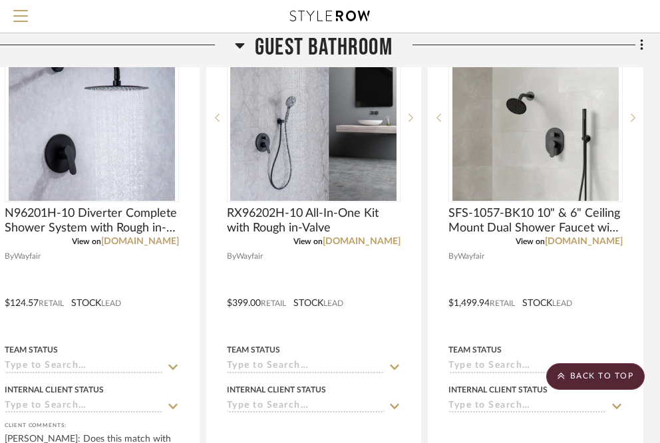
scroll to position [5225, 295]
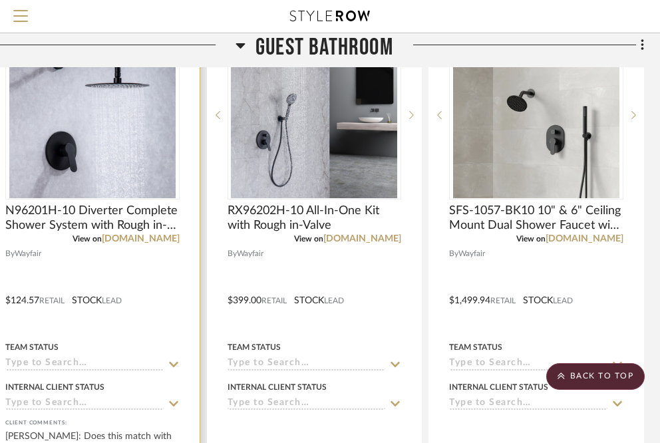
click at [97, 129] on img "0" at bounding box center [92, 115] width 166 height 166
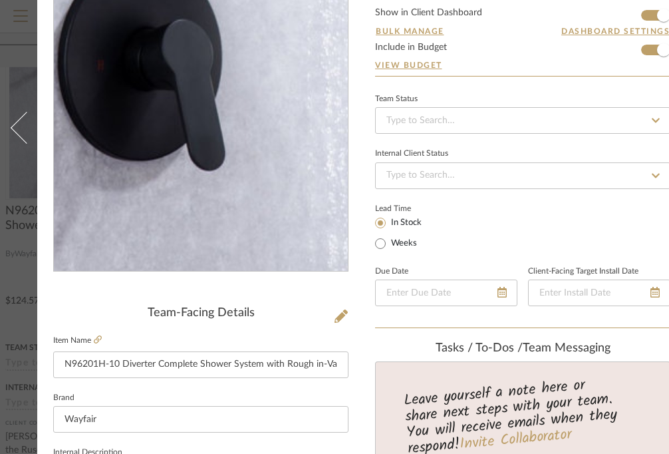
scroll to position [125, 0]
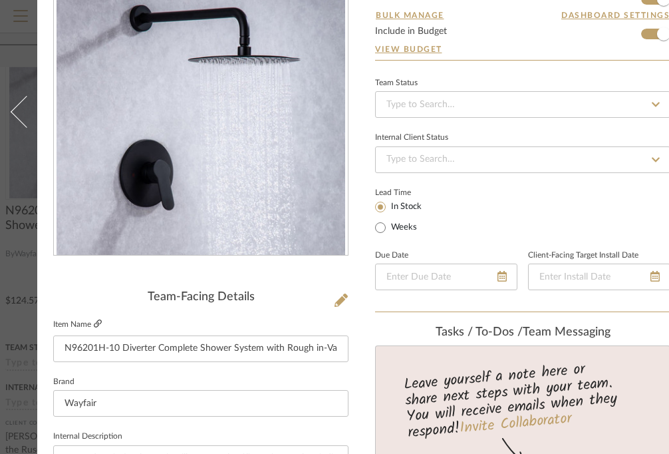
click at [98, 323] on icon at bounding box center [98, 323] width 8 height 8
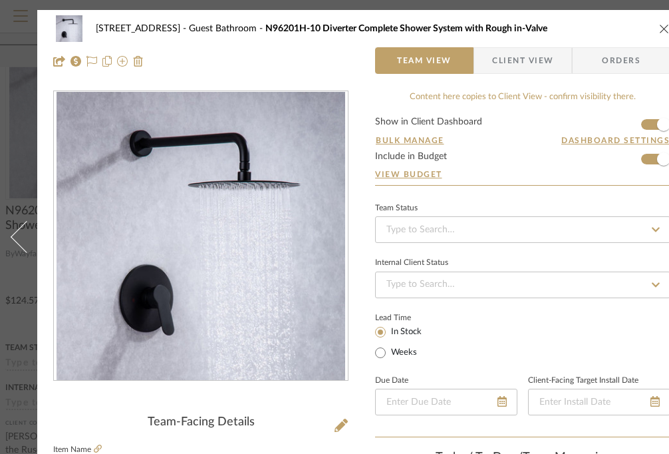
scroll to position [0, 0]
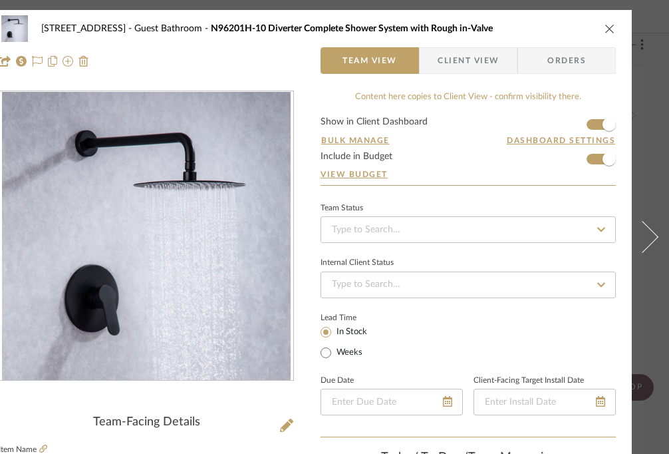
scroll to position [0, 64]
click at [605, 29] on icon "close" at bounding box center [610, 28] width 11 height 11
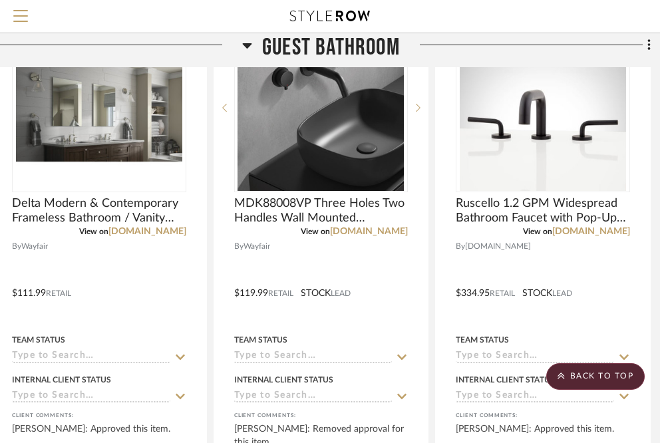
scroll to position [5758, 289]
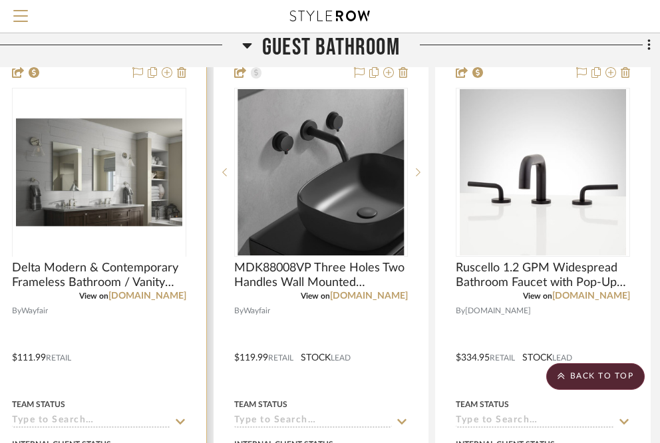
click at [58, 257] on img at bounding box center [99, 340] width 166 height 166
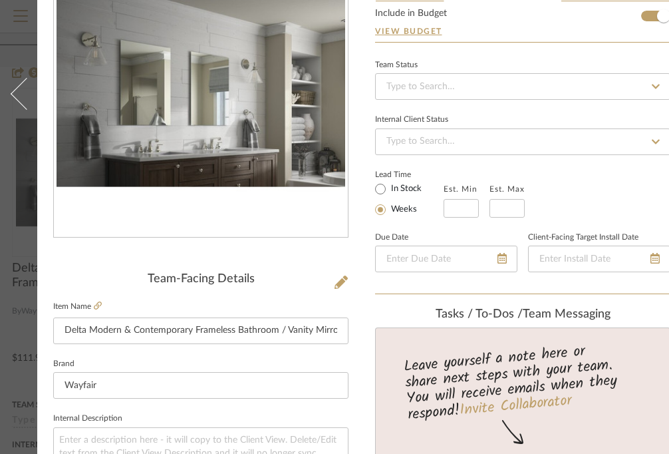
scroll to position [163, 0]
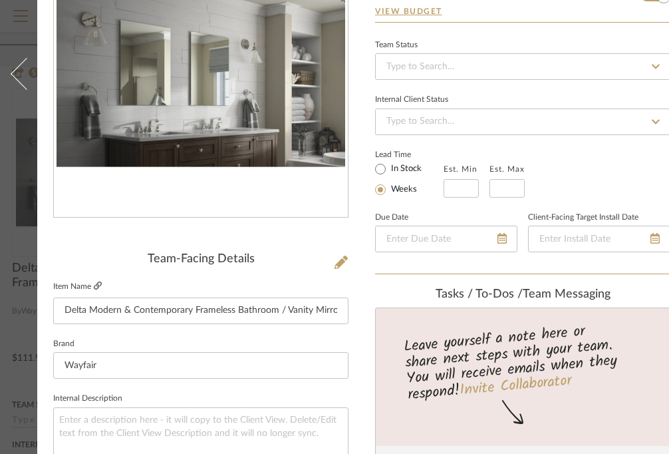
click at [100, 285] on icon at bounding box center [98, 285] width 8 height 8
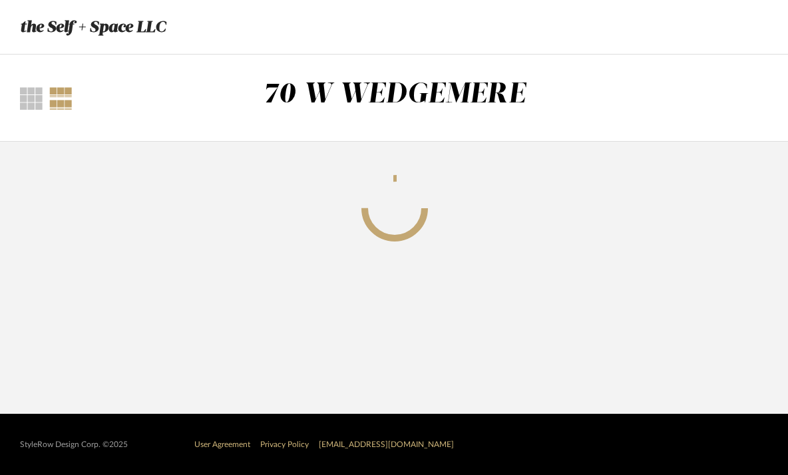
click at [132, 111] on div "Thumbnail View Full View 70 W WEDGEMERE" at bounding box center [394, 98] width 769 height 41
